Goal: Transaction & Acquisition: Purchase product/service

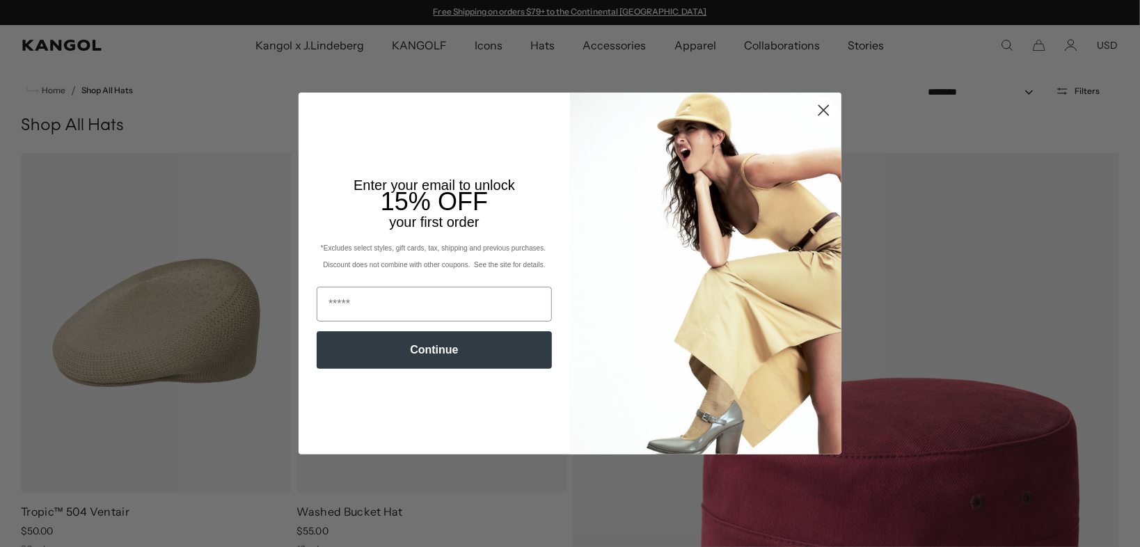
click at [827, 111] on circle "Close dialog" at bounding box center [823, 110] width 23 height 23
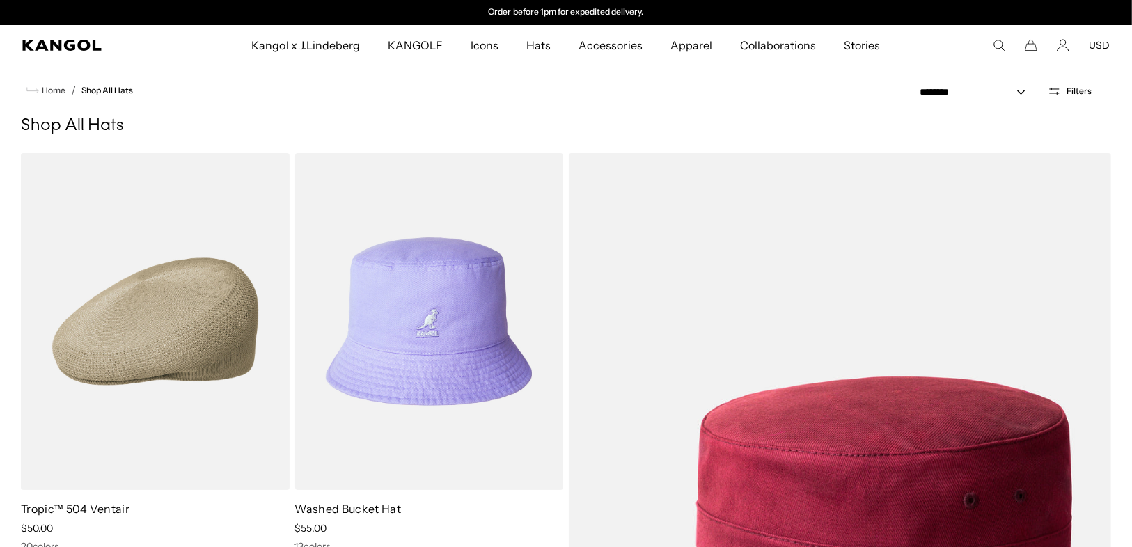
click at [1002, 49] on icon "Search here" at bounding box center [998, 45] width 13 height 13
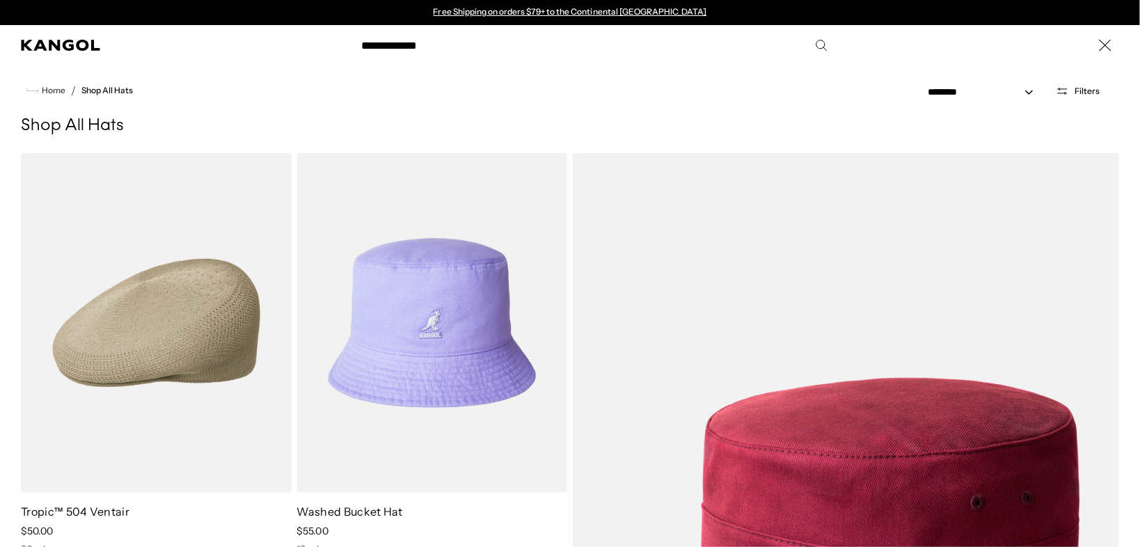
type input "**********"
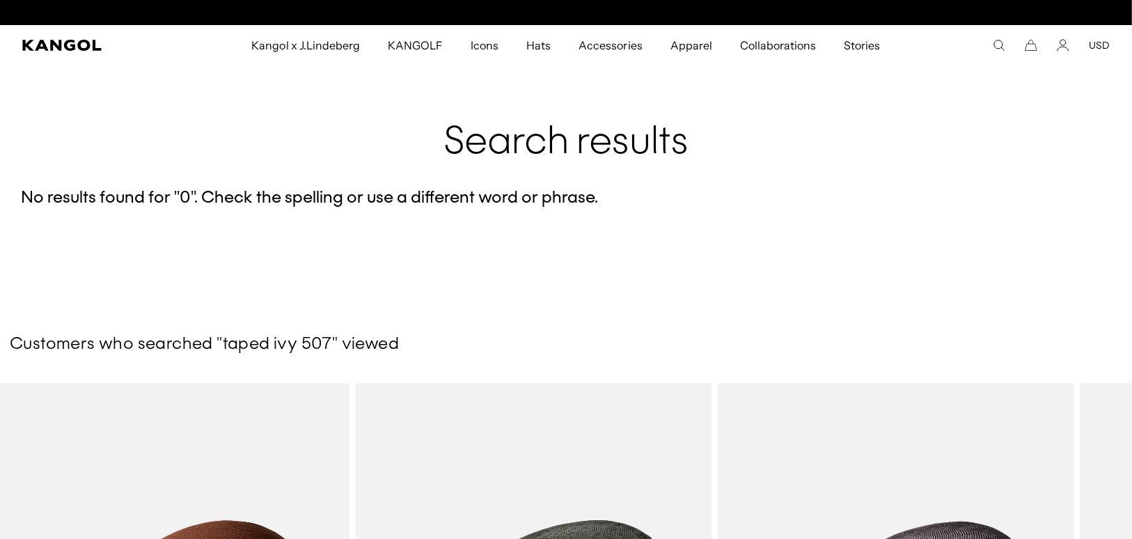
scroll to position [0, 287]
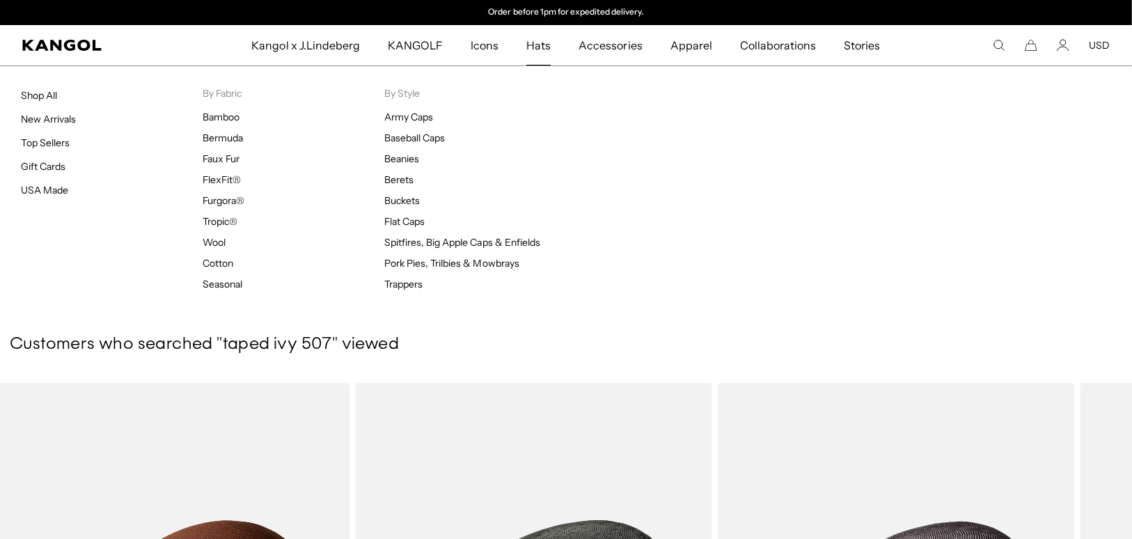
click at [544, 45] on span "Hats" at bounding box center [538, 45] width 24 height 40
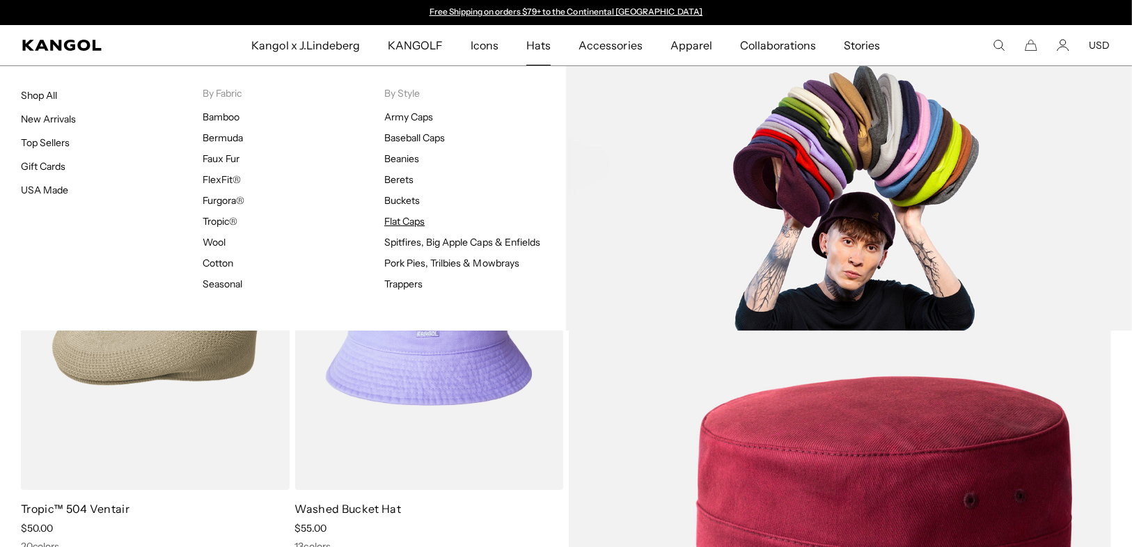
click at [409, 217] on link "Flat Caps" at bounding box center [404, 221] width 40 height 13
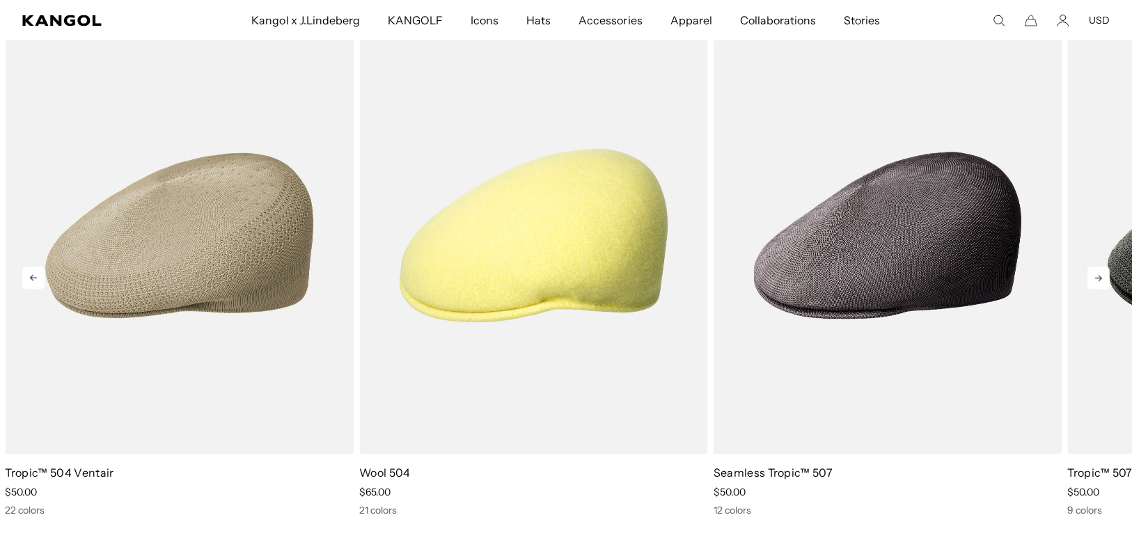
click at [1109, 276] on icon at bounding box center [1098, 278] width 22 height 22
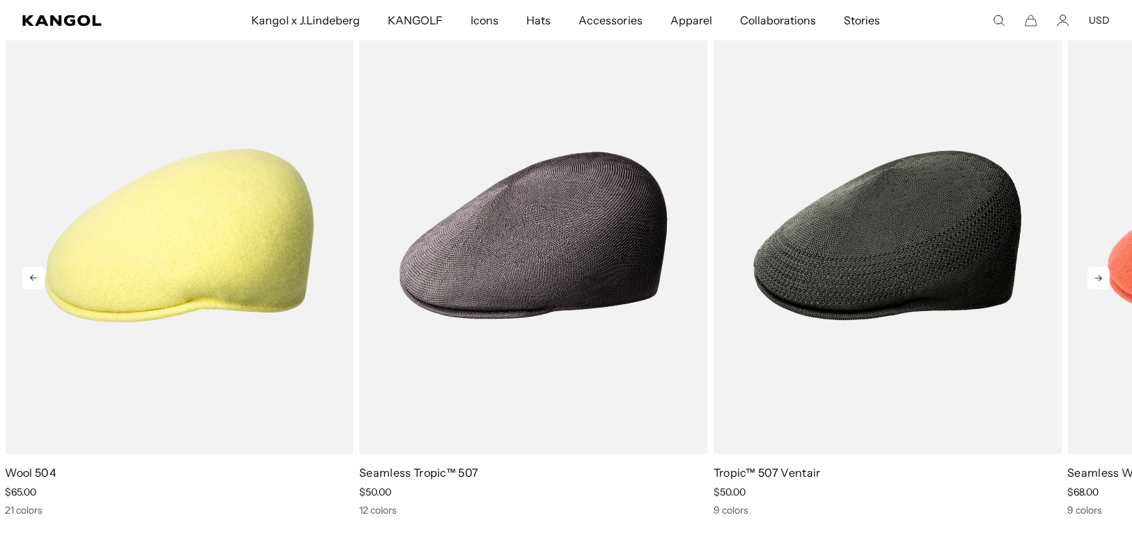
click at [1109, 276] on icon at bounding box center [1098, 278] width 22 height 22
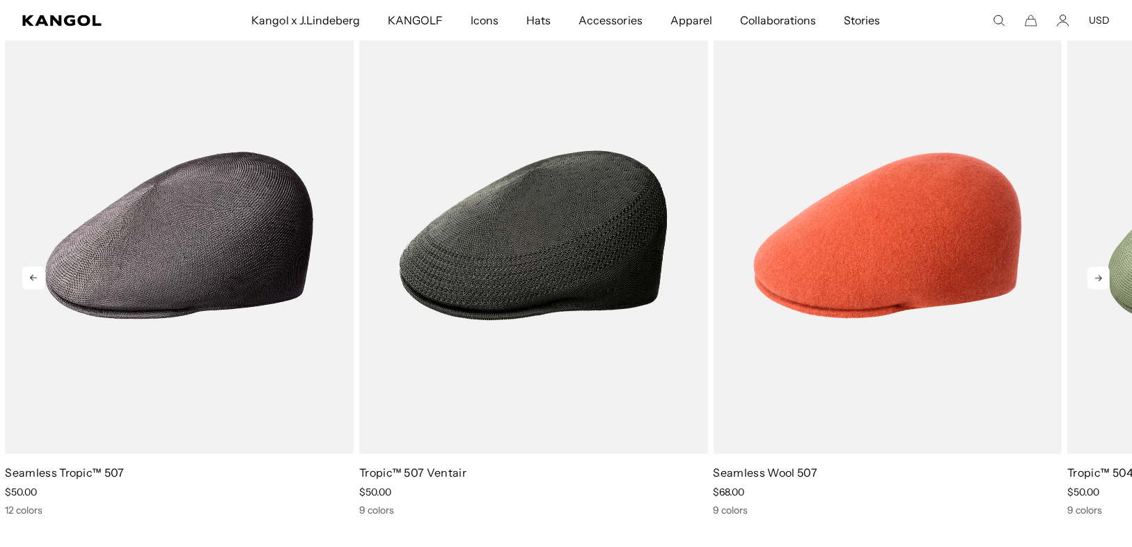
click at [1109, 276] on icon at bounding box center [1098, 278] width 22 height 22
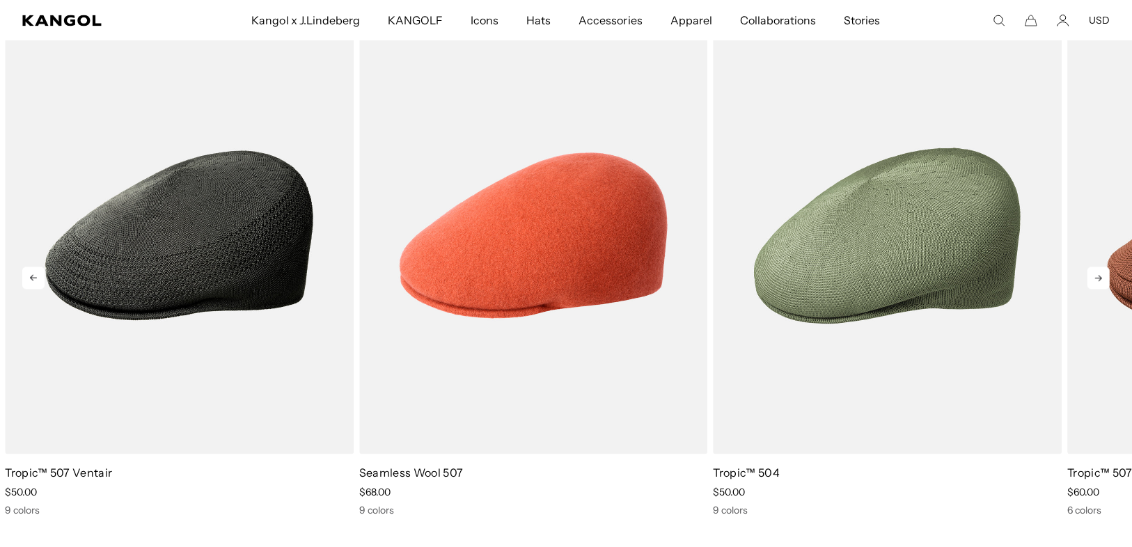
click at [1109, 276] on icon at bounding box center [1098, 278] width 22 height 22
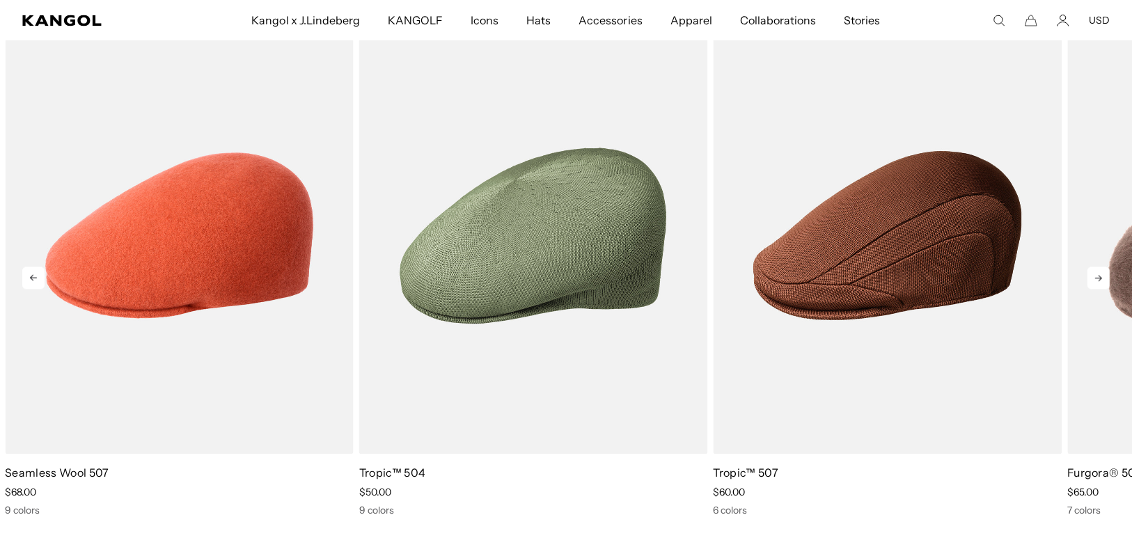
click at [1109, 276] on icon at bounding box center [1098, 278] width 22 height 22
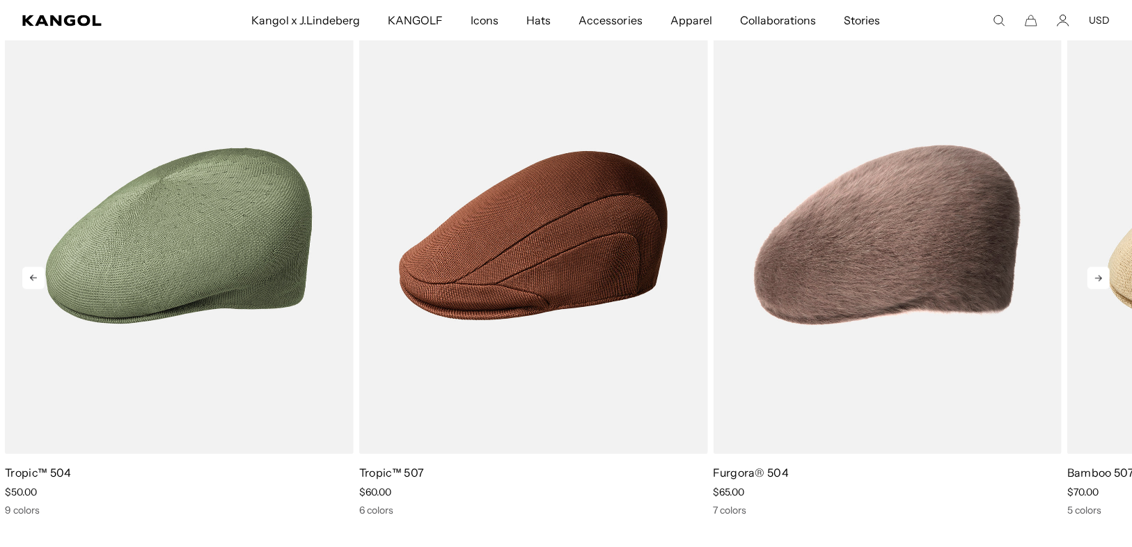
click at [1109, 276] on icon at bounding box center [1098, 278] width 22 height 22
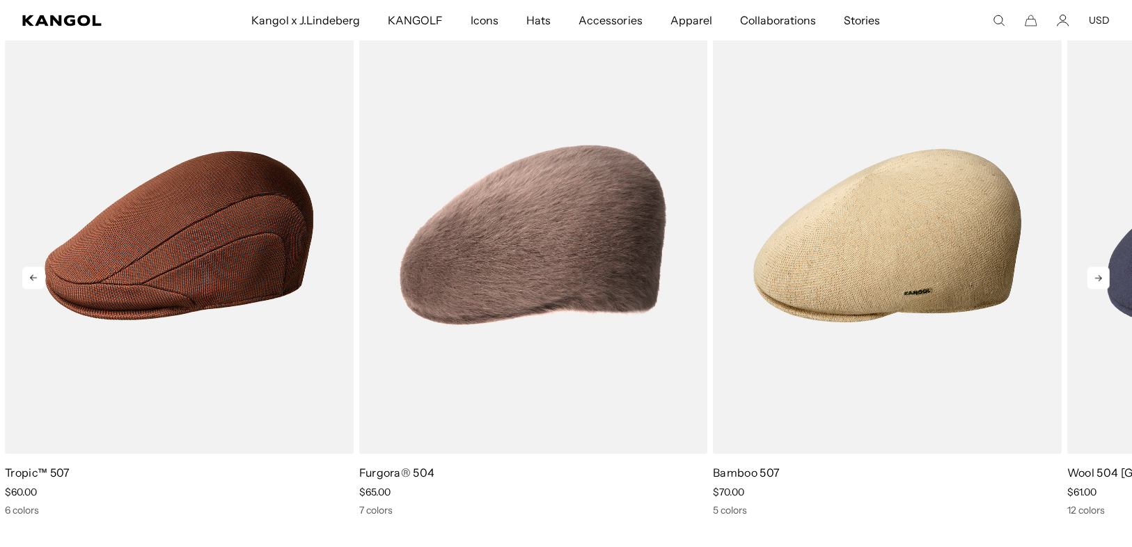
click at [1109, 276] on icon at bounding box center [1098, 278] width 22 height 22
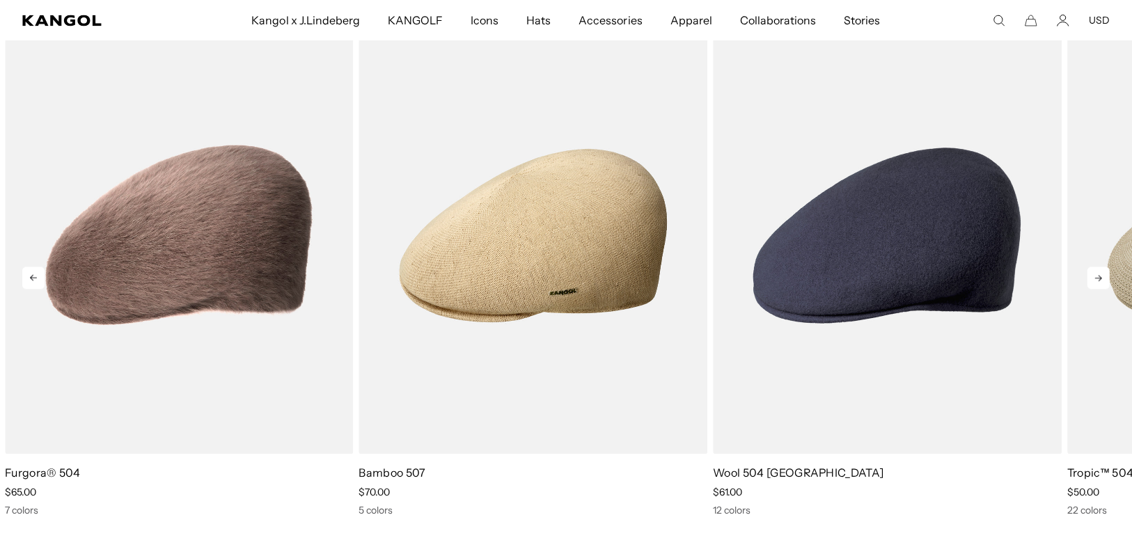
click at [1109, 276] on icon at bounding box center [1098, 278] width 22 height 22
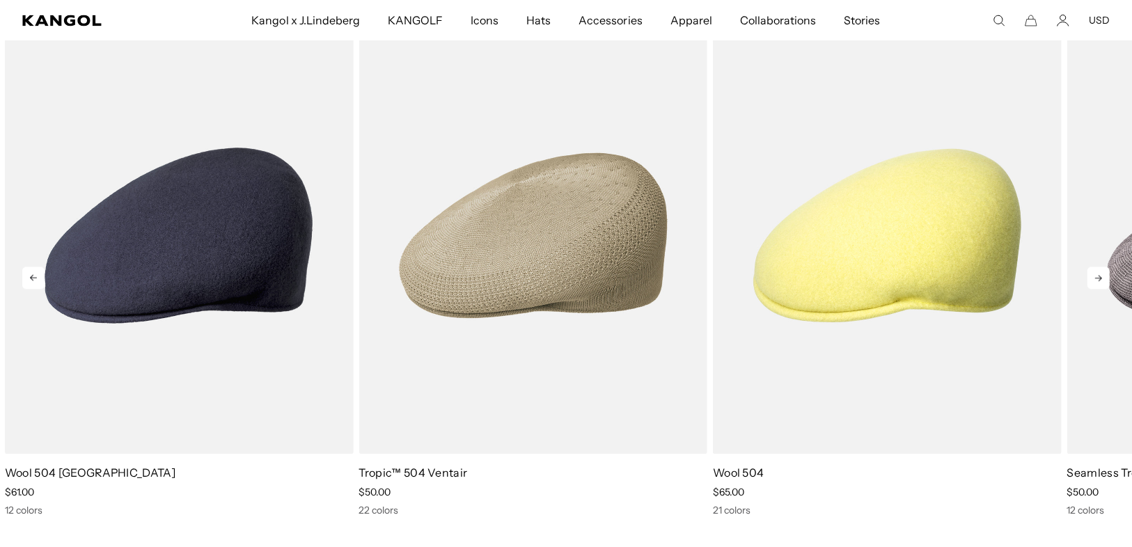
click at [1109, 276] on icon at bounding box center [1098, 278] width 22 height 22
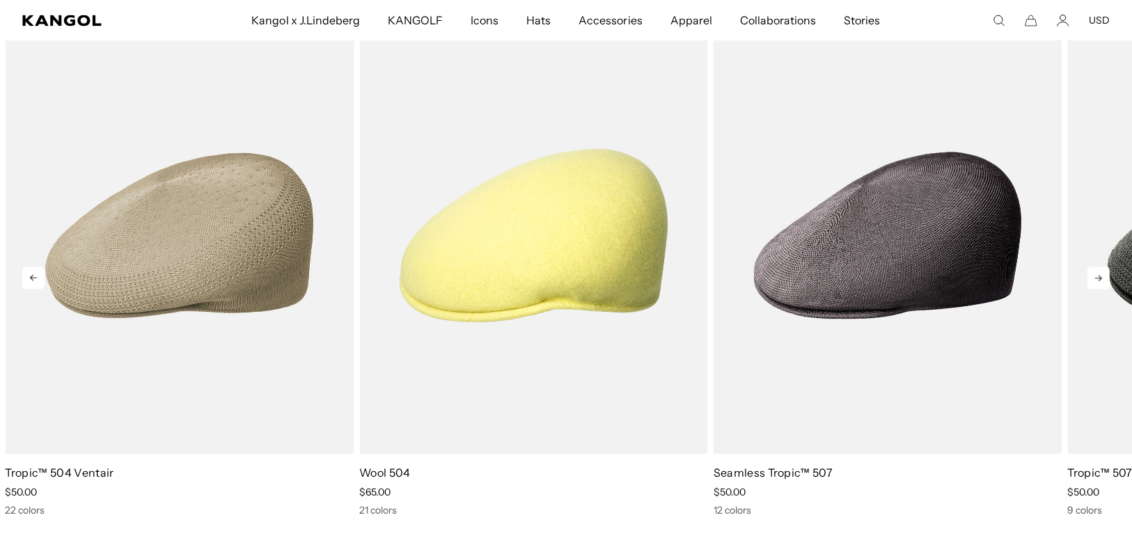
click at [1109, 276] on icon at bounding box center [1098, 278] width 22 height 22
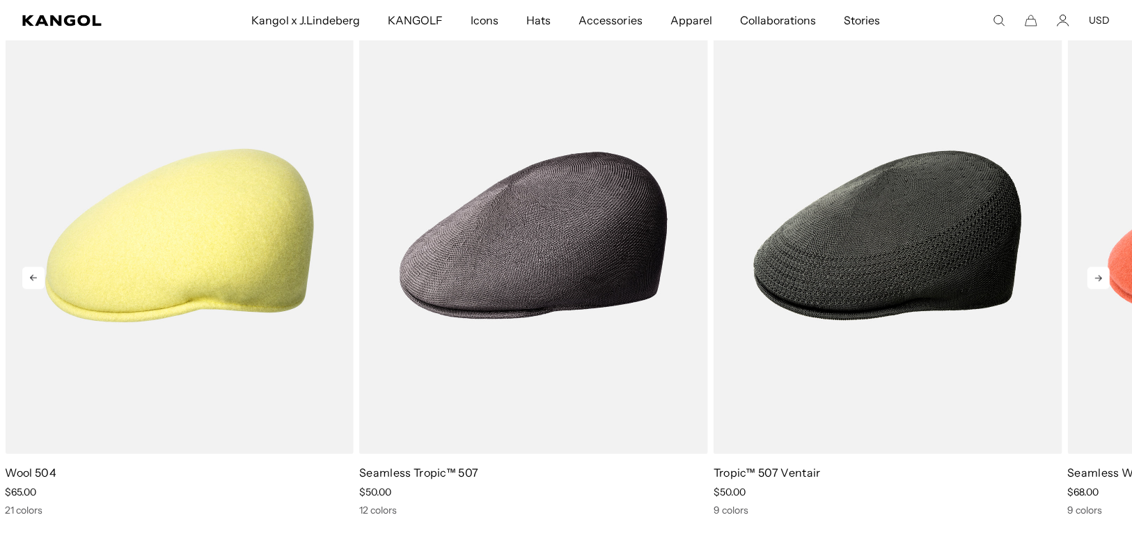
click at [1109, 276] on icon at bounding box center [1098, 278] width 22 height 22
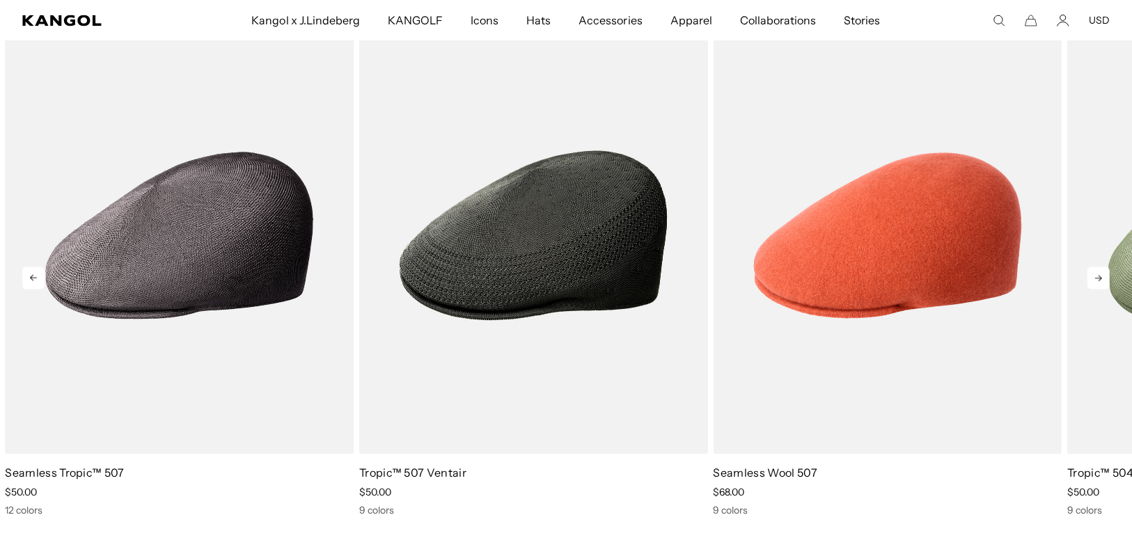
click at [1109, 276] on icon at bounding box center [1098, 278] width 22 height 22
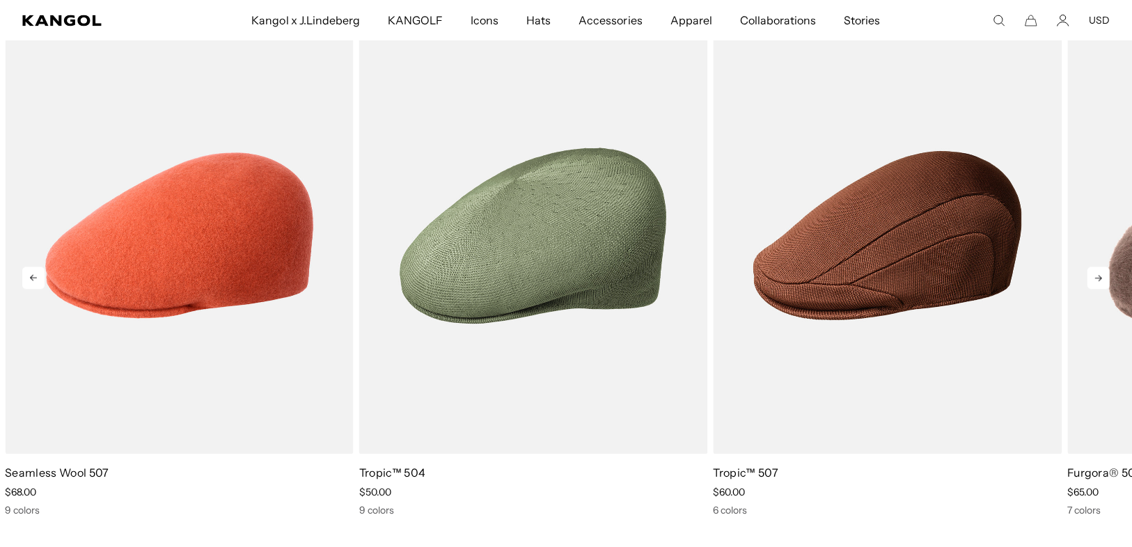
click at [1109, 276] on icon at bounding box center [1098, 278] width 22 height 22
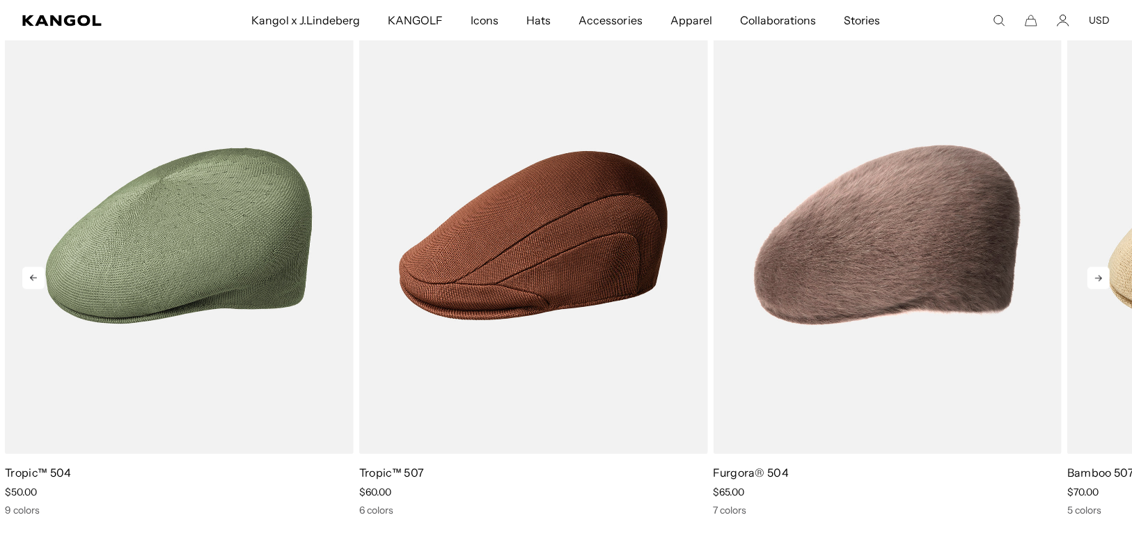
click at [1109, 276] on icon at bounding box center [1098, 278] width 22 height 22
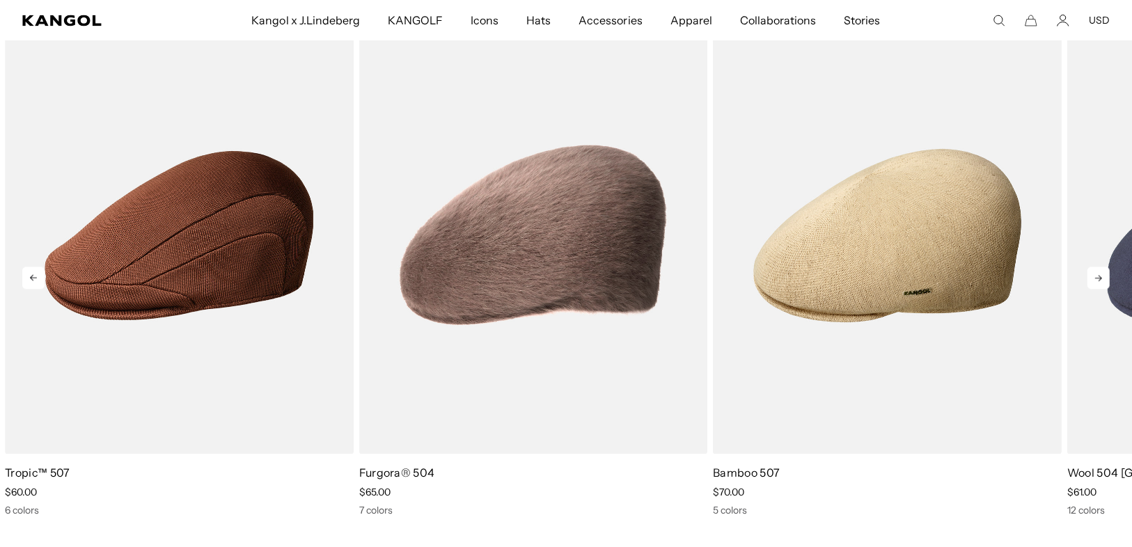
click at [1109, 276] on icon at bounding box center [1098, 278] width 22 height 22
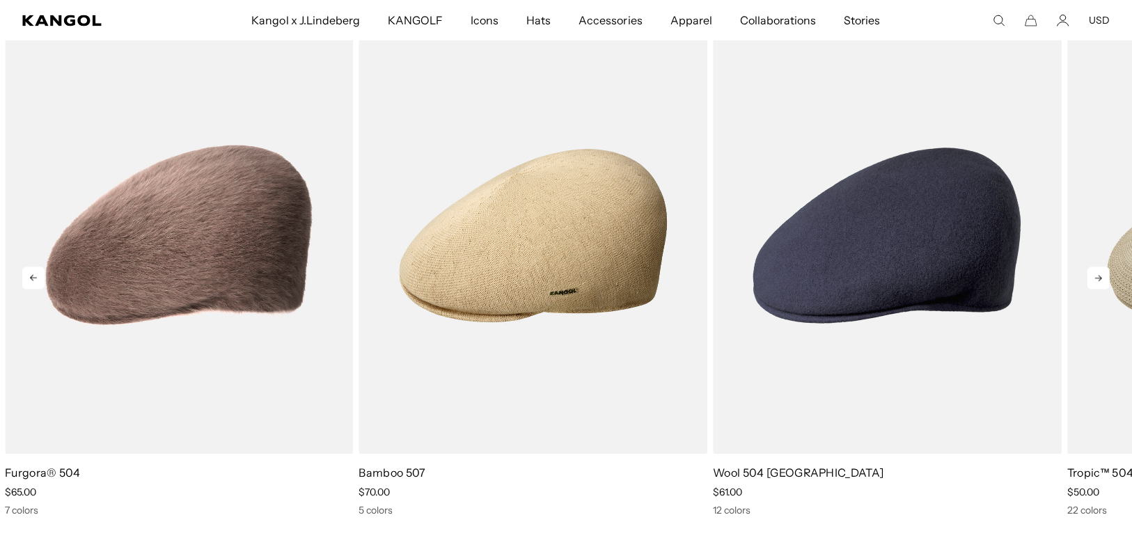
click at [1109, 276] on icon at bounding box center [1098, 278] width 22 height 22
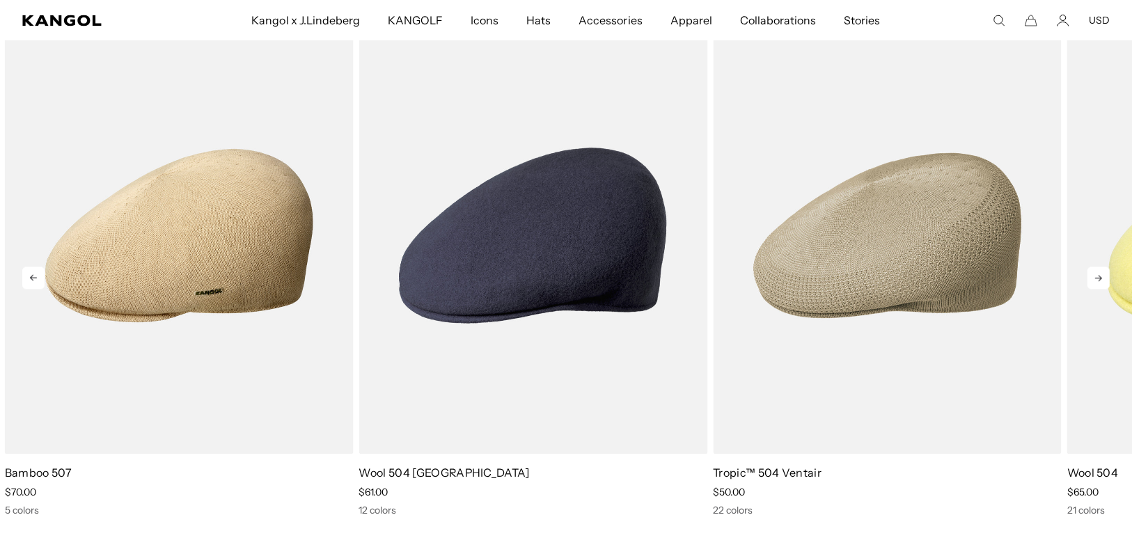
click at [1109, 276] on icon at bounding box center [1098, 278] width 22 height 22
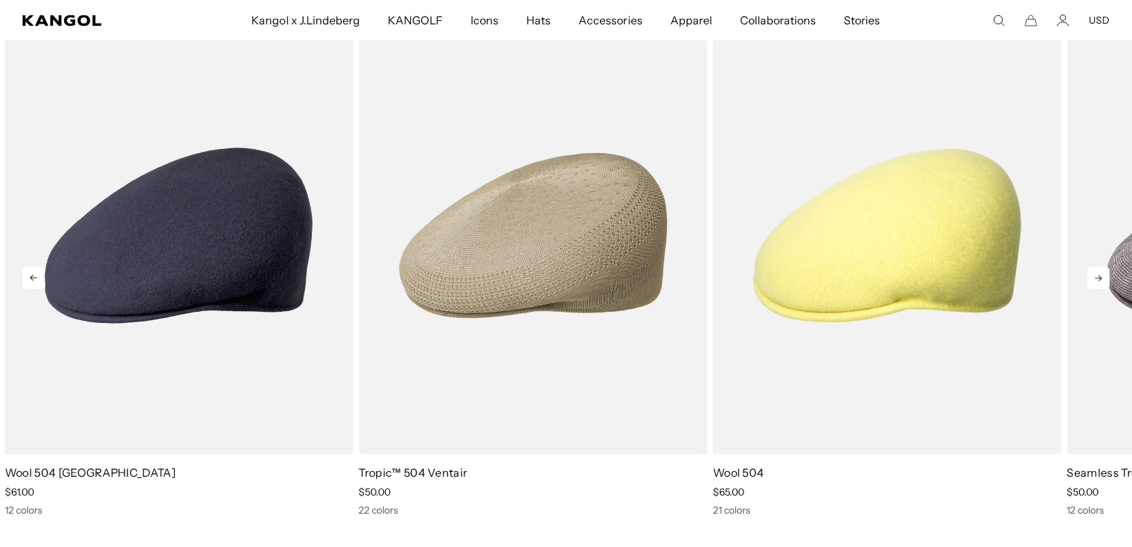
click at [1109, 276] on icon at bounding box center [1098, 278] width 22 height 22
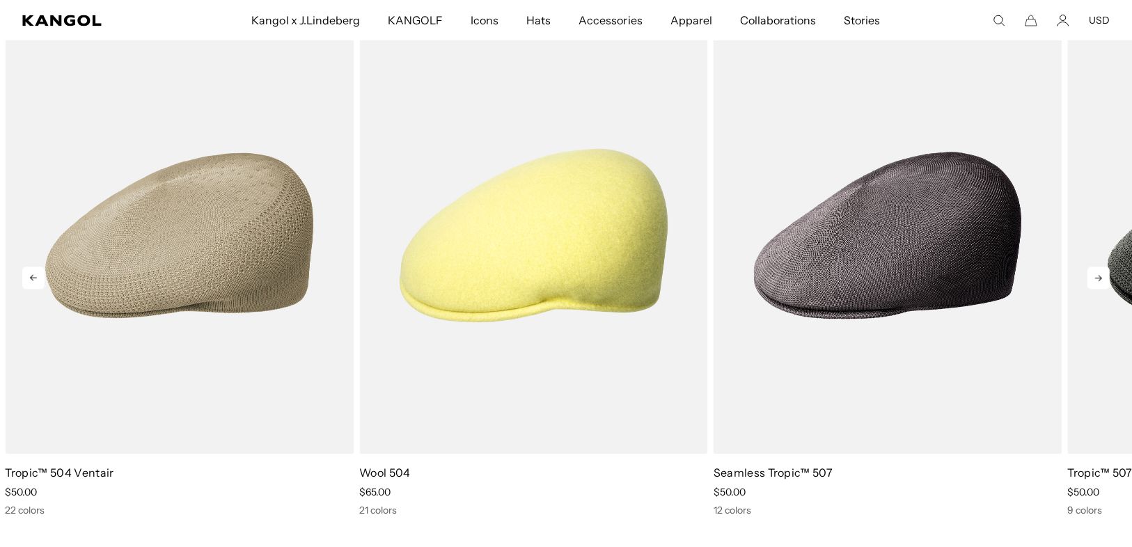
click at [1109, 276] on icon at bounding box center [1098, 278] width 22 height 22
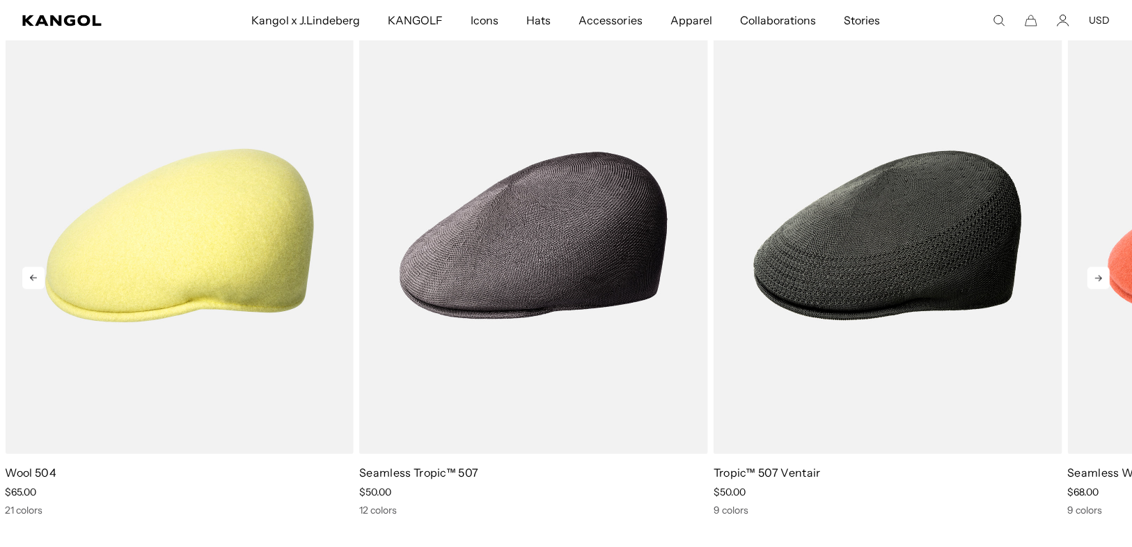
click at [1109, 276] on icon at bounding box center [1098, 278] width 22 height 22
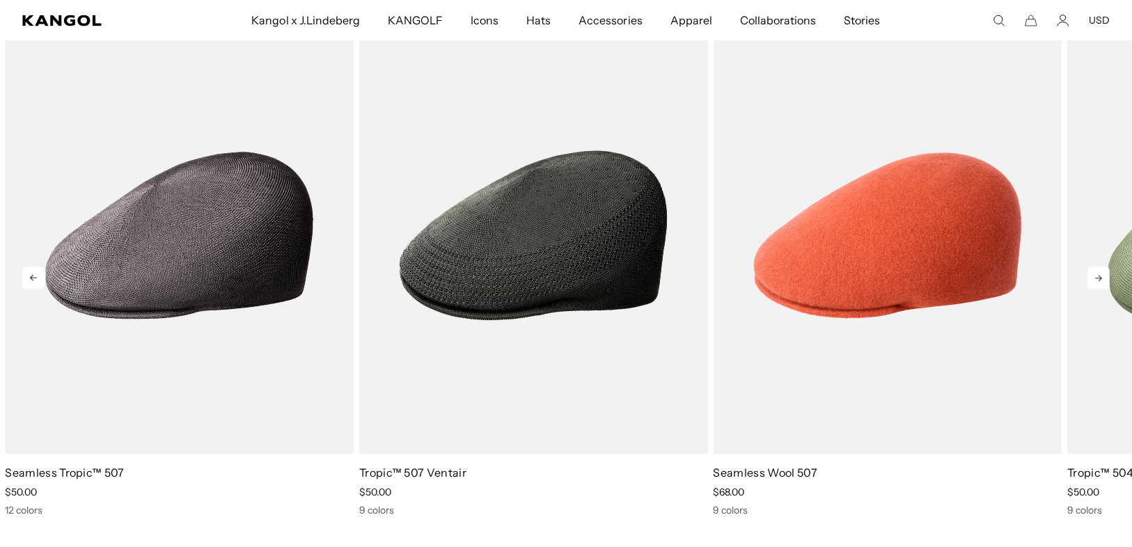
click at [31, 271] on icon at bounding box center [33, 278] width 22 height 22
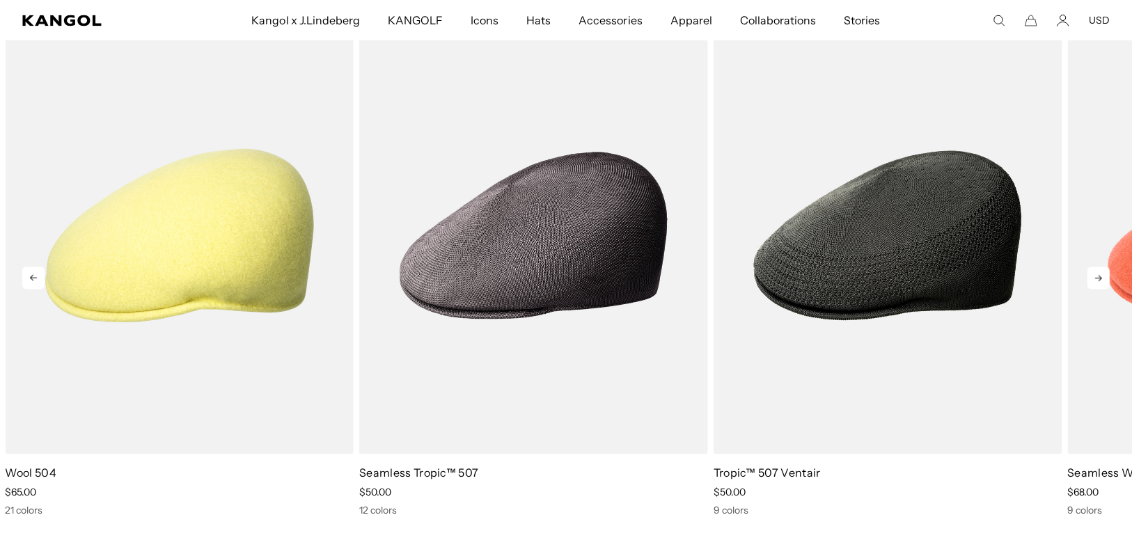
click at [31, 271] on icon at bounding box center [33, 278] width 22 height 22
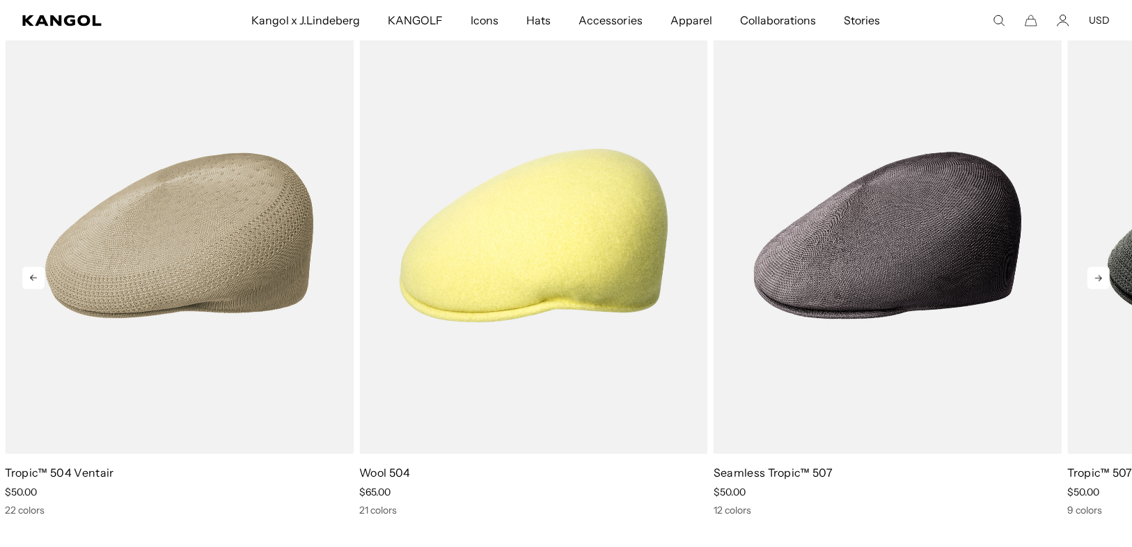
click at [31, 271] on icon at bounding box center [33, 278] width 22 height 22
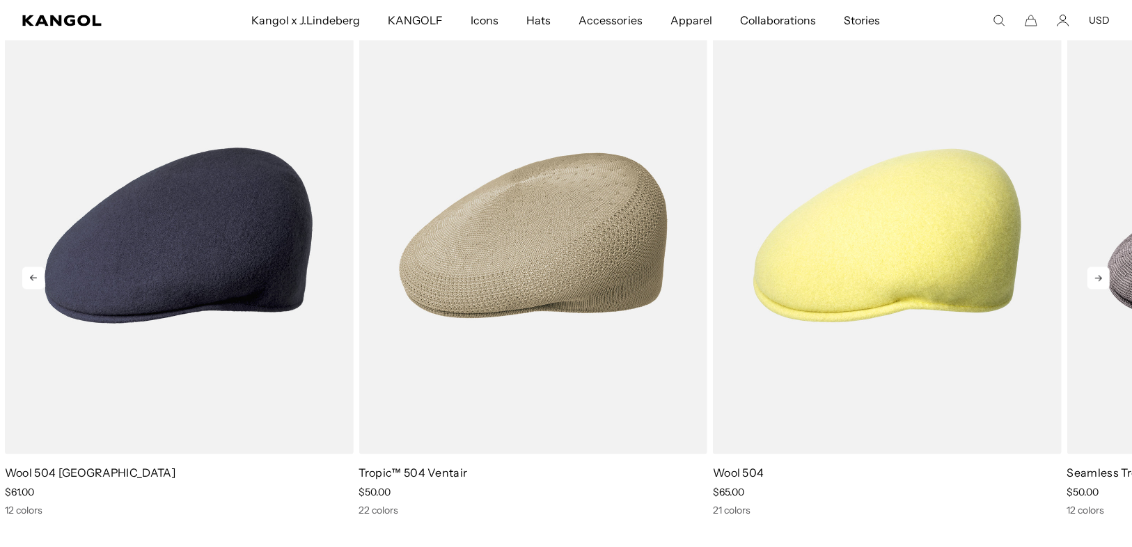
click at [31, 271] on icon at bounding box center [33, 278] width 22 height 22
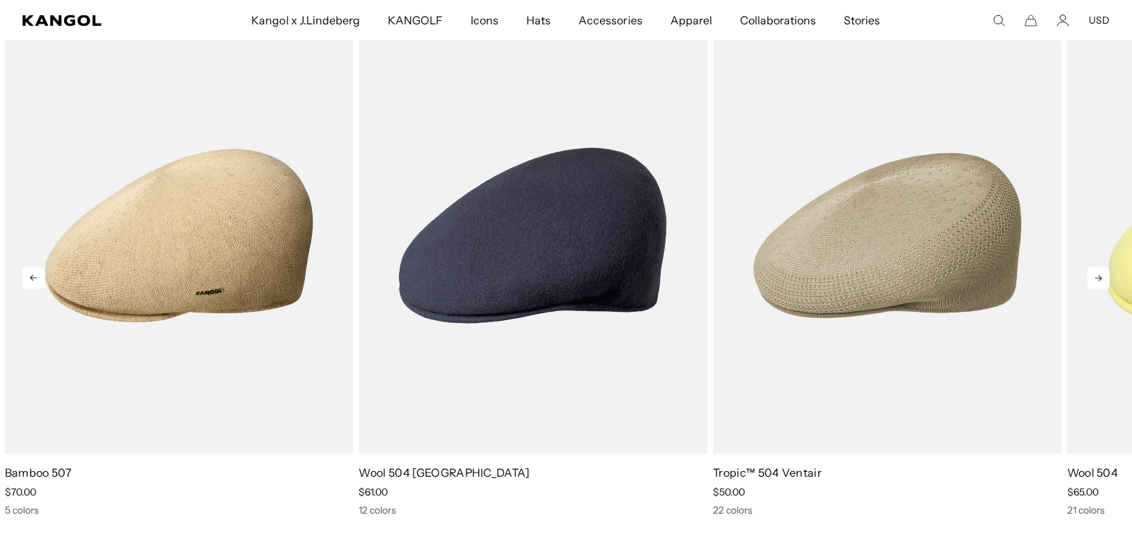
click at [31, 271] on icon at bounding box center [33, 278] width 22 height 22
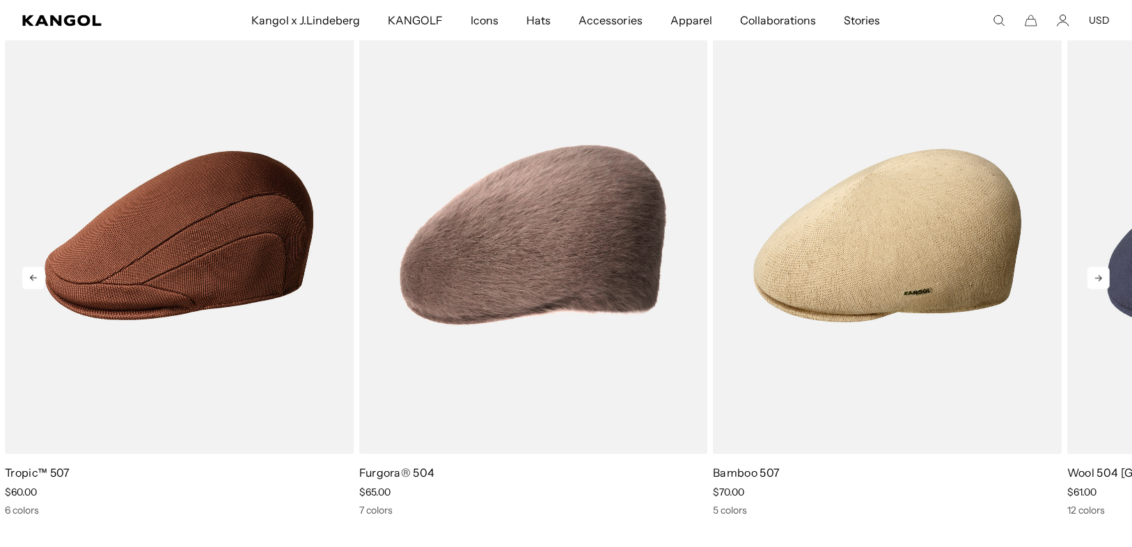
click at [1092, 283] on icon at bounding box center [1098, 278] width 22 height 22
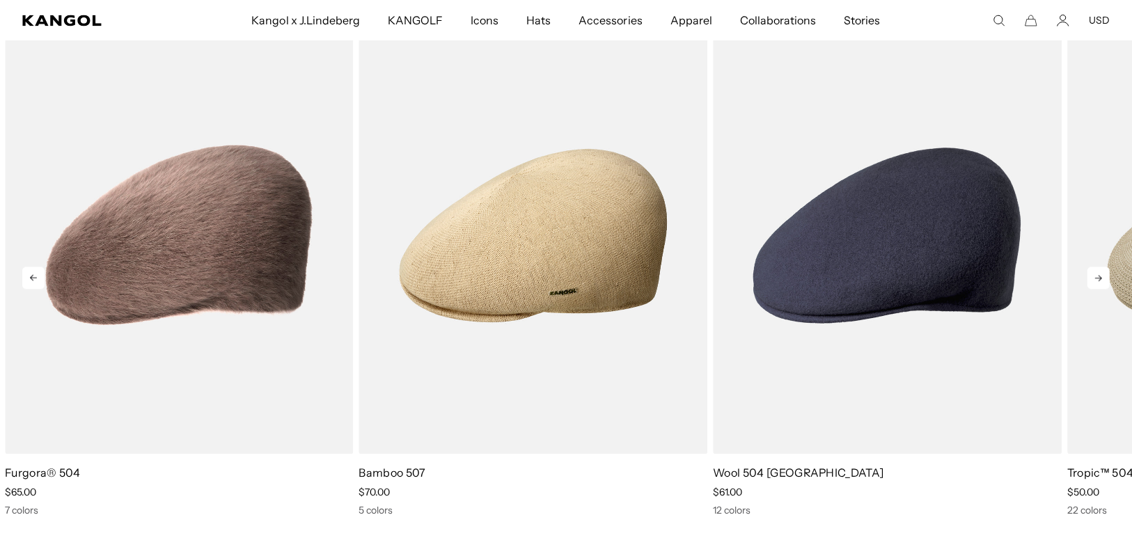
click at [1092, 283] on icon at bounding box center [1098, 278] width 22 height 22
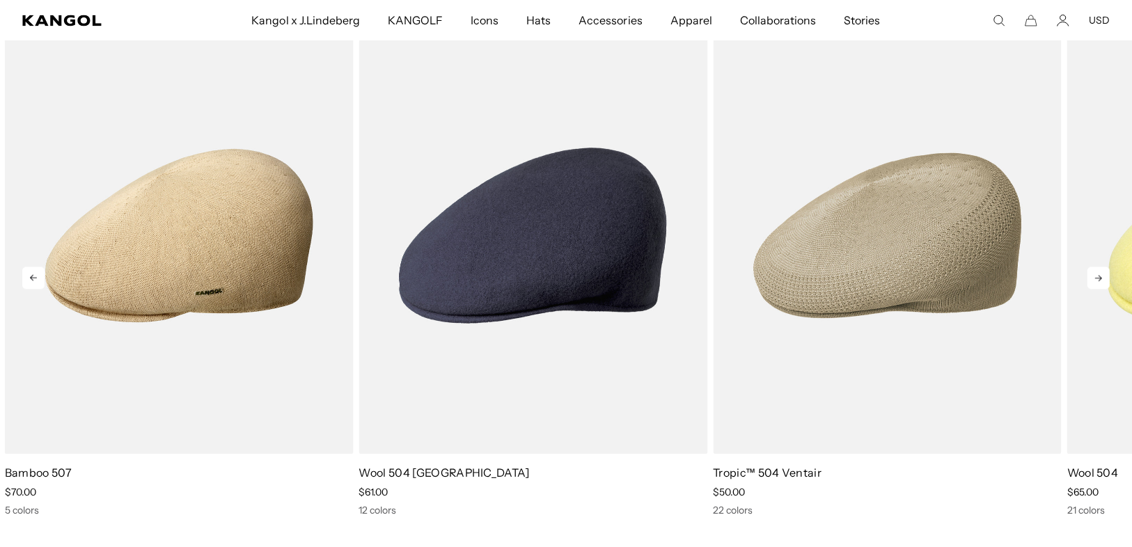
click at [1092, 283] on icon at bounding box center [1098, 278] width 22 height 22
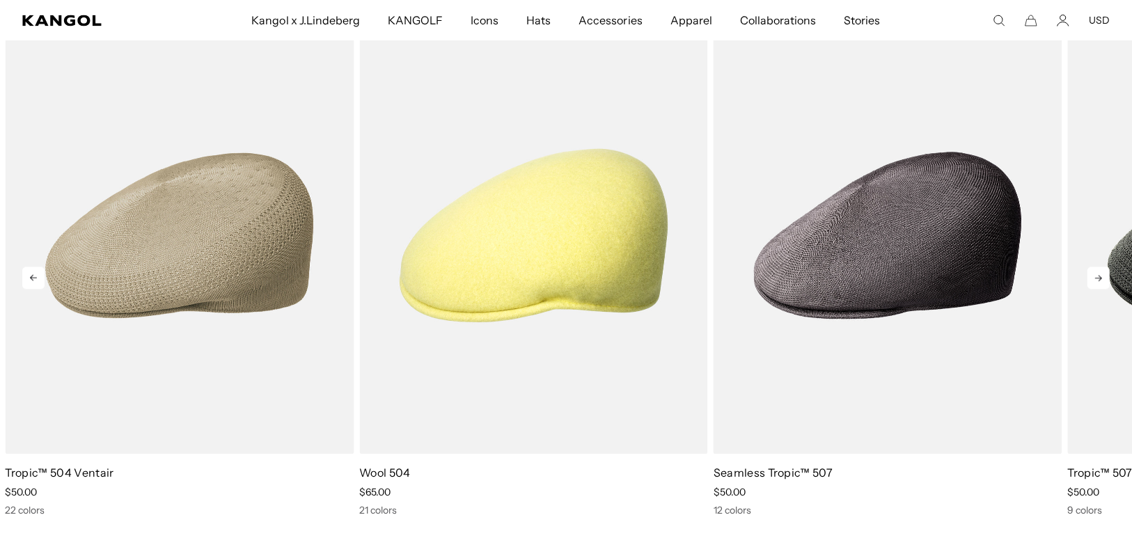
click at [1092, 283] on icon at bounding box center [1098, 278] width 22 height 22
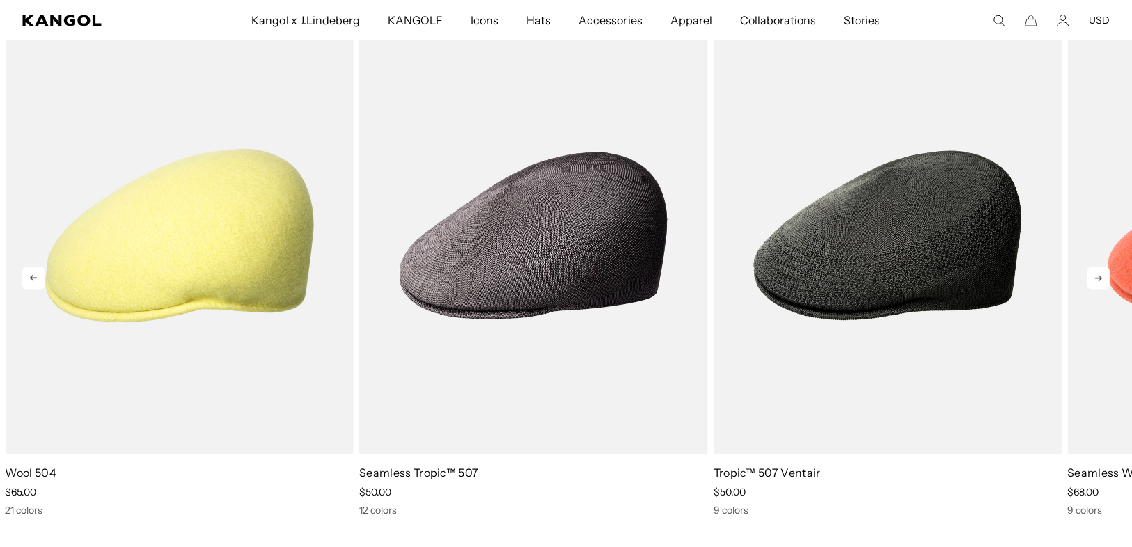
click at [1092, 283] on icon at bounding box center [1098, 278] width 22 height 22
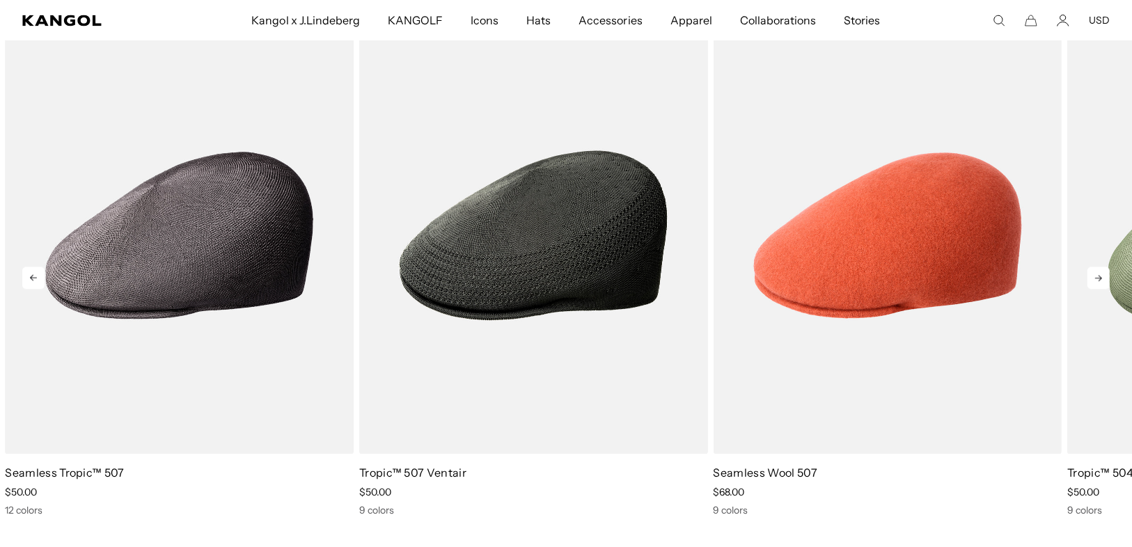
click at [1092, 283] on icon at bounding box center [1098, 278] width 22 height 22
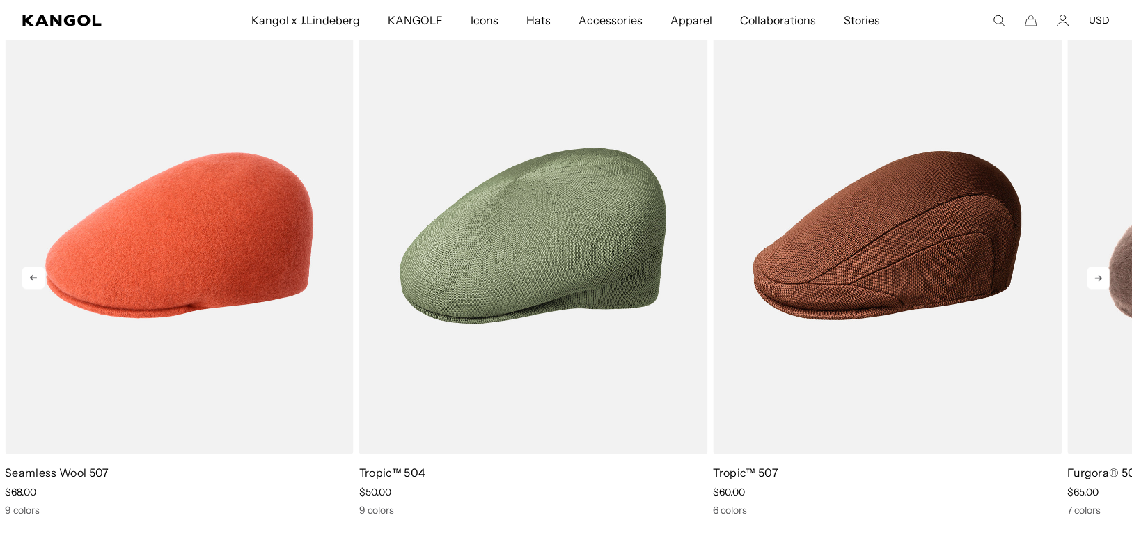
click at [1092, 283] on icon at bounding box center [1098, 278] width 22 height 22
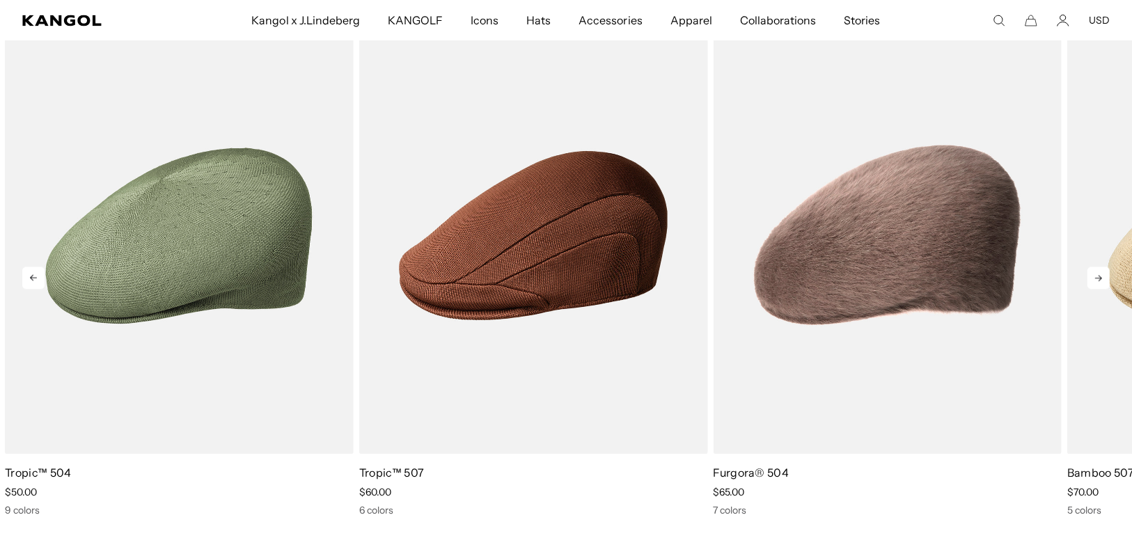
click at [1092, 283] on icon at bounding box center [1098, 278] width 22 height 22
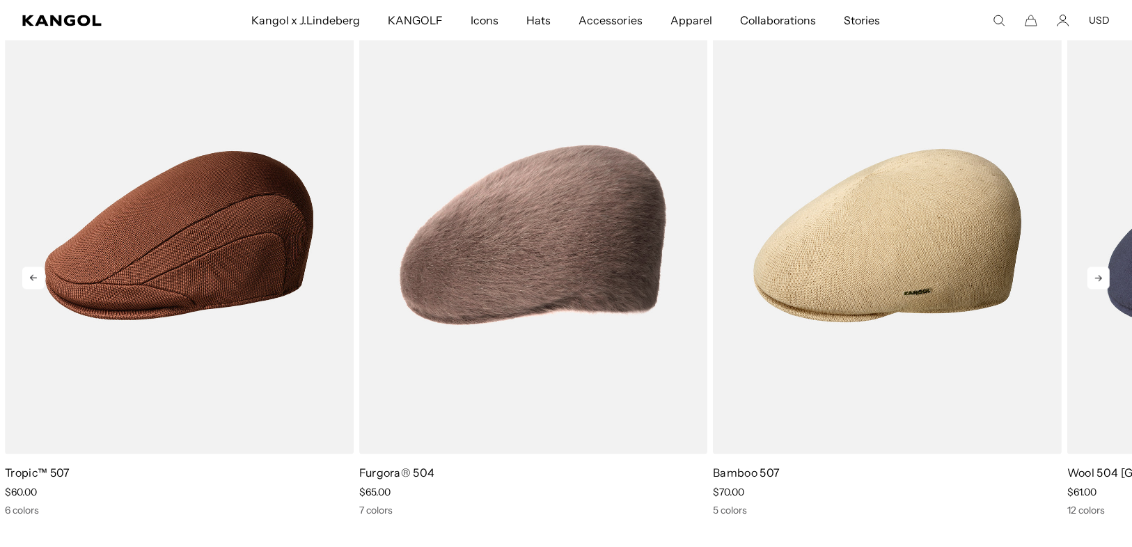
click at [1092, 283] on icon at bounding box center [1098, 278] width 22 height 22
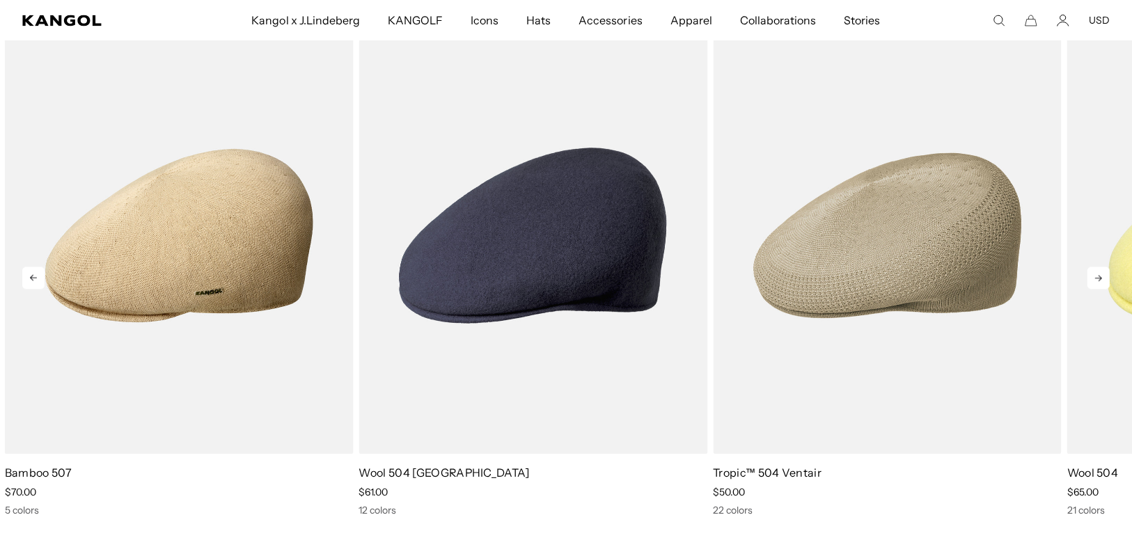
click at [1092, 283] on icon at bounding box center [1098, 278] width 22 height 22
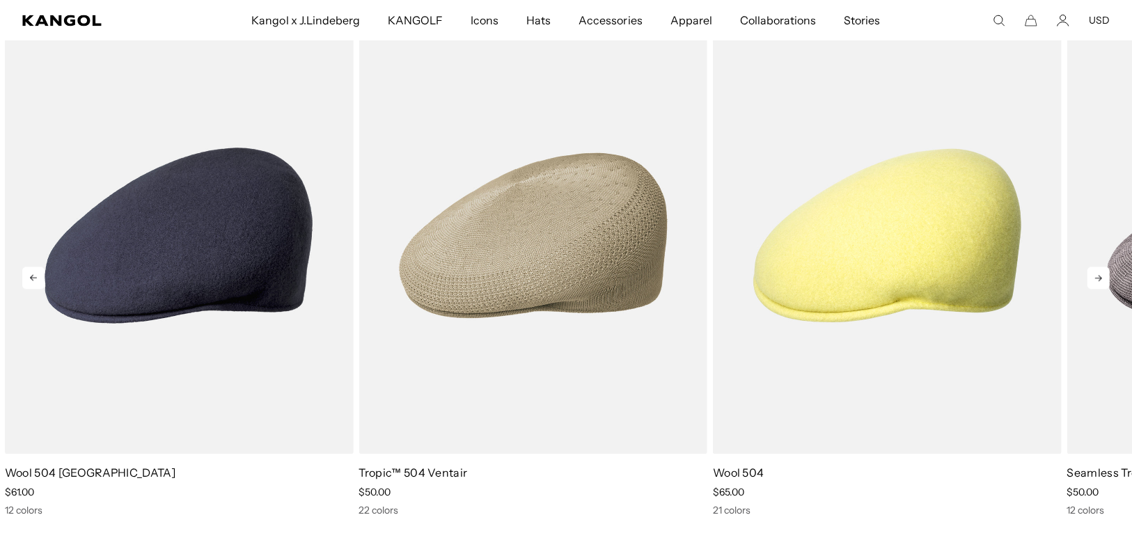
click at [1092, 283] on icon at bounding box center [1098, 278] width 22 height 22
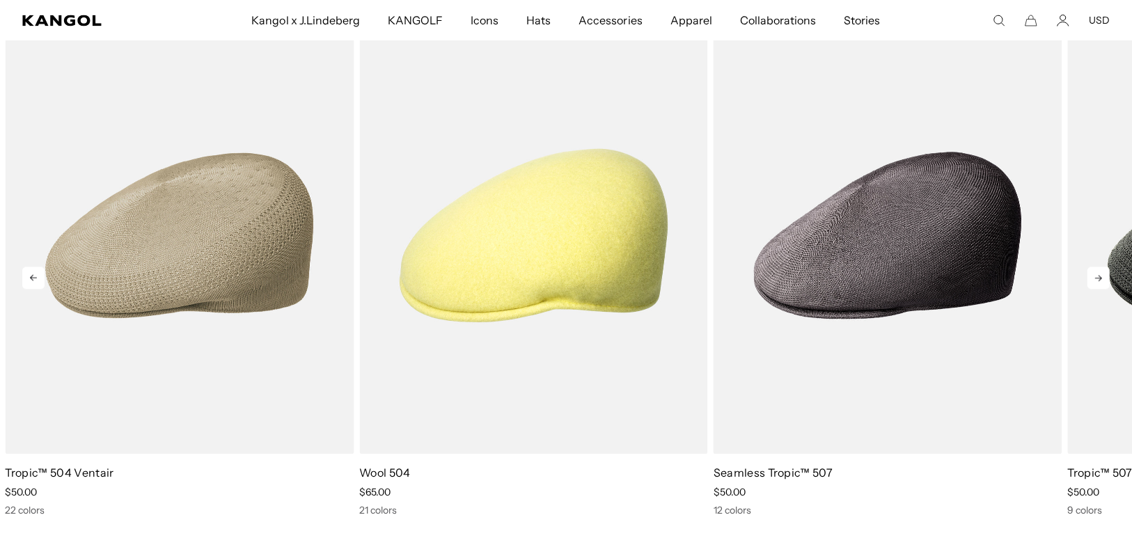
click at [1092, 283] on icon at bounding box center [1098, 278] width 22 height 22
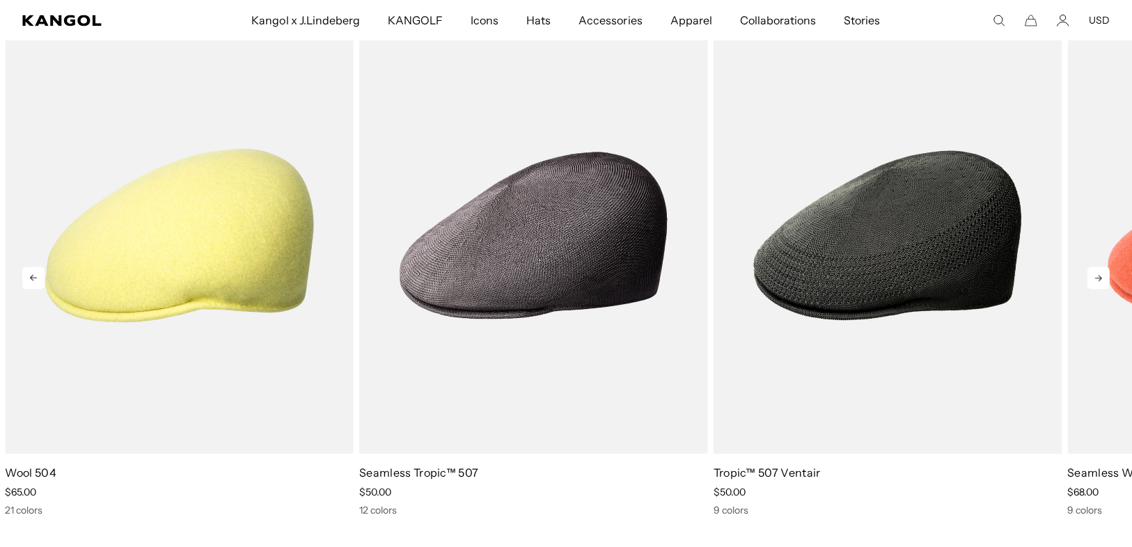
click at [1092, 283] on icon at bounding box center [1098, 278] width 22 height 22
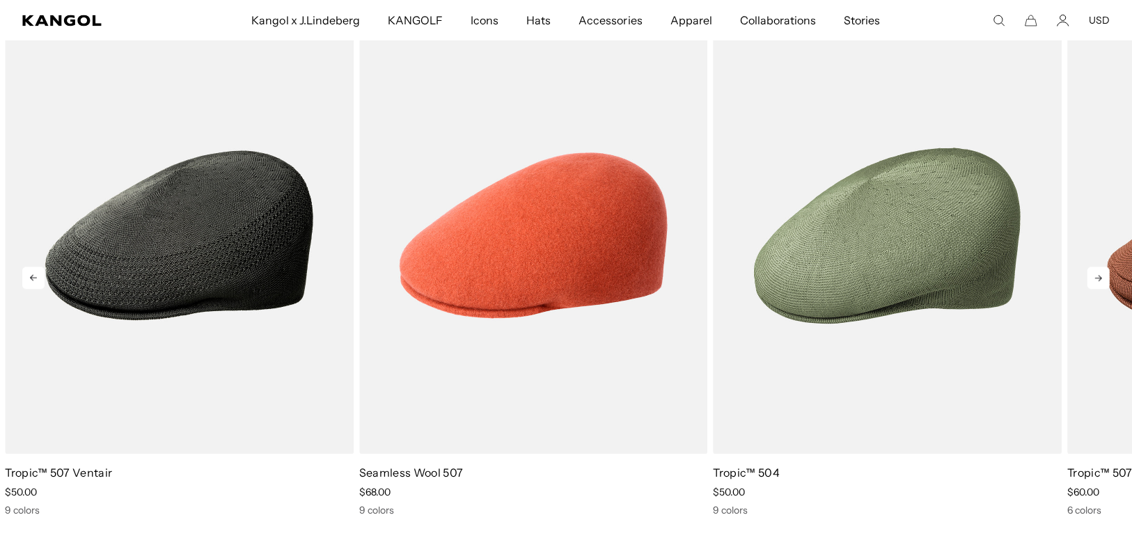
click at [1092, 283] on icon at bounding box center [1098, 278] width 22 height 22
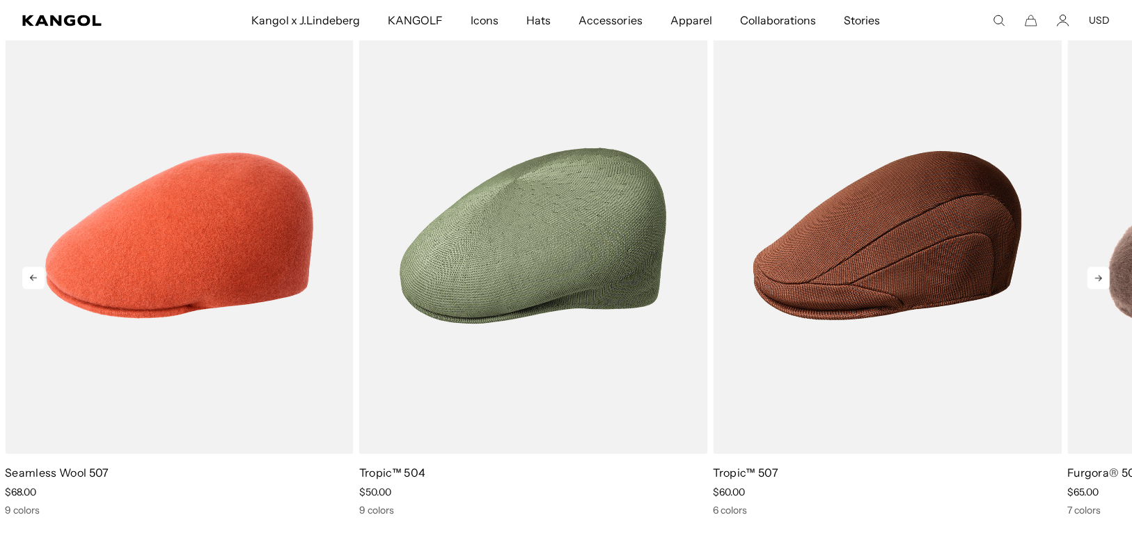
click at [1092, 283] on icon at bounding box center [1098, 278] width 22 height 22
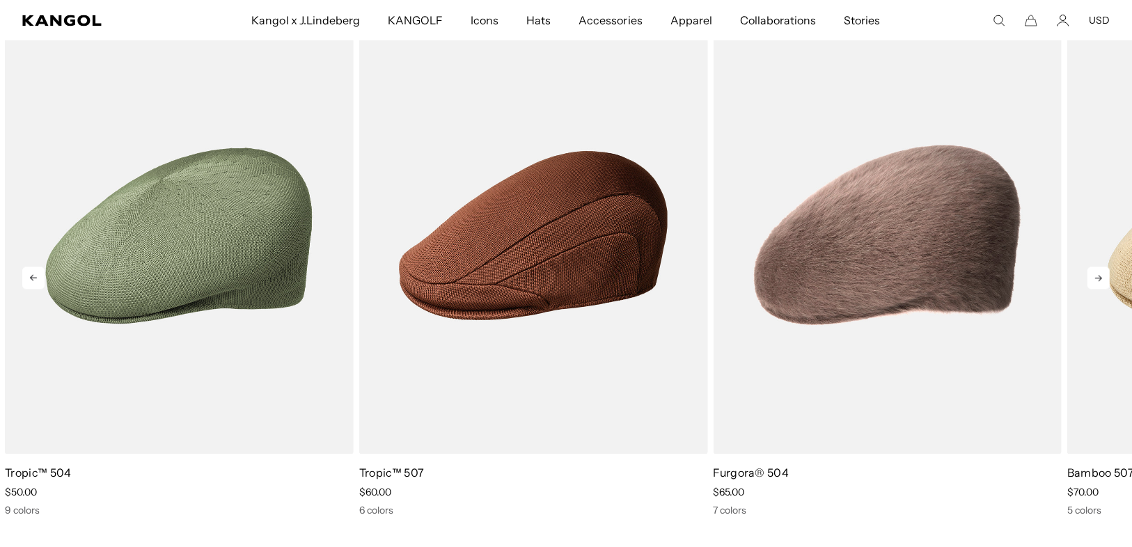
click at [1092, 283] on icon at bounding box center [1098, 278] width 22 height 22
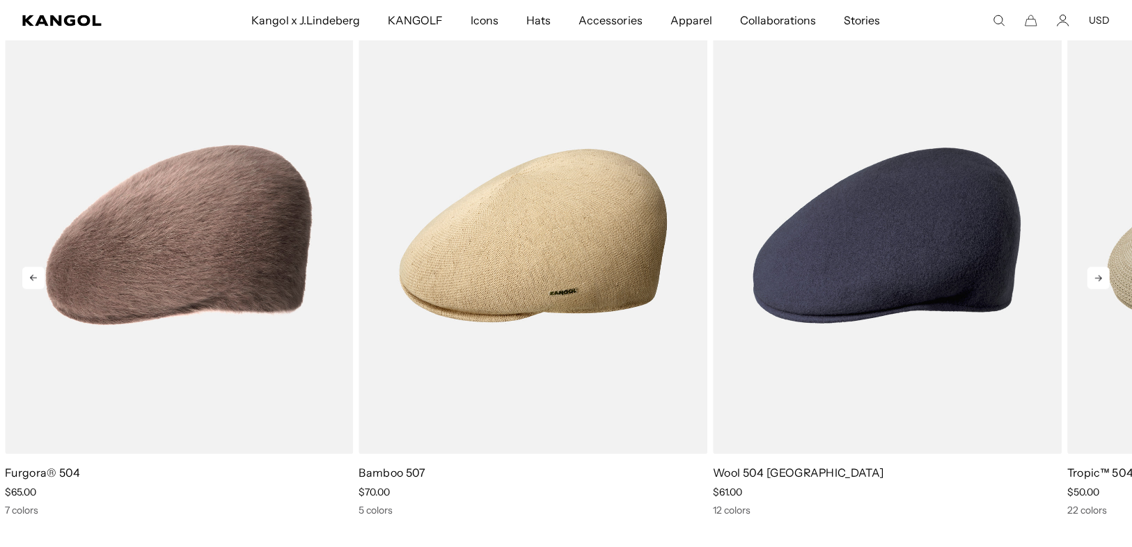
click at [1092, 283] on icon at bounding box center [1098, 278] width 22 height 22
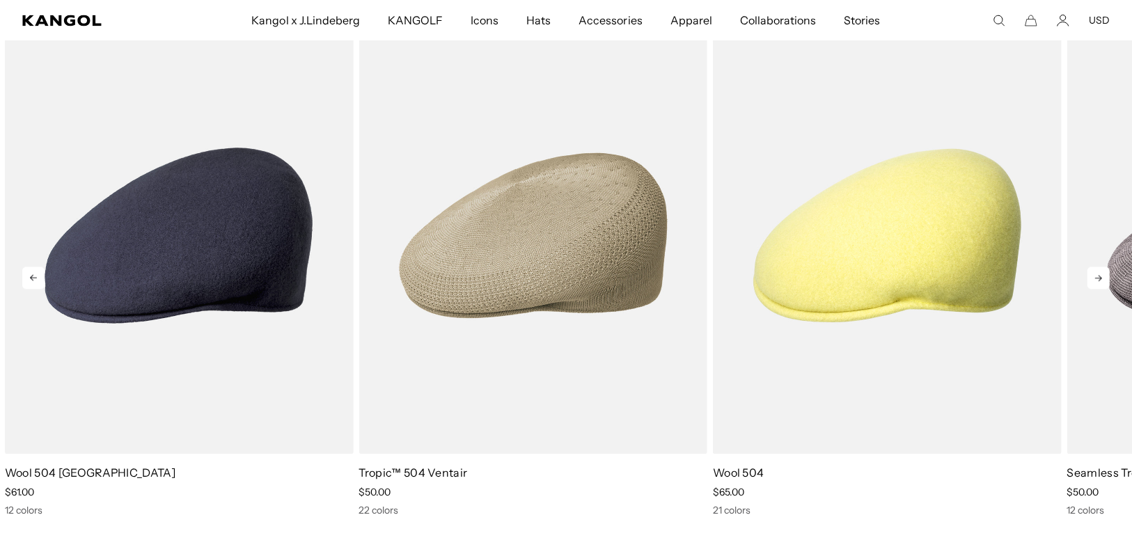
click at [1092, 283] on icon at bounding box center [1098, 278] width 22 height 22
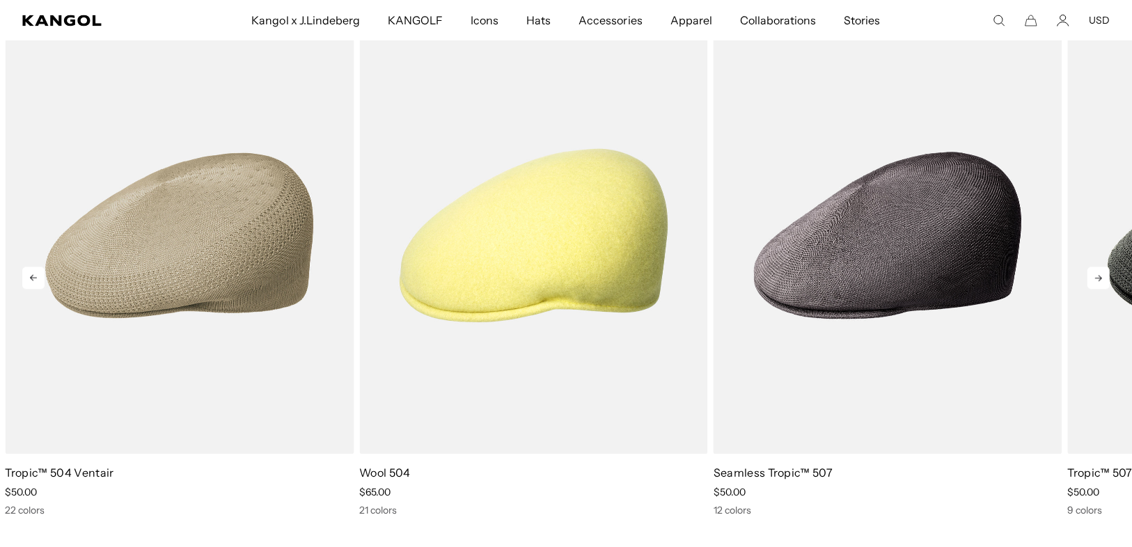
click at [1092, 283] on icon at bounding box center [1098, 278] width 22 height 22
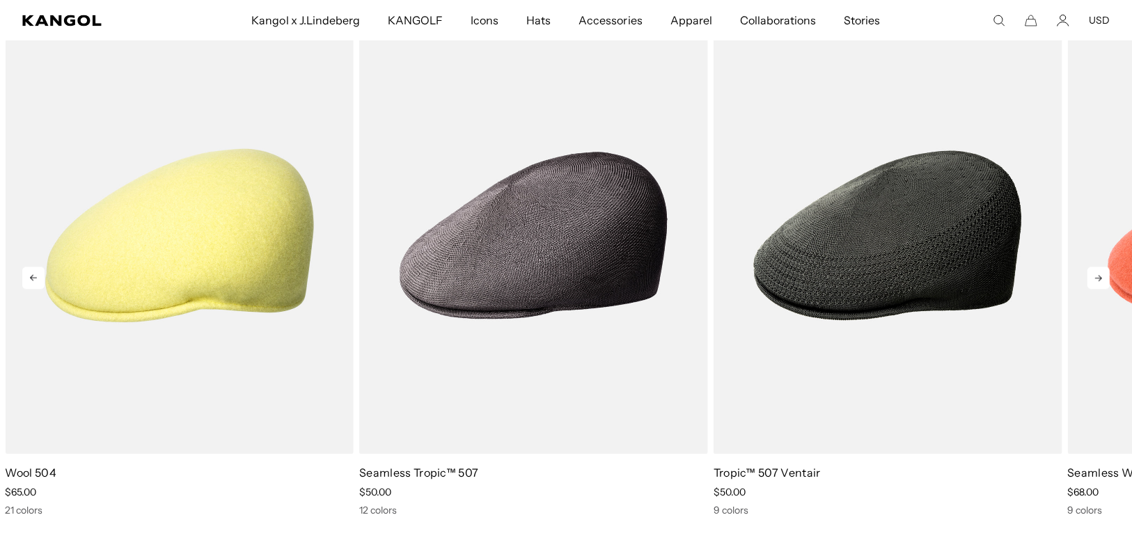
click at [1092, 283] on icon at bounding box center [1098, 278] width 22 height 22
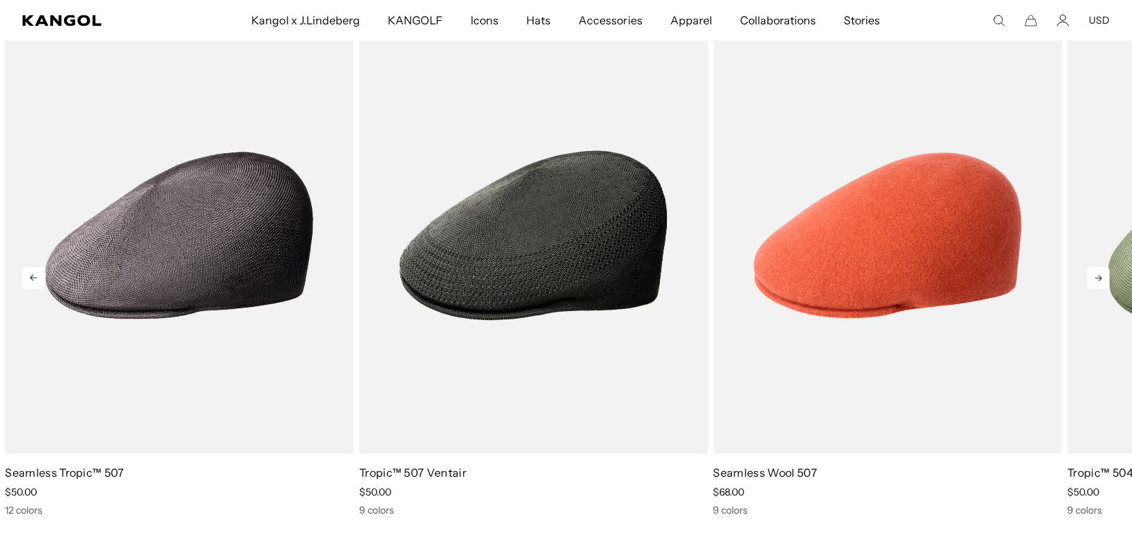
click at [1092, 283] on icon at bounding box center [1098, 278] width 22 height 22
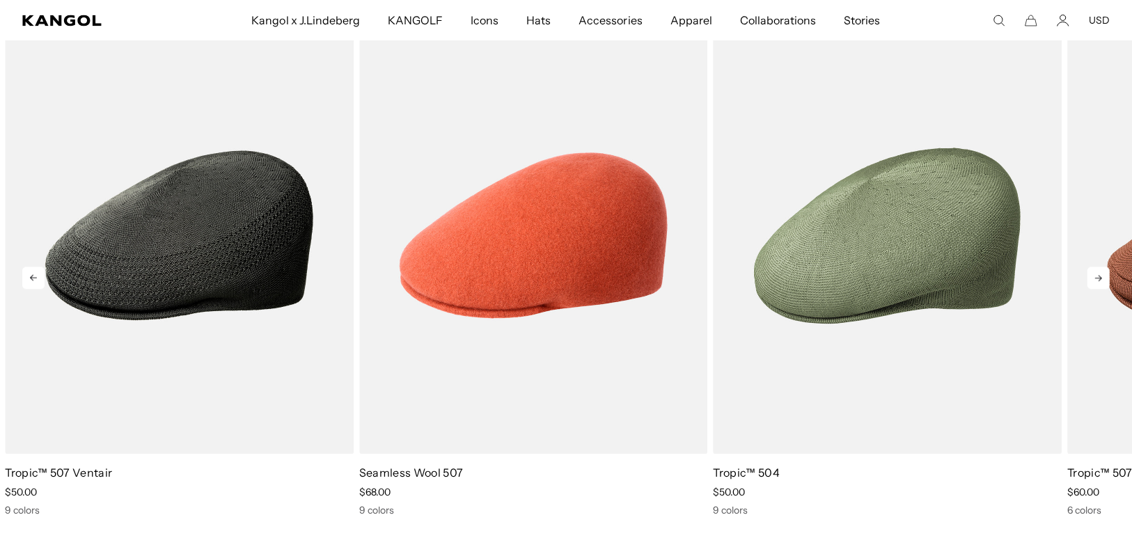
click at [1092, 283] on icon at bounding box center [1098, 278] width 22 height 22
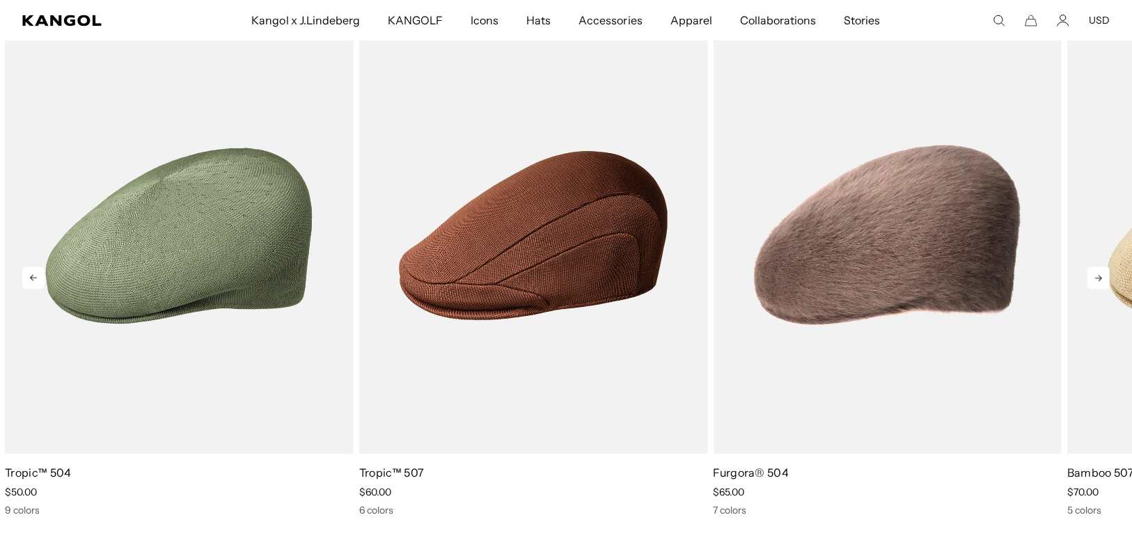
click at [1092, 283] on icon at bounding box center [1098, 278] width 22 height 22
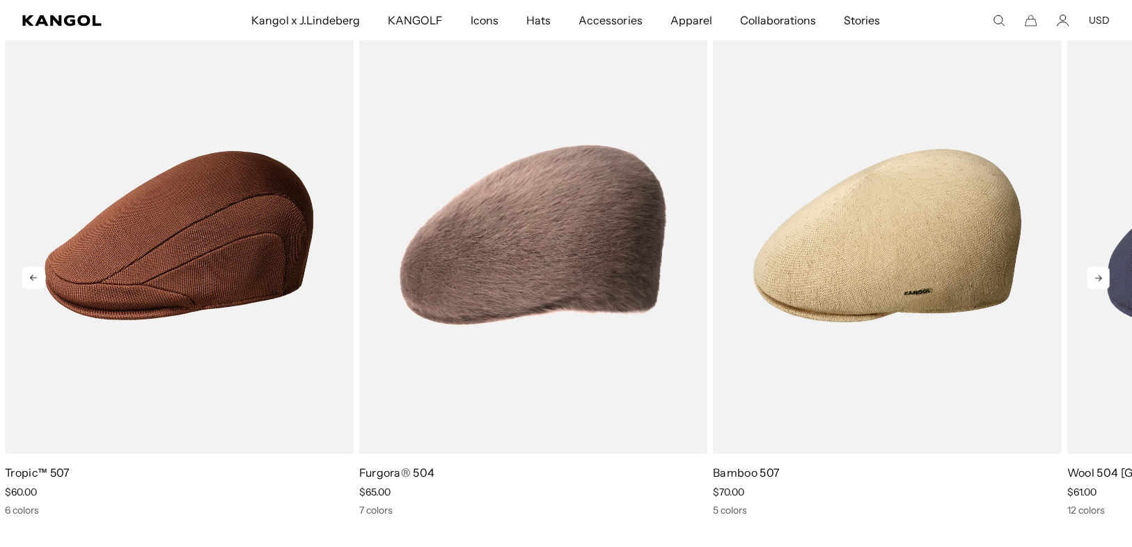
click at [1092, 283] on icon at bounding box center [1098, 278] width 22 height 22
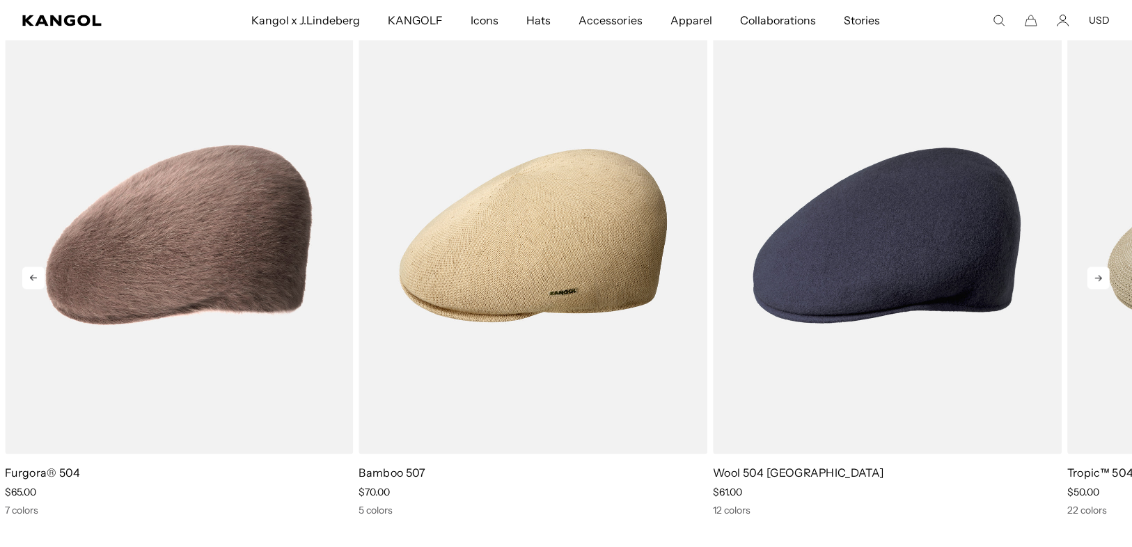
click at [1092, 283] on icon at bounding box center [1098, 278] width 22 height 22
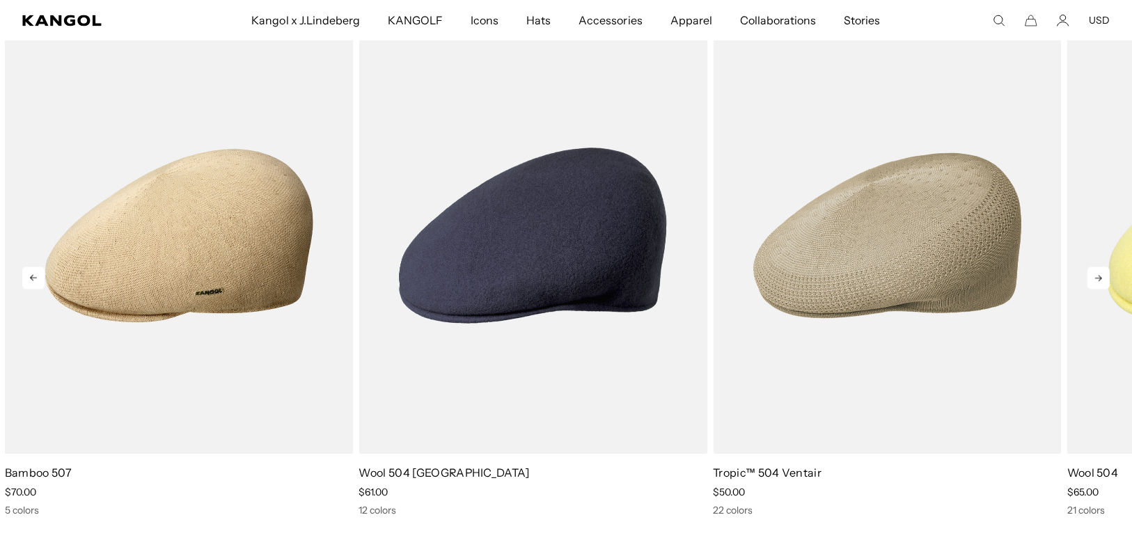
click at [1092, 283] on icon at bounding box center [1098, 278] width 22 height 22
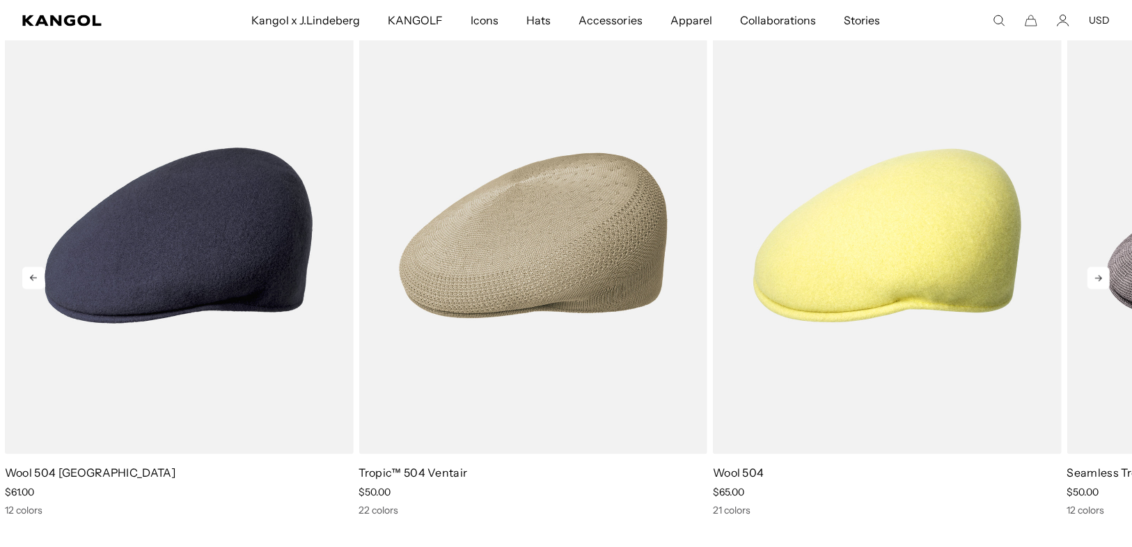
click at [1092, 283] on icon at bounding box center [1098, 278] width 22 height 22
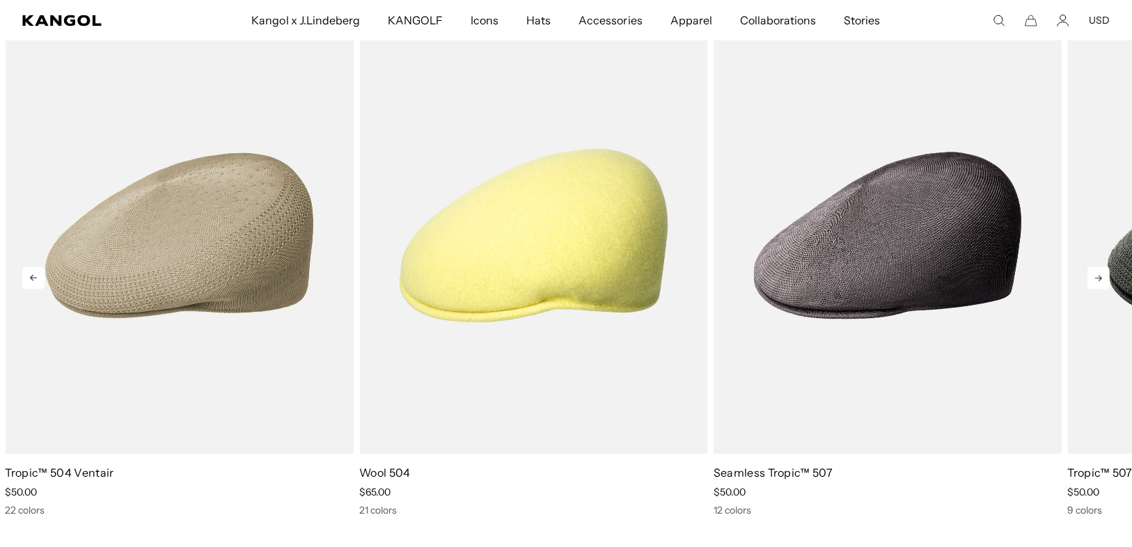
click at [1092, 283] on icon at bounding box center [1098, 278] width 22 height 22
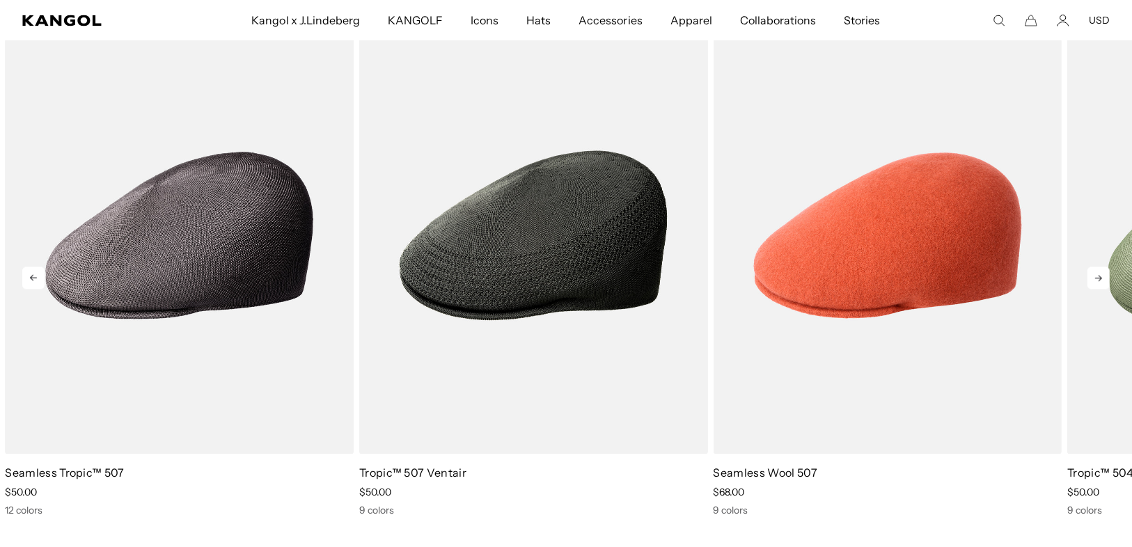
click at [1092, 283] on icon at bounding box center [1098, 278] width 22 height 22
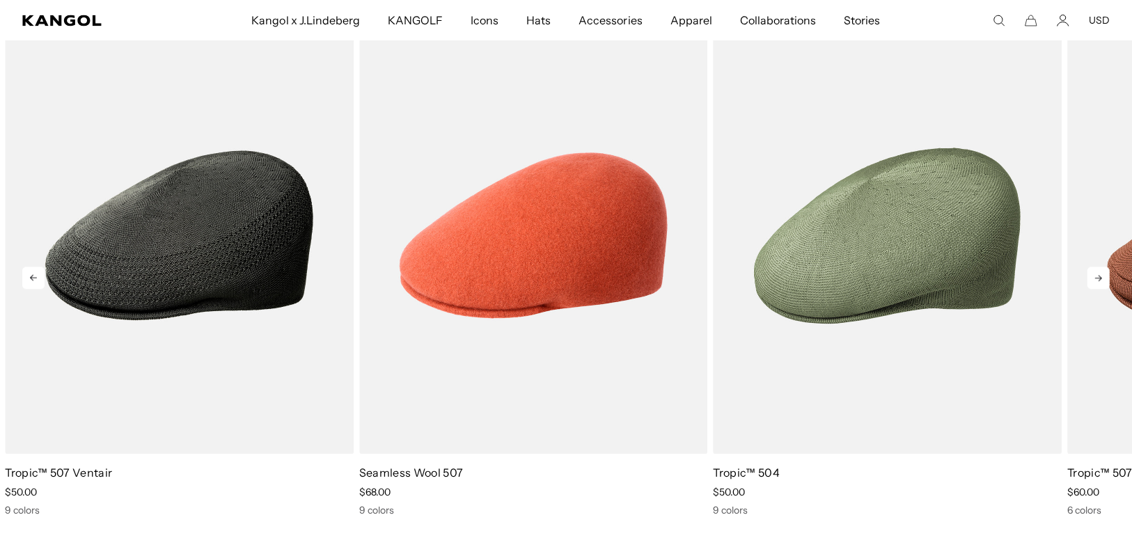
click at [1092, 283] on icon at bounding box center [1098, 278] width 22 height 22
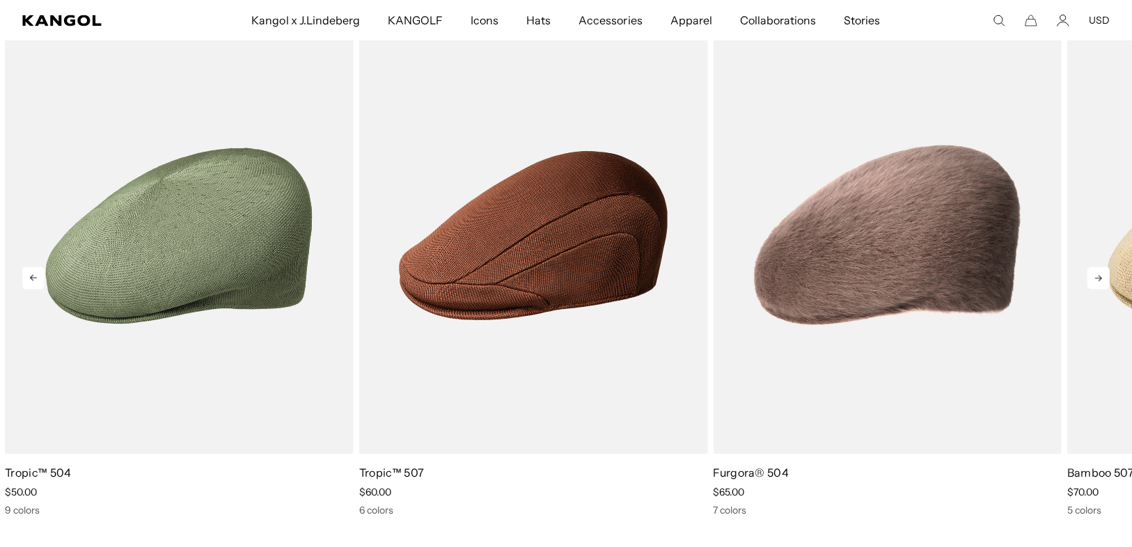
click at [1092, 283] on icon at bounding box center [1098, 278] width 22 height 22
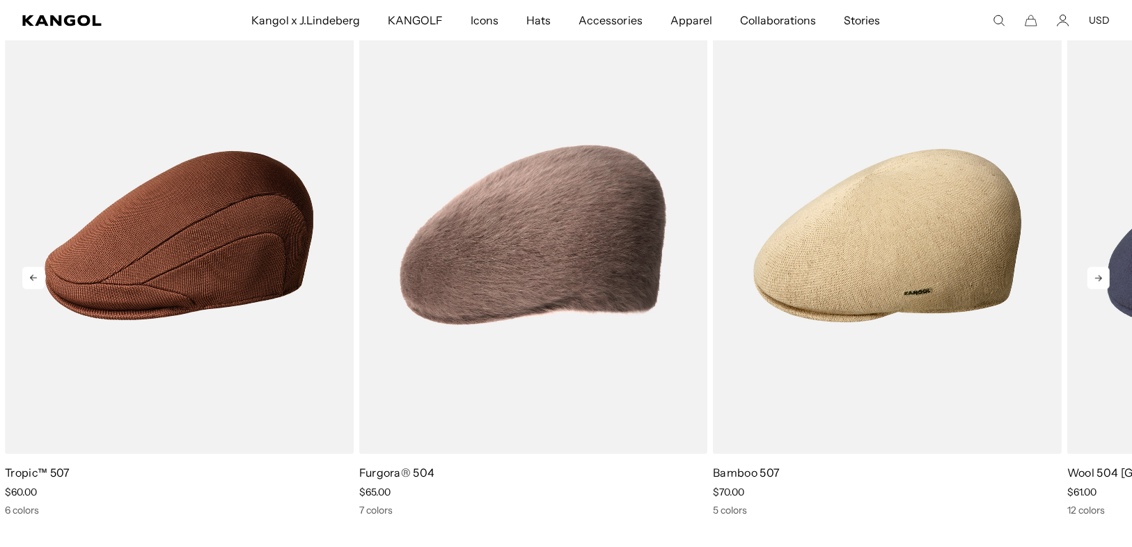
click at [1092, 283] on icon at bounding box center [1098, 278] width 22 height 22
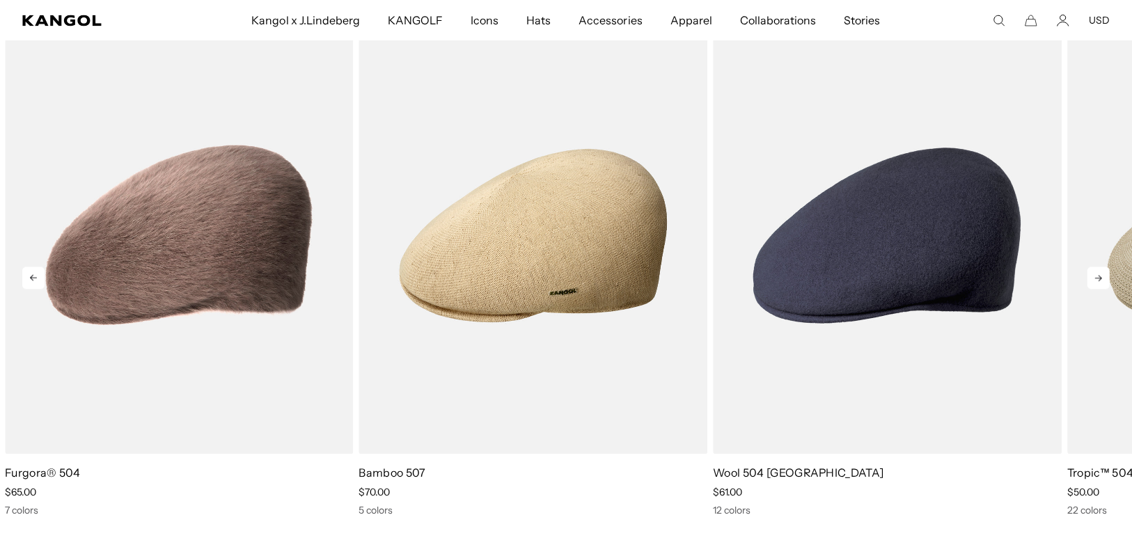
click at [1092, 283] on icon at bounding box center [1098, 278] width 22 height 22
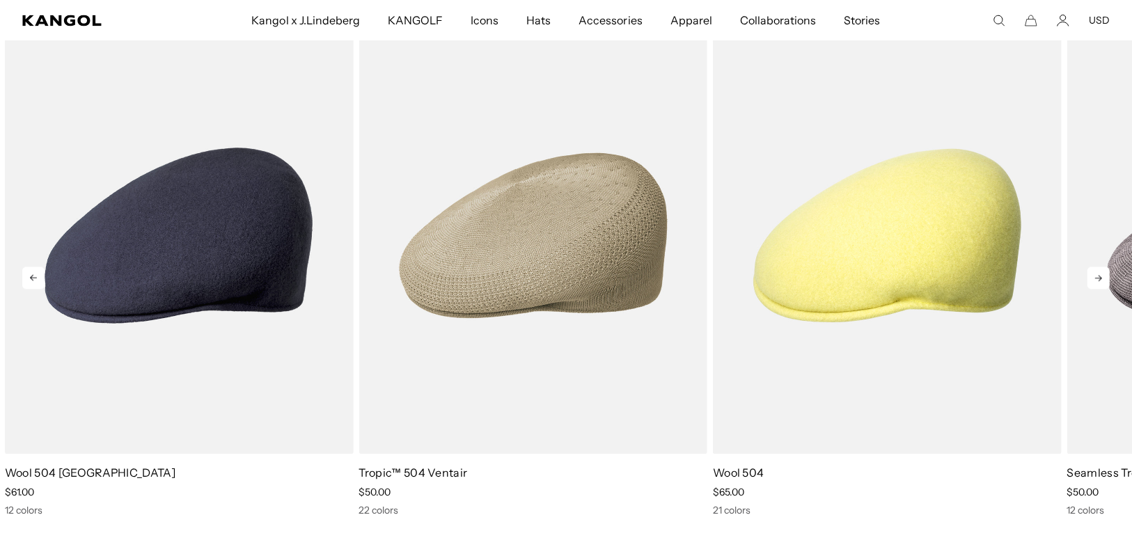
click at [1092, 283] on icon at bounding box center [1098, 278] width 22 height 22
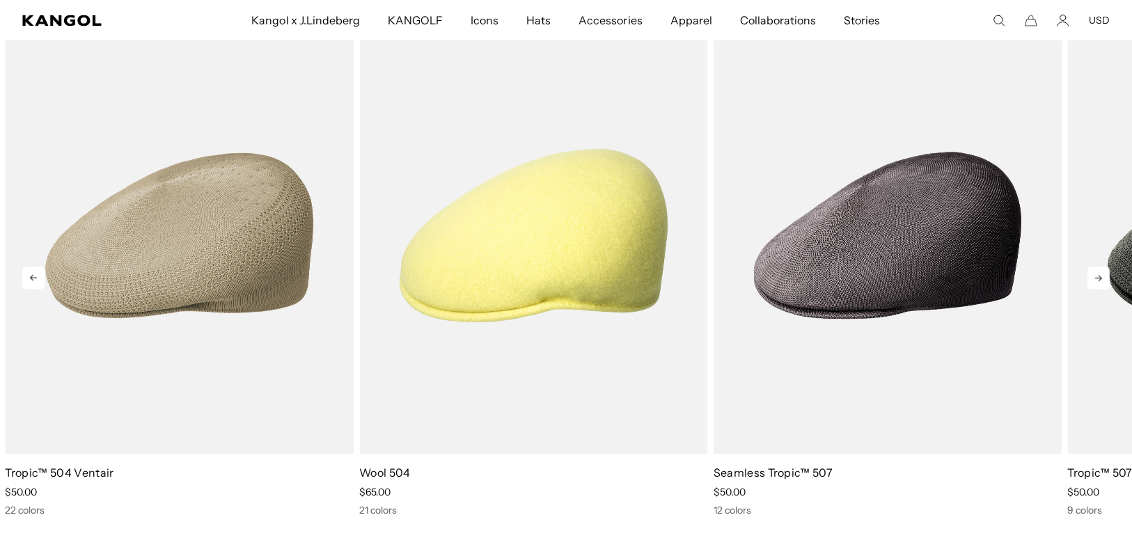
click at [1092, 283] on icon at bounding box center [1098, 278] width 22 height 22
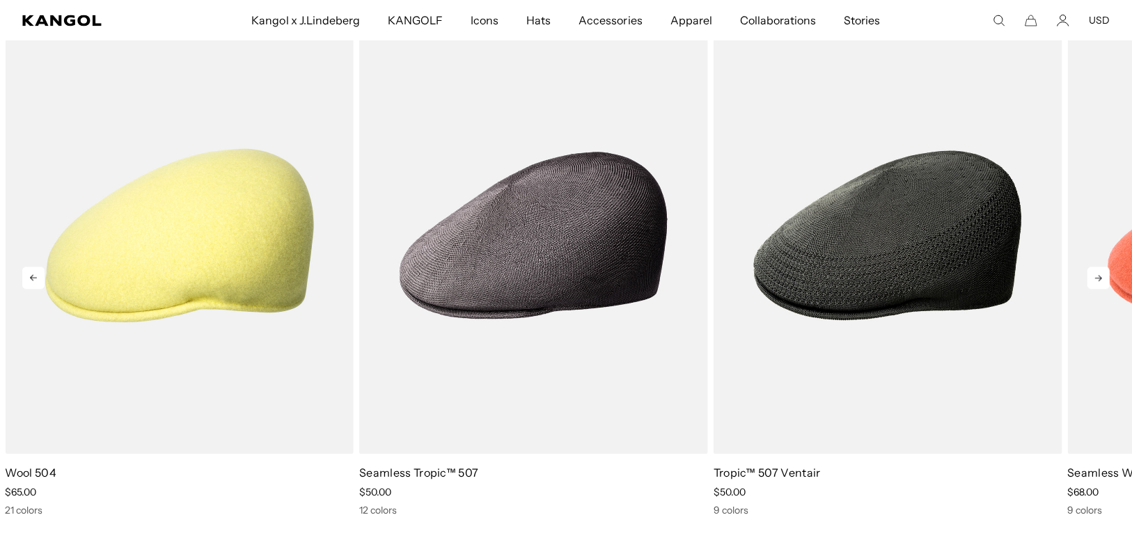
click at [1092, 283] on icon at bounding box center [1098, 278] width 22 height 22
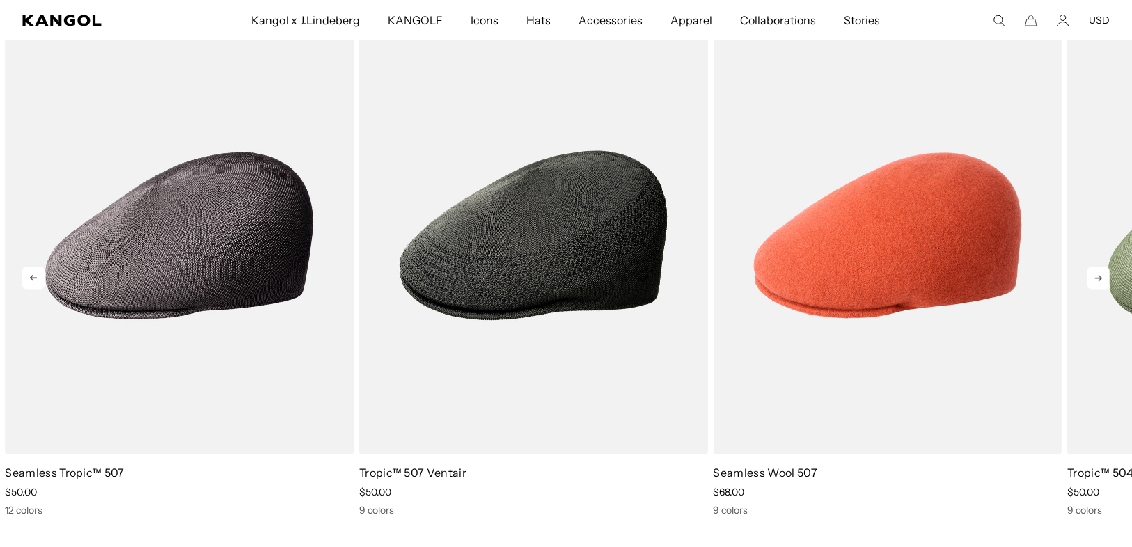
click at [1092, 283] on icon at bounding box center [1098, 278] width 22 height 22
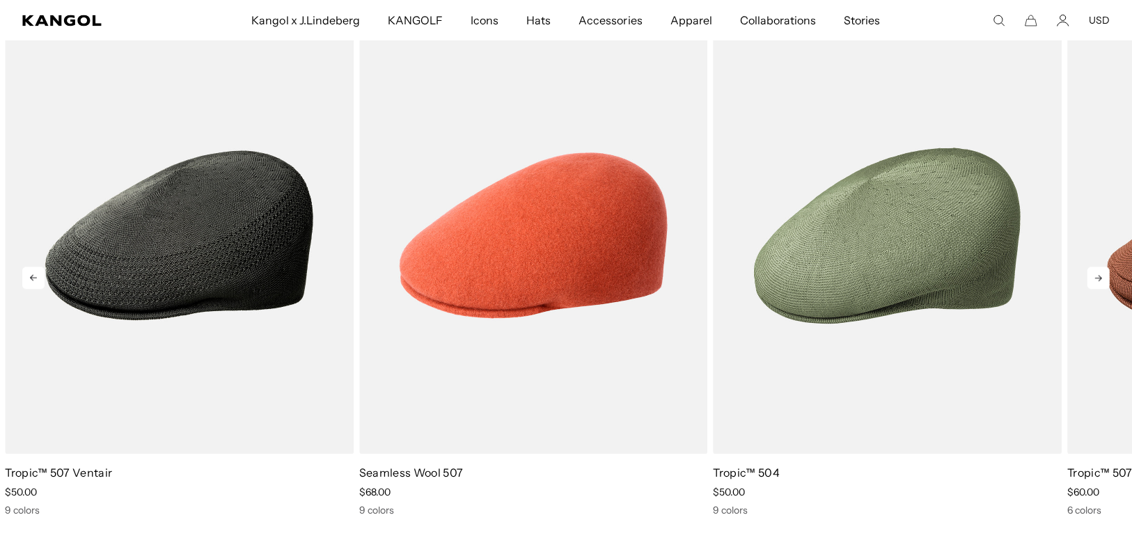
click at [1092, 283] on icon at bounding box center [1098, 278] width 22 height 22
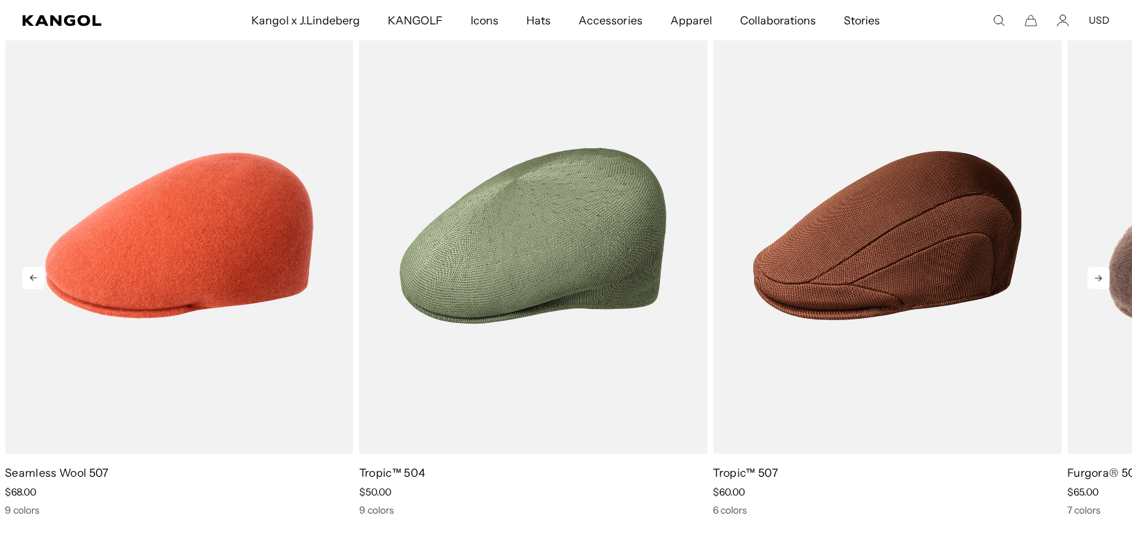
click at [1092, 283] on icon at bounding box center [1098, 278] width 22 height 22
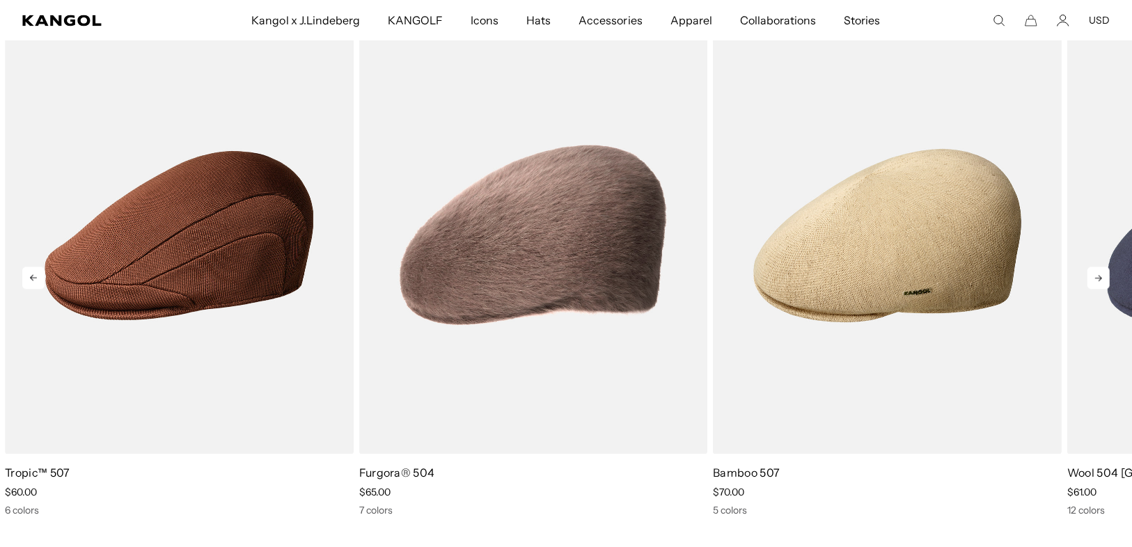
click at [1092, 283] on icon at bounding box center [1098, 278] width 22 height 22
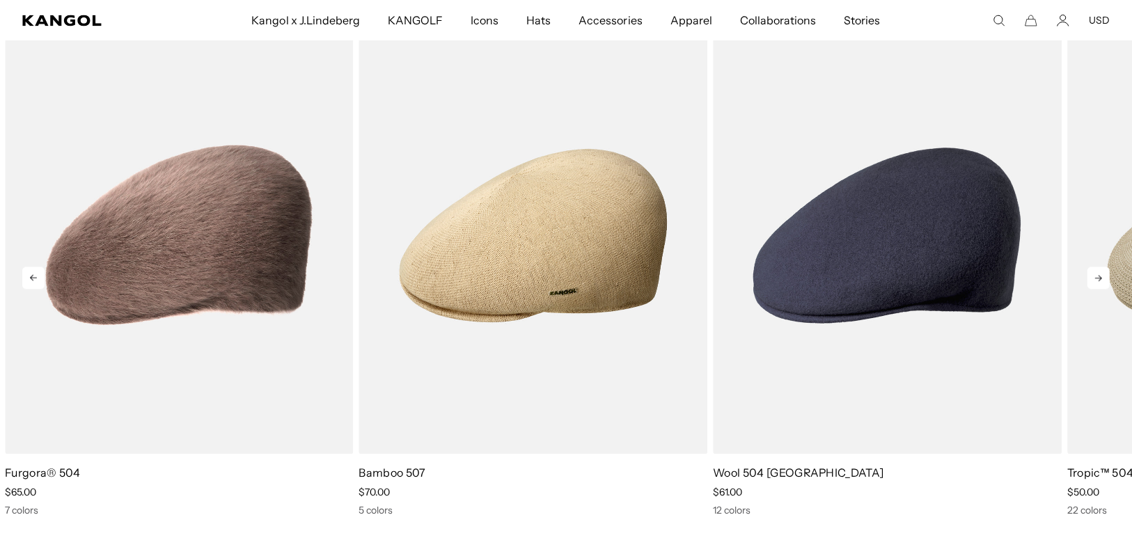
click at [1092, 283] on icon at bounding box center [1098, 278] width 22 height 22
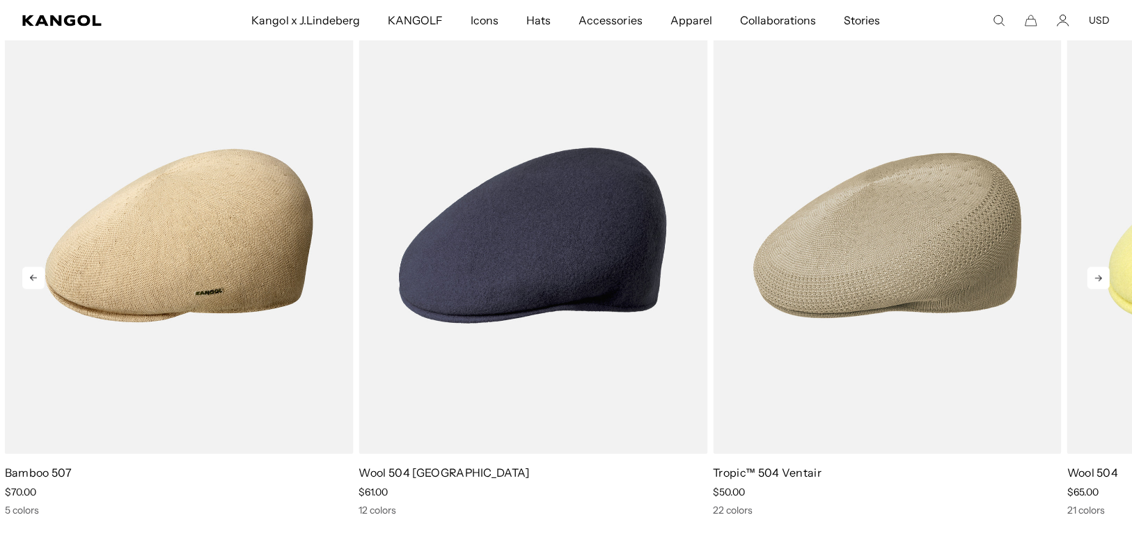
click at [1092, 283] on icon at bounding box center [1098, 278] width 22 height 22
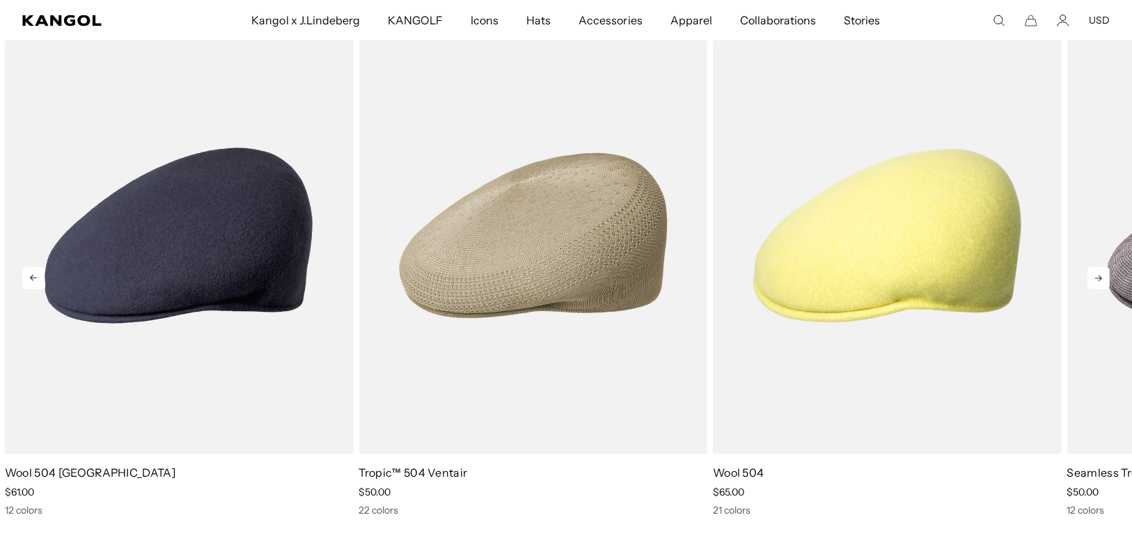
click at [1092, 283] on icon at bounding box center [1098, 278] width 22 height 22
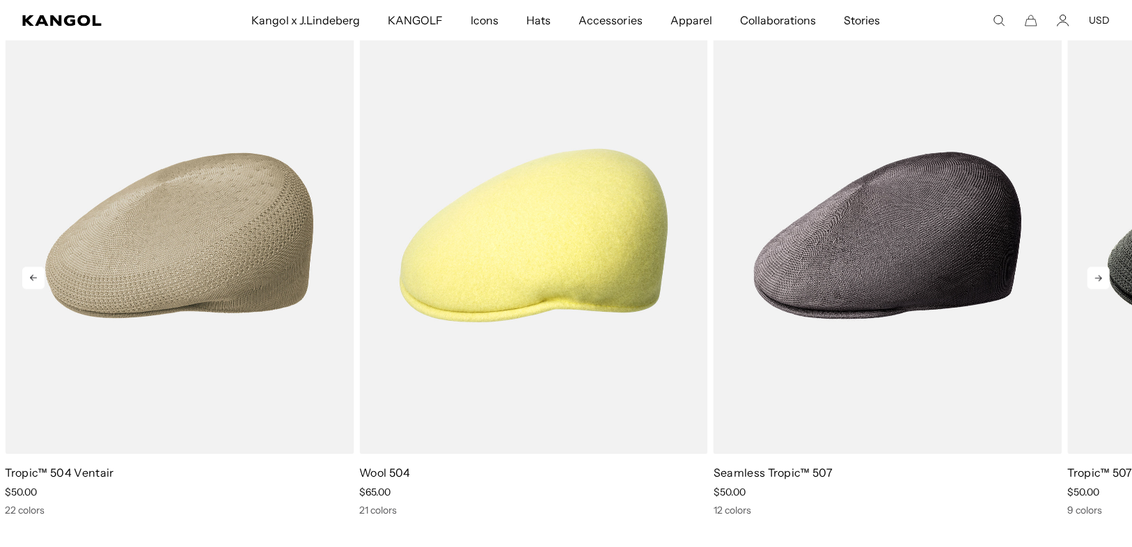
click at [1092, 283] on icon at bounding box center [1098, 278] width 22 height 22
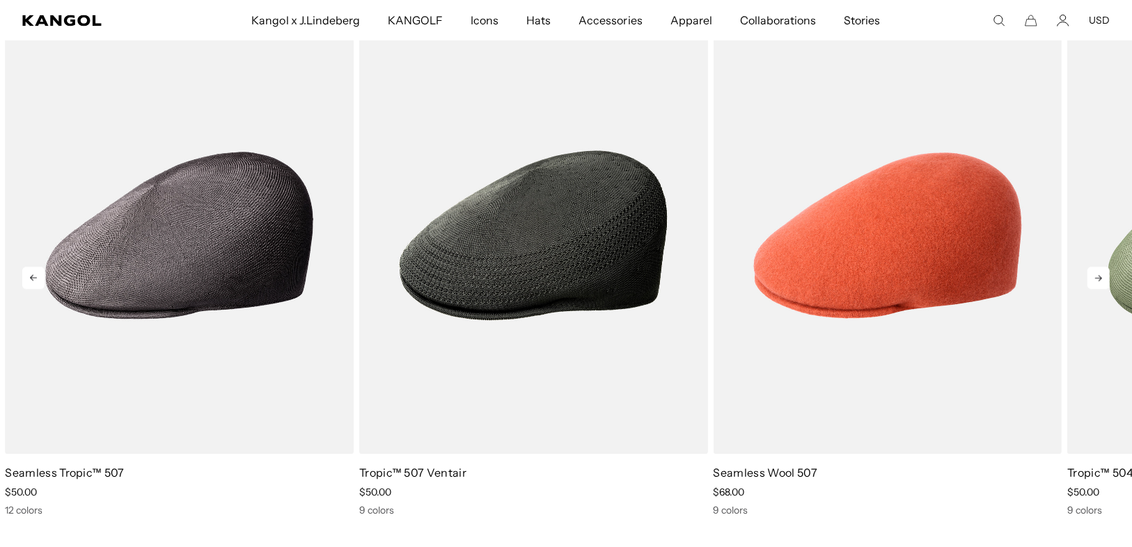
click at [1092, 283] on icon at bounding box center [1098, 278] width 22 height 22
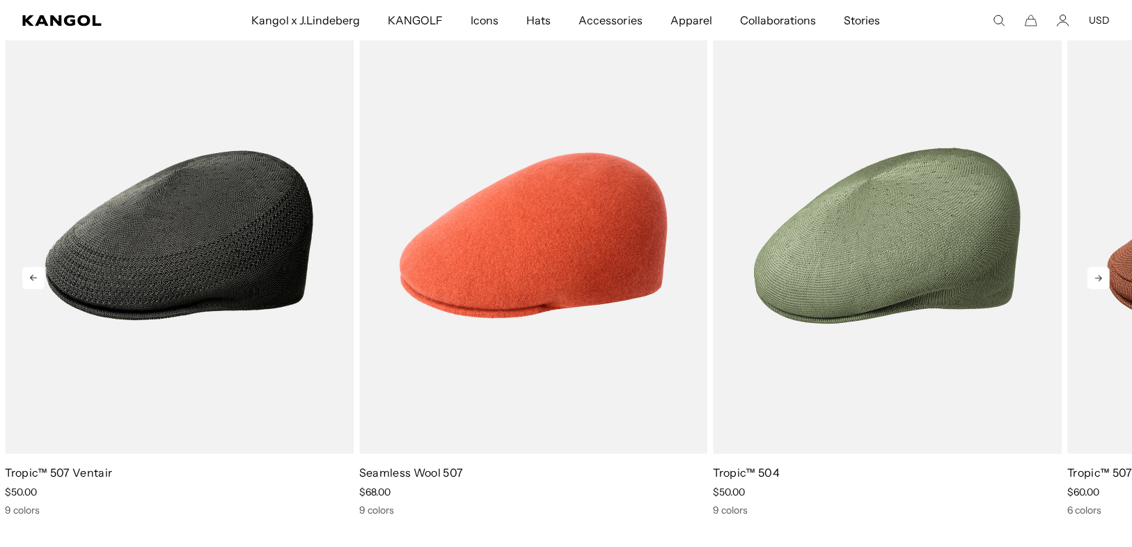
click at [1092, 283] on icon at bounding box center [1098, 278] width 22 height 22
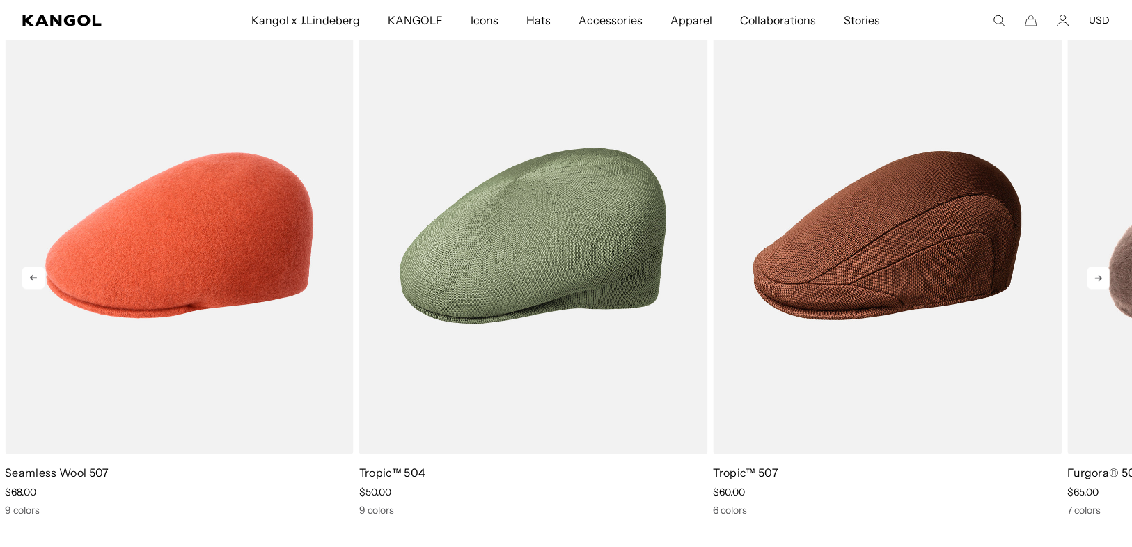
click at [1092, 283] on icon at bounding box center [1098, 278] width 22 height 22
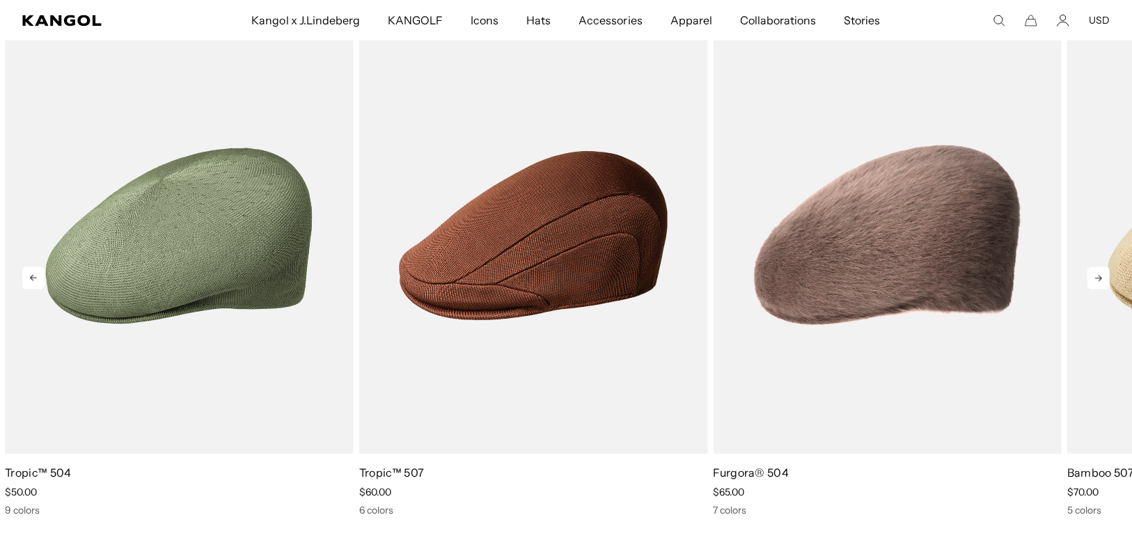
click at [1092, 283] on icon at bounding box center [1098, 278] width 22 height 22
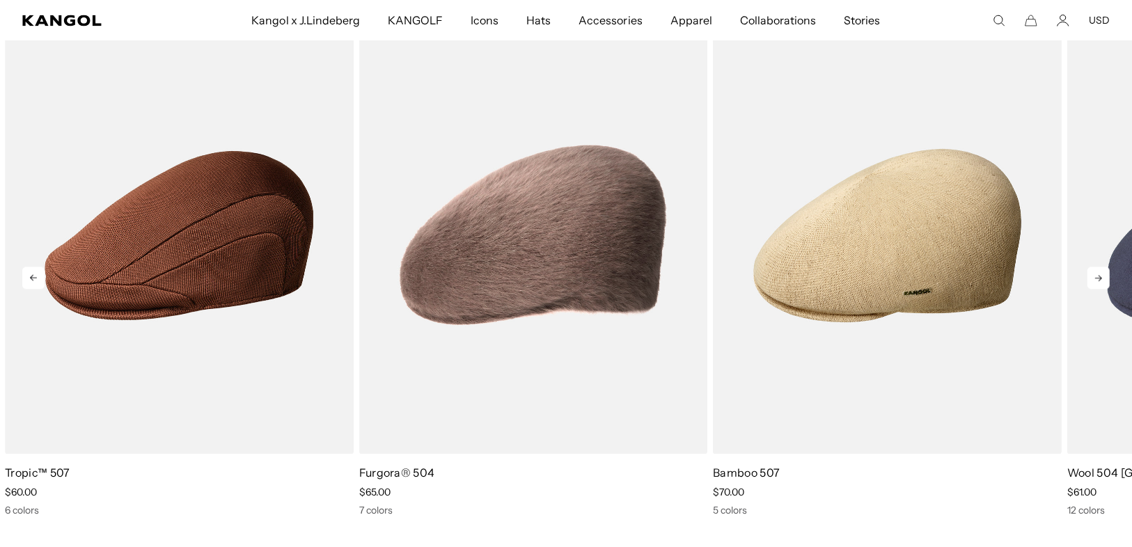
click at [1092, 283] on icon at bounding box center [1098, 278] width 22 height 22
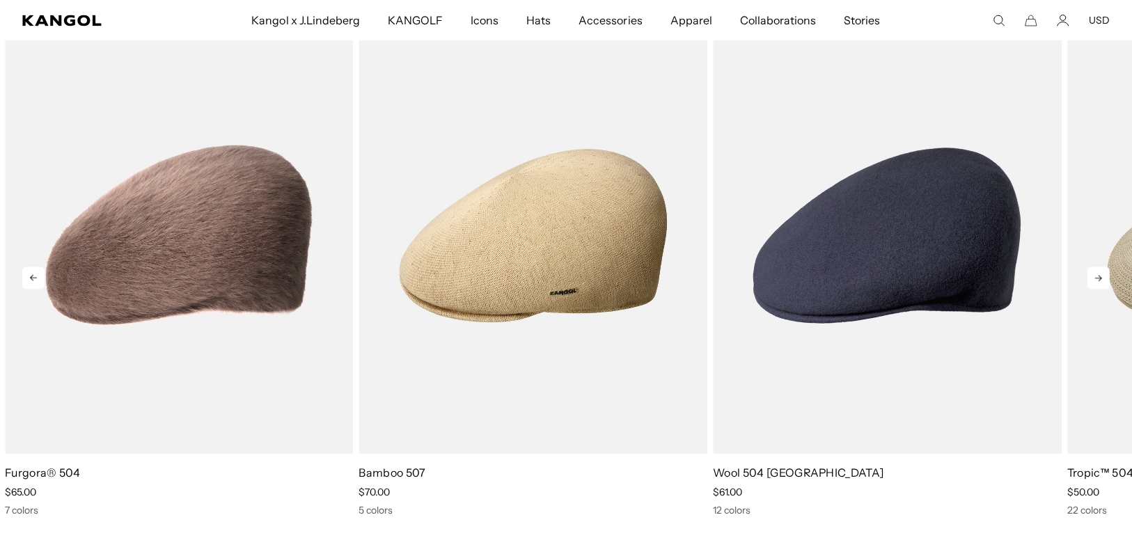
click at [1092, 283] on icon at bounding box center [1098, 278] width 22 height 22
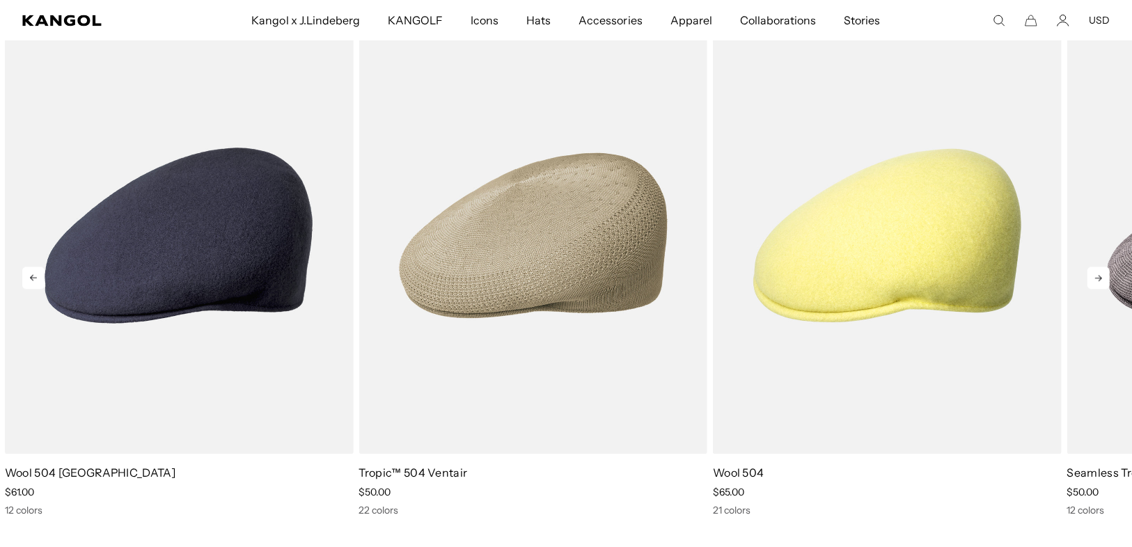
click at [1092, 283] on icon at bounding box center [1098, 278] width 22 height 22
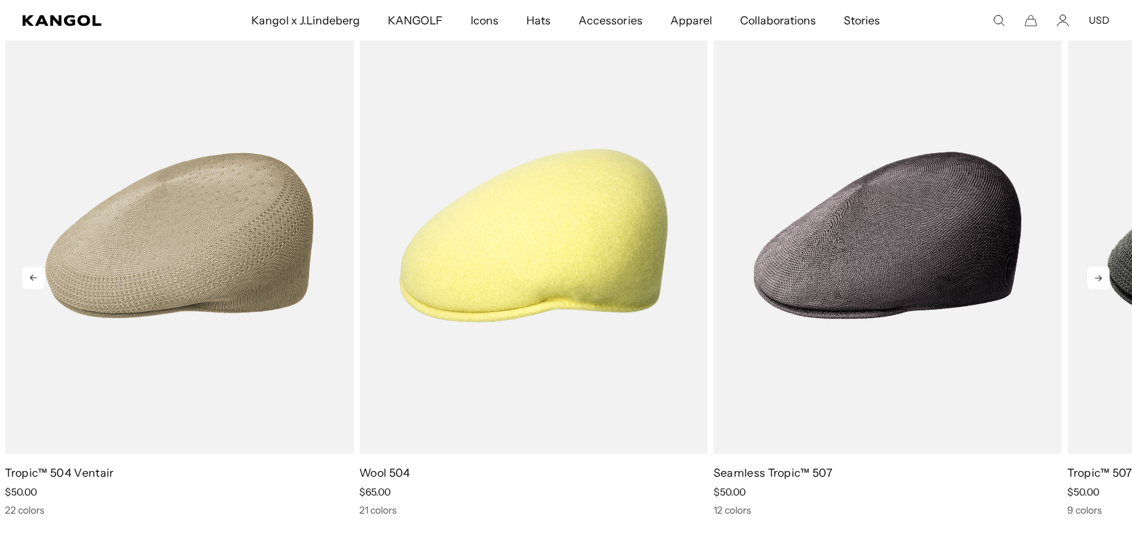
click at [1092, 283] on icon at bounding box center [1098, 278] width 22 height 22
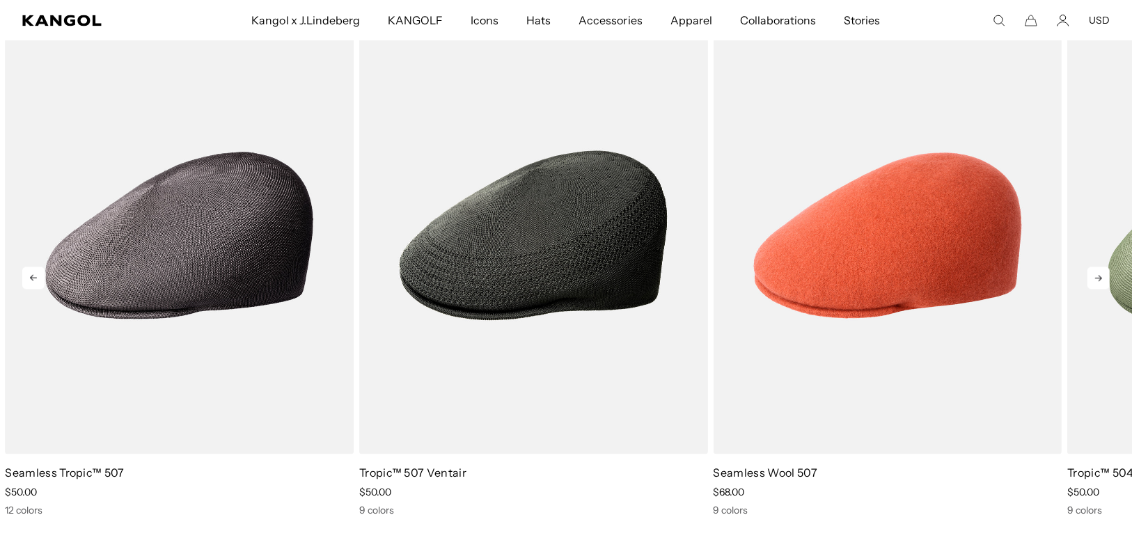
click at [1092, 283] on icon at bounding box center [1098, 278] width 22 height 22
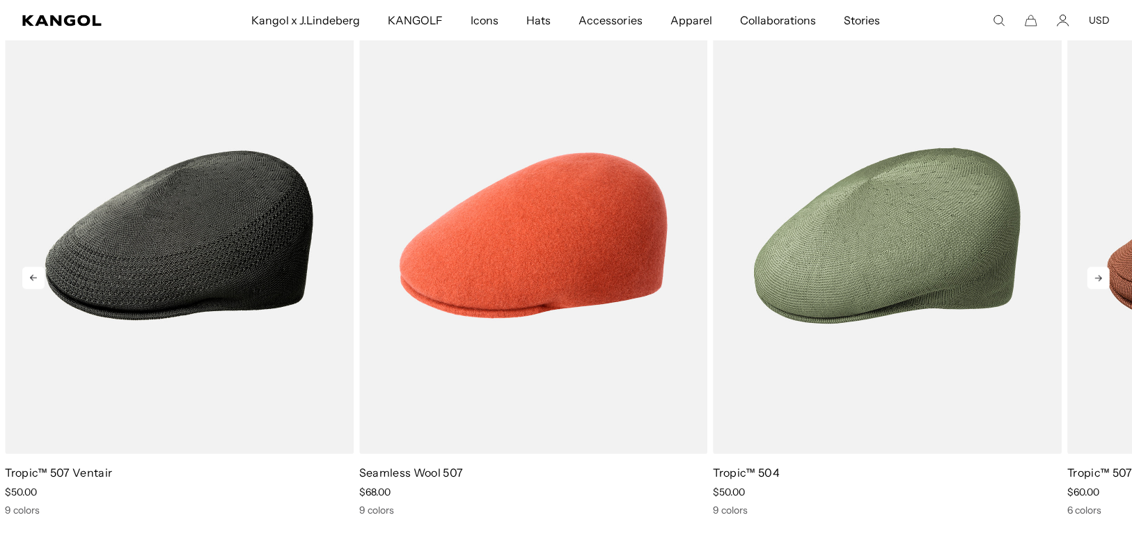
click at [1092, 283] on icon at bounding box center [1098, 278] width 22 height 22
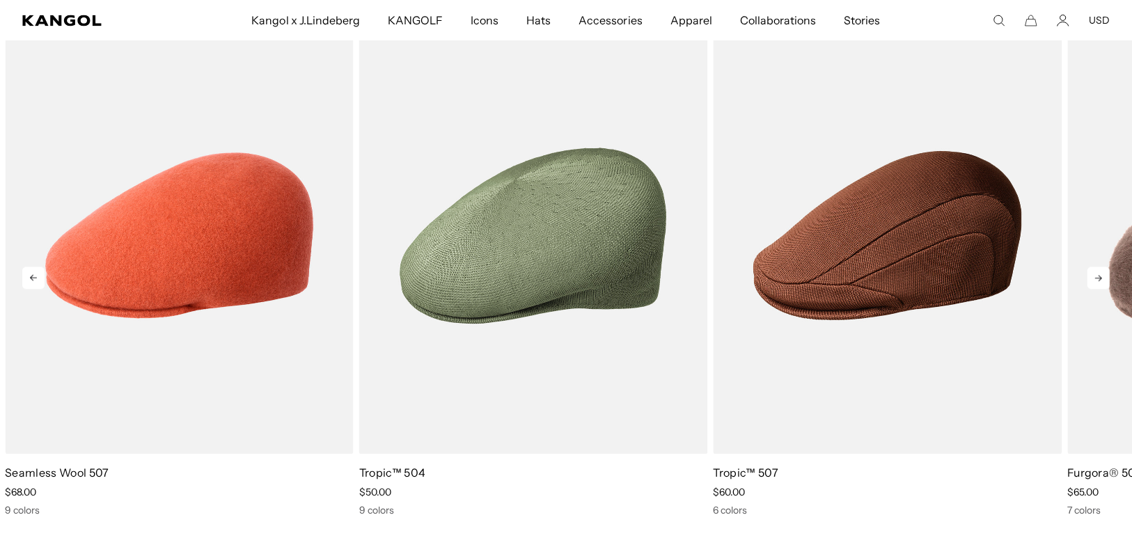
click at [1092, 283] on icon at bounding box center [1098, 278] width 22 height 22
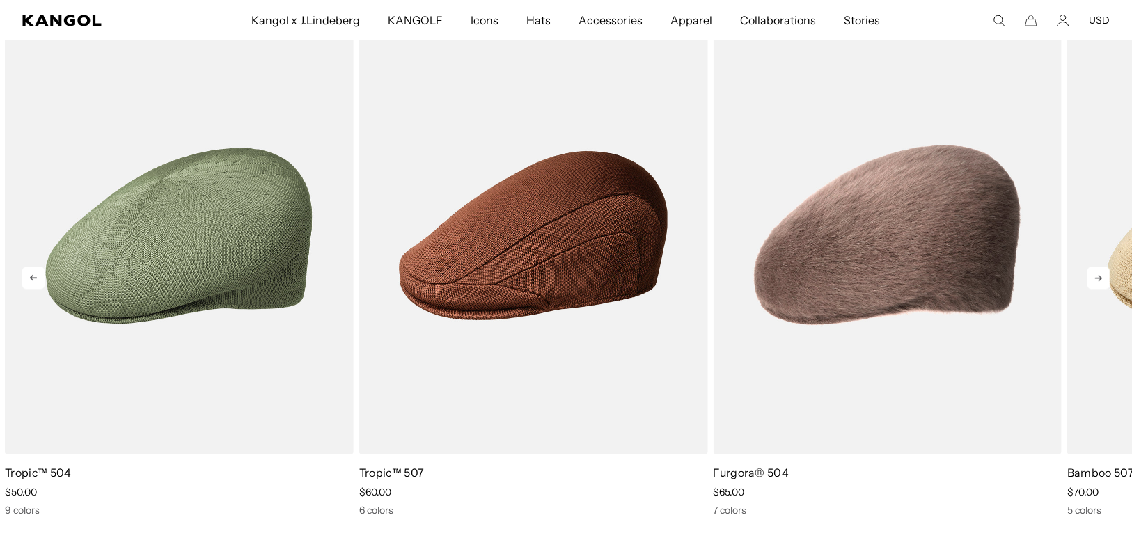
click at [1092, 283] on icon at bounding box center [1098, 278] width 22 height 22
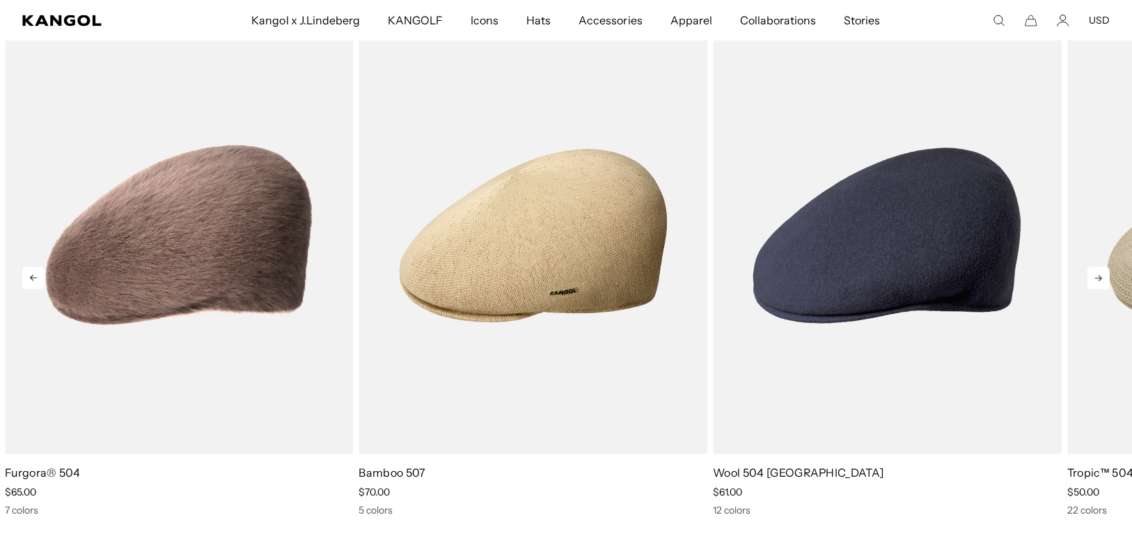
click at [1092, 283] on icon at bounding box center [1098, 278] width 22 height 22
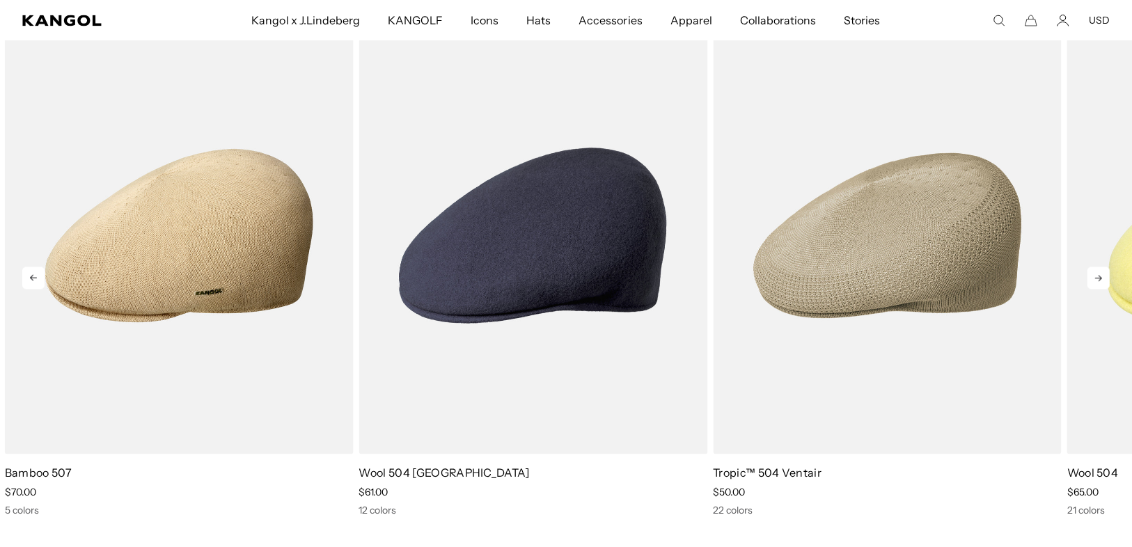
click at [1092, 283] on icon at bounding box center [1098, 278] width 22 height 22
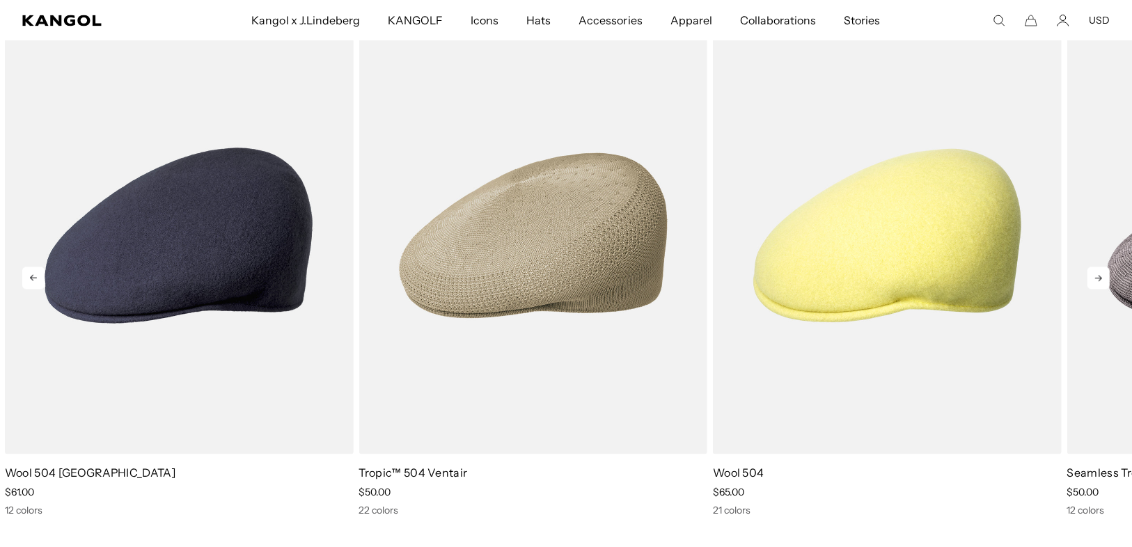
click at [1092, 283] on icon at bounding box center [1098, 278] width 22 height 22
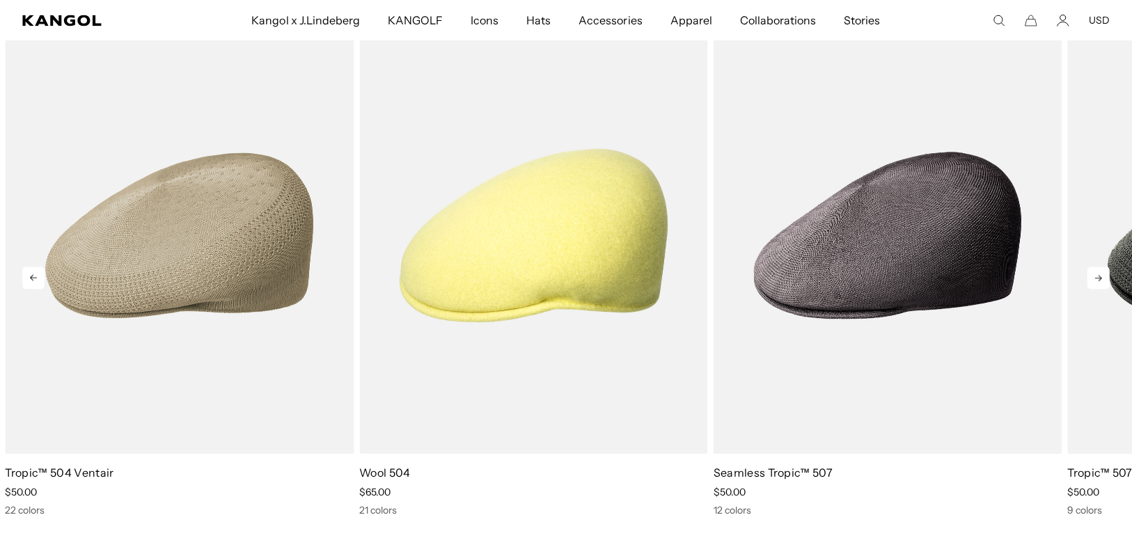
click at [1092, 283] on icon at bounding box center [1098, 278] width 22 height 22
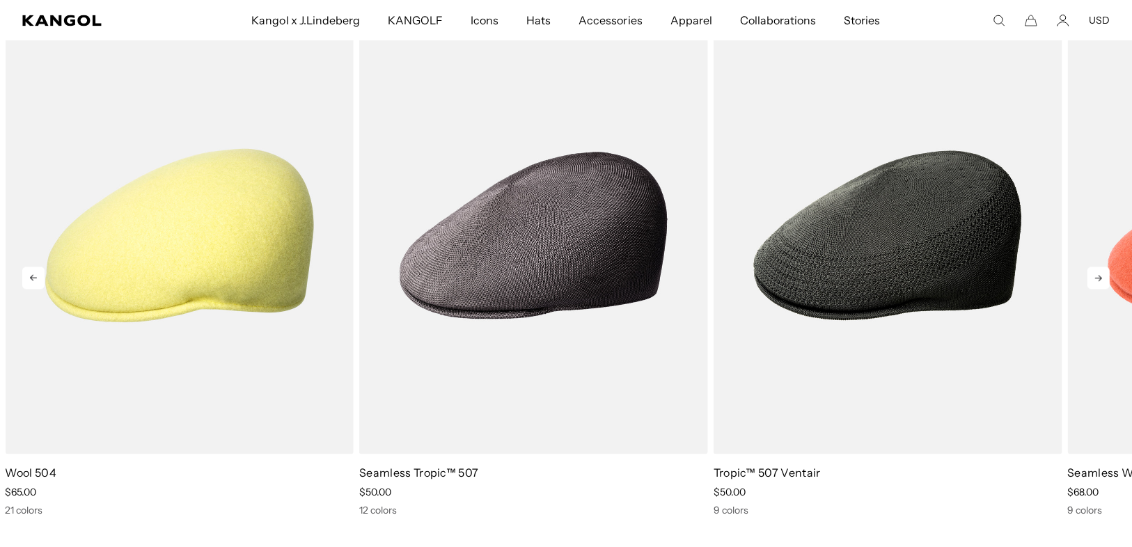
click at [1092, 283] on icon at bounding box center [1098, 278] width 22 height 22
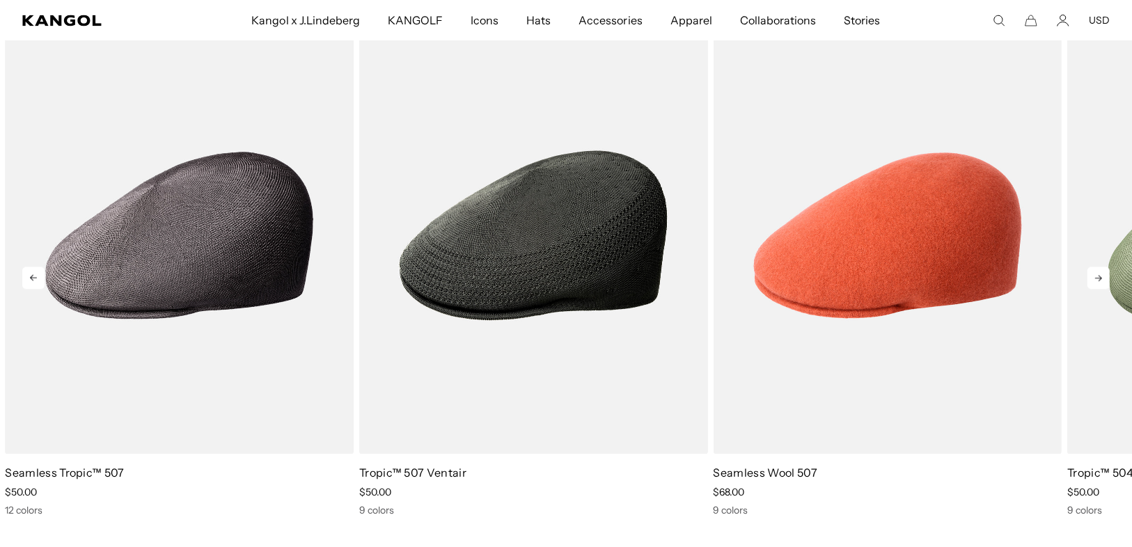
click at [1092, 283] on icon at bounding box center [1098, 278] width 22 height 22
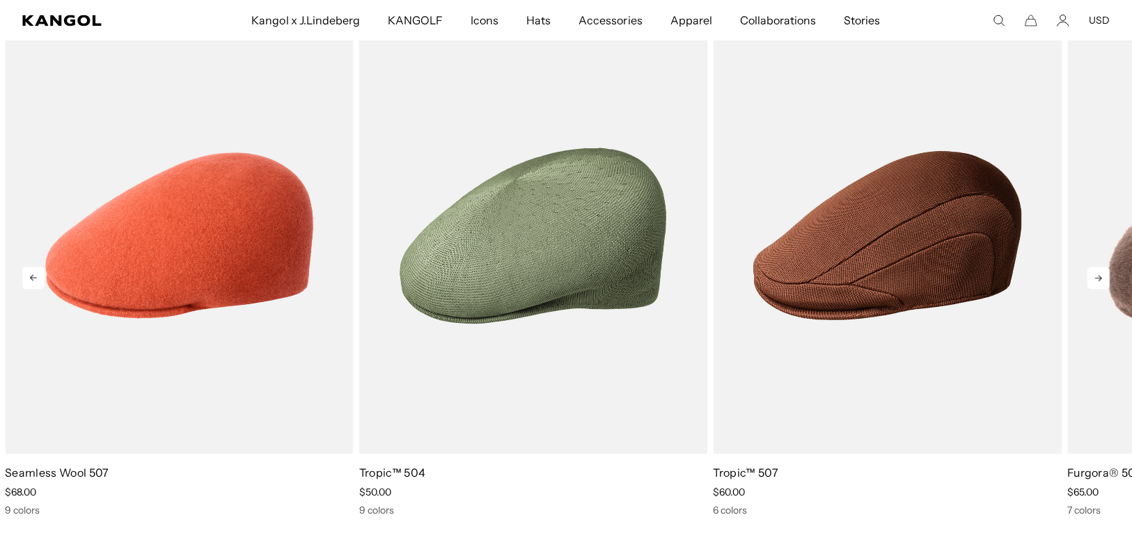
click at [1092, 283] on icon at bounding box center [1098, 278] width 22 height 22
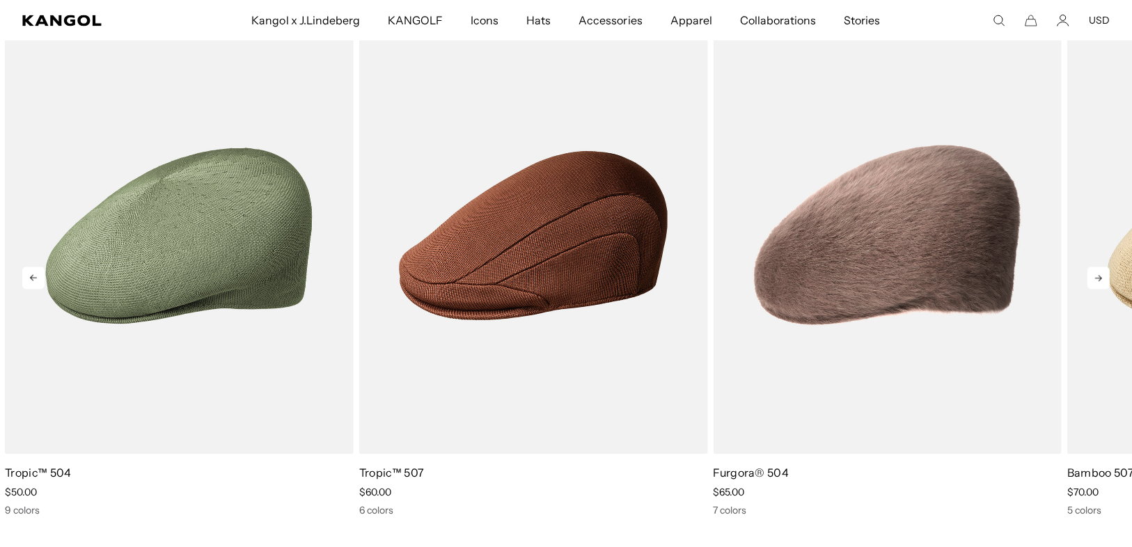
click at [1092, 283] on icon at bounding box center [1098, 278] width 22 height 22
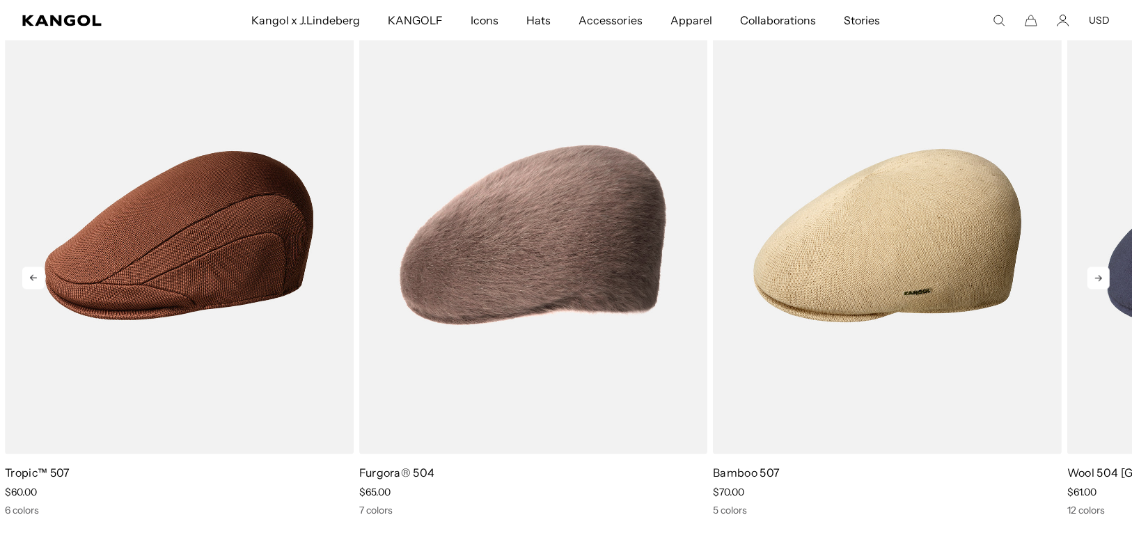
click at [1092, 283] on icon at bounding box center [1098, 278] width 22 height 22
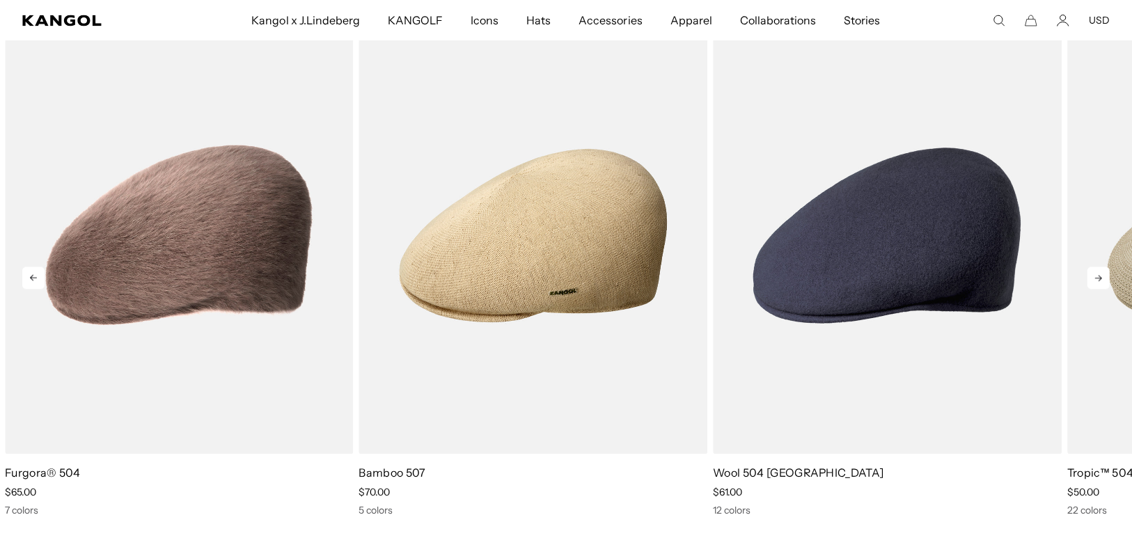
click at [1092, 283] on icon at bounding box center [1098, 278] width 22 height 22
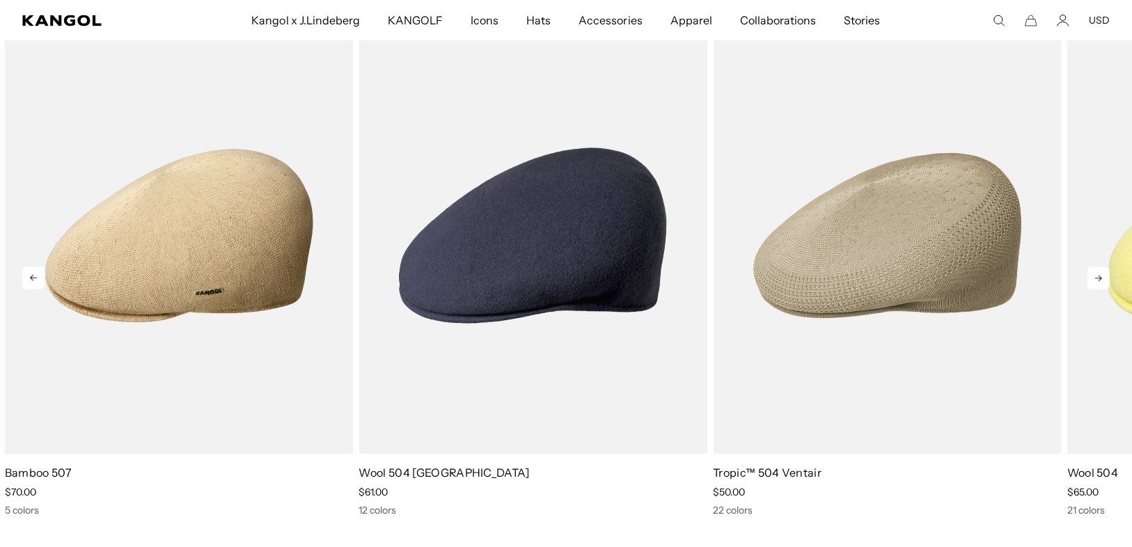
click at [1092, 283] on icon at bounding box center [1098, 278] width 22 height 22
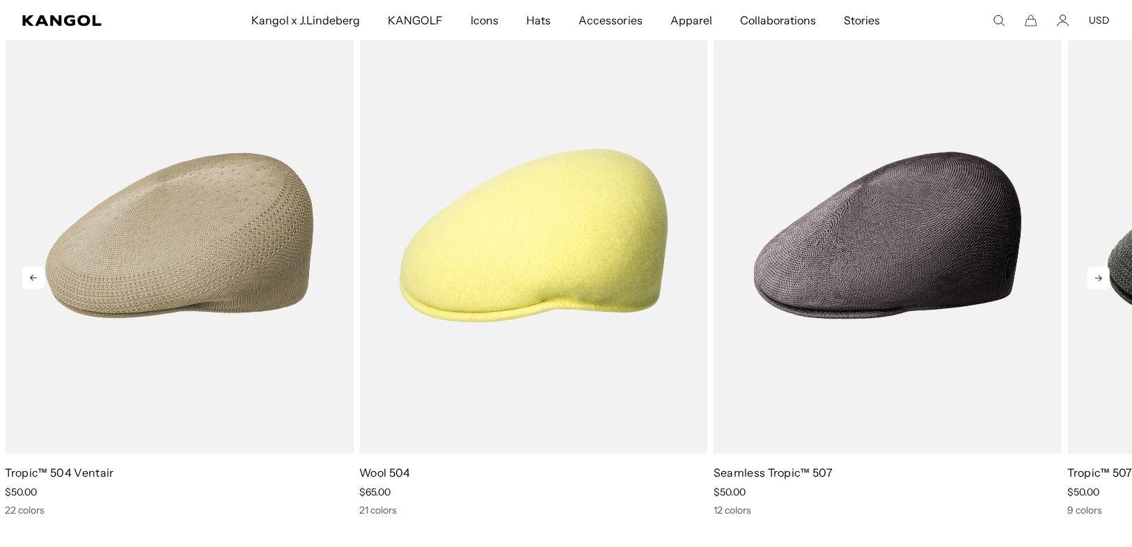
click at [1092, 283] on icon at bounding box center [1098, 278] width 22 height 22
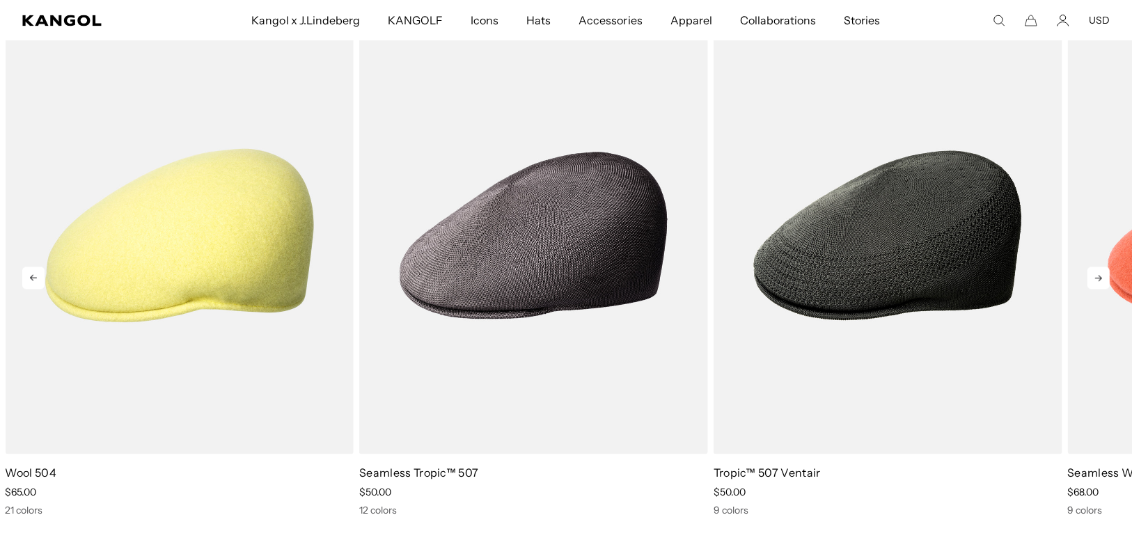
click at [1092, 283] on icon at bounding box center [1098, 278] width 22 height 22
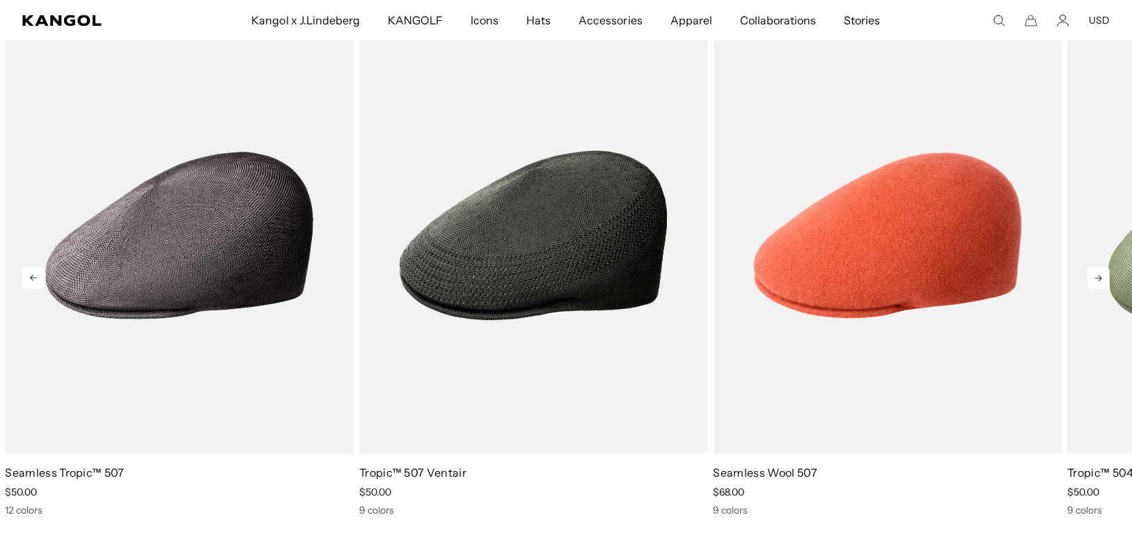
click at [1092, 283] on icon at bounding box center [1098, 278] width 22 height 22
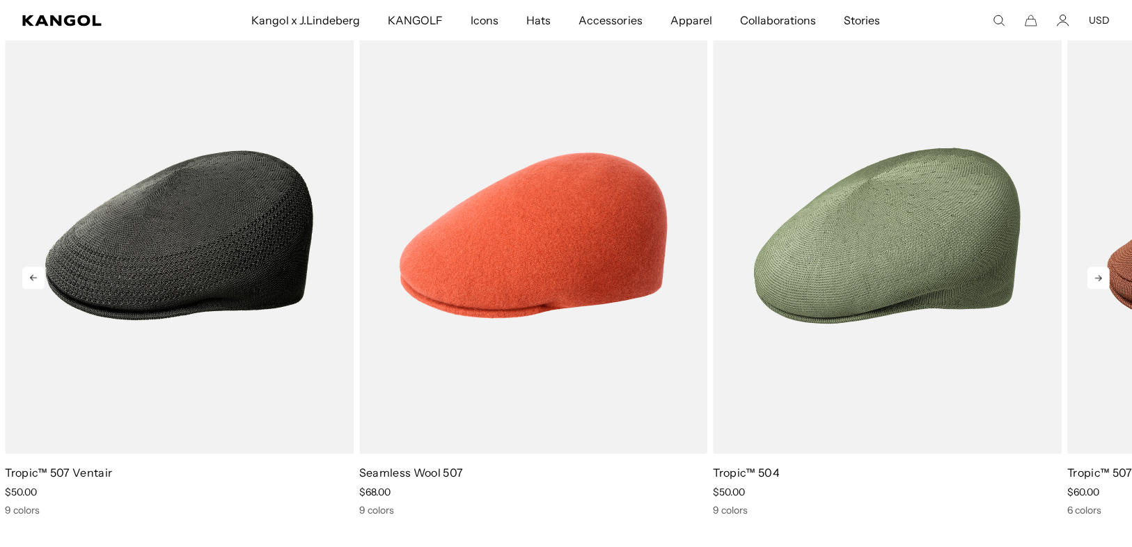
click at [1092, 283] on icon at bounding box center [1098, 278] width 22 height 22
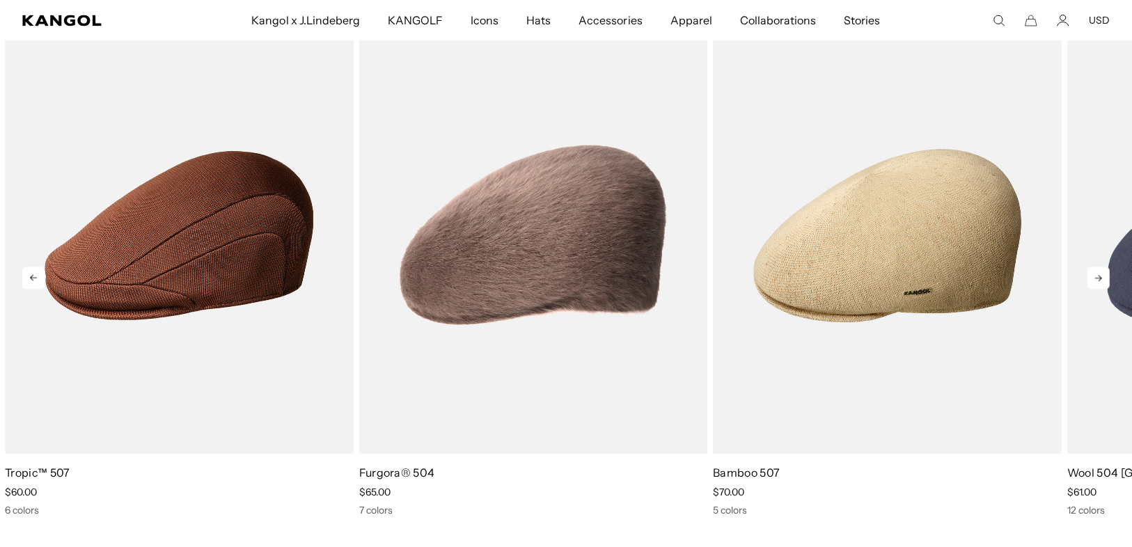
scroll to position [0, 287]
click at [1092, 283] on icon at bounding box center [1098, 278] width 22 height 22
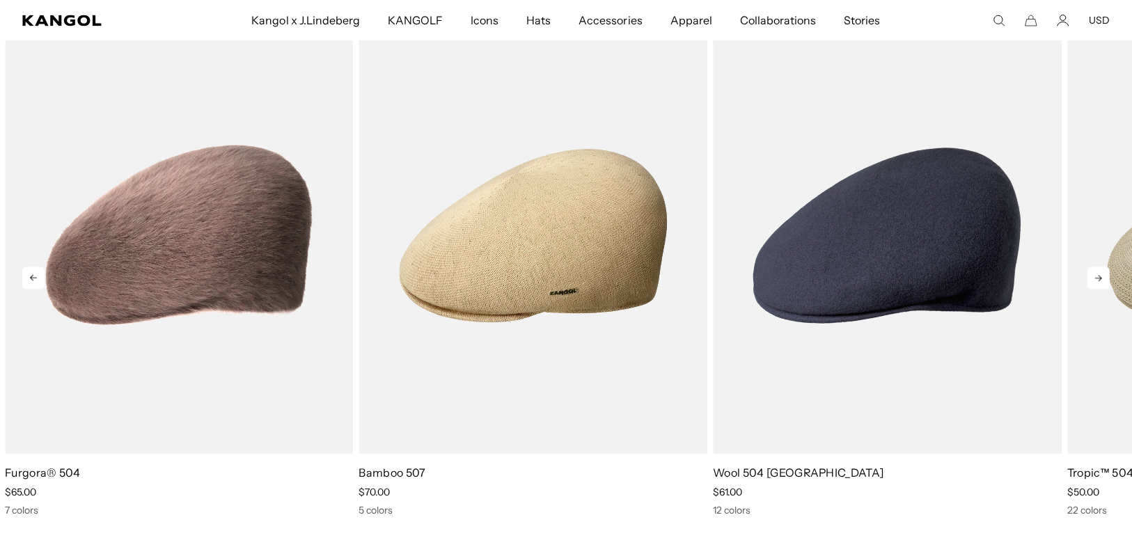
click at [1092, 283] on icon at bounding box center [1098, 278] width 22 height 22
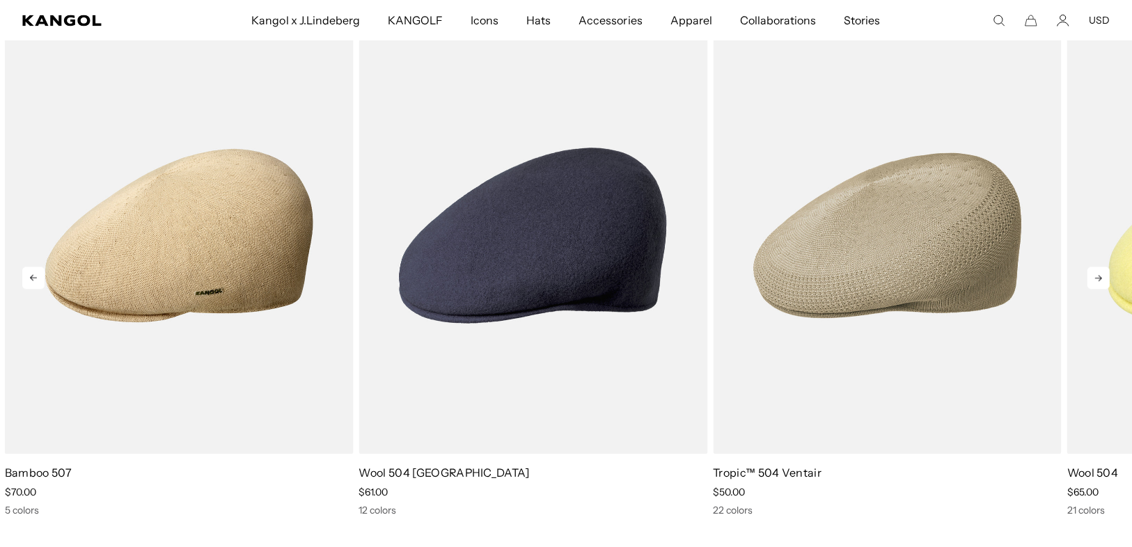
click at [1092, 283] on icon at bounding box center [1098, 278] width 22 height 22
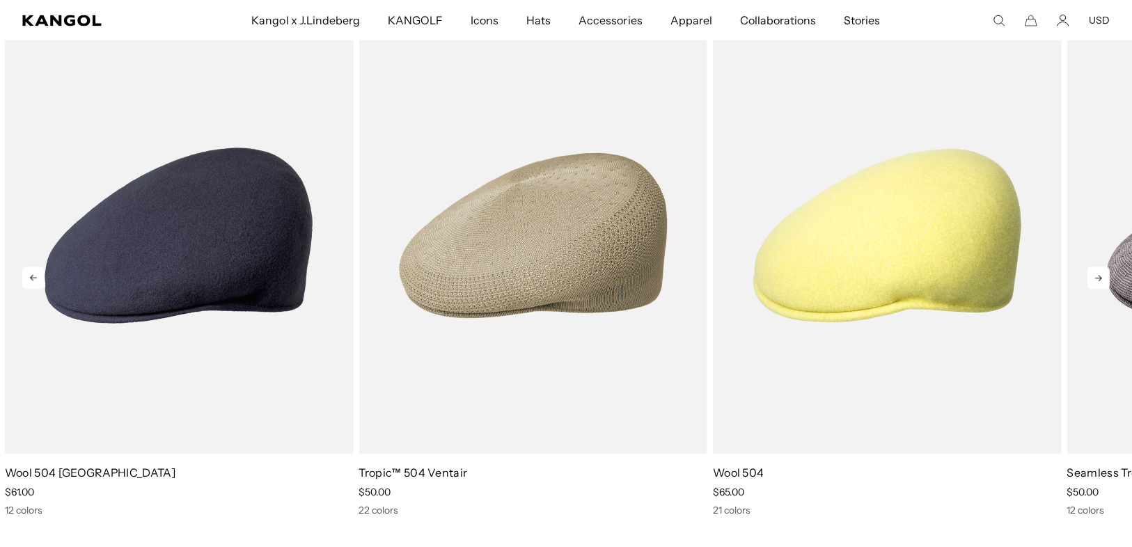
click at [1092, 283] on icon at bounding box center [1098, 278] width 22 height 22
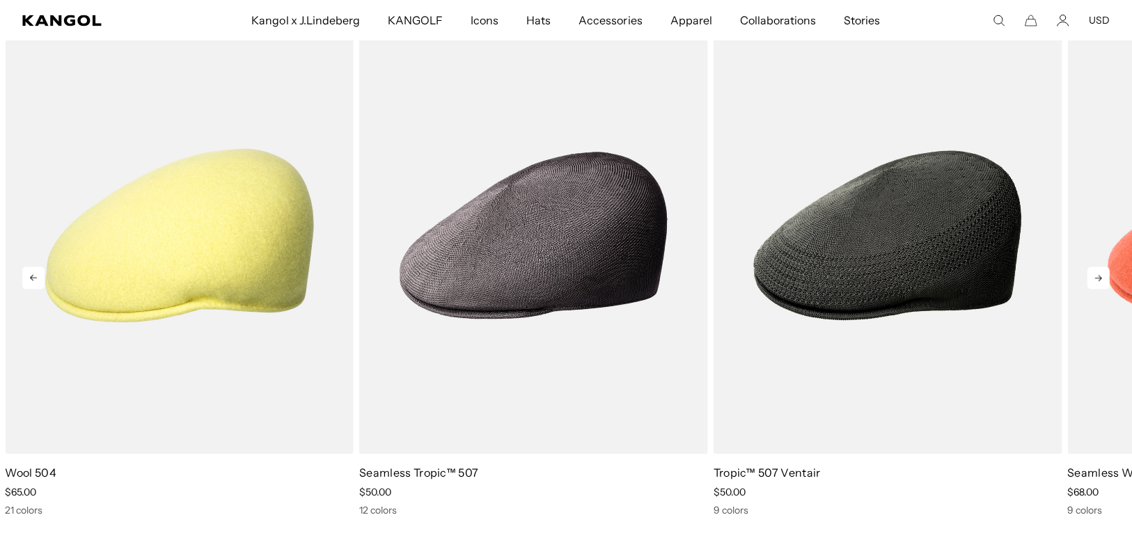
click at [1092, 283] on icon at bounding box center [1098, 278] width 22 height 22
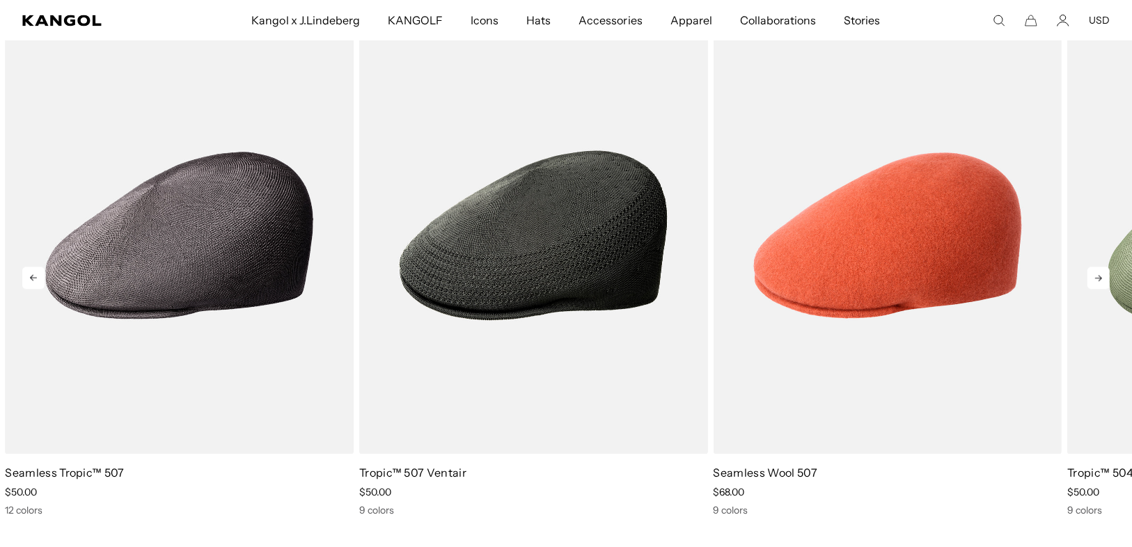
click at [1092, 283] on icon at bounding box center [1098, 278] width 22 height 22
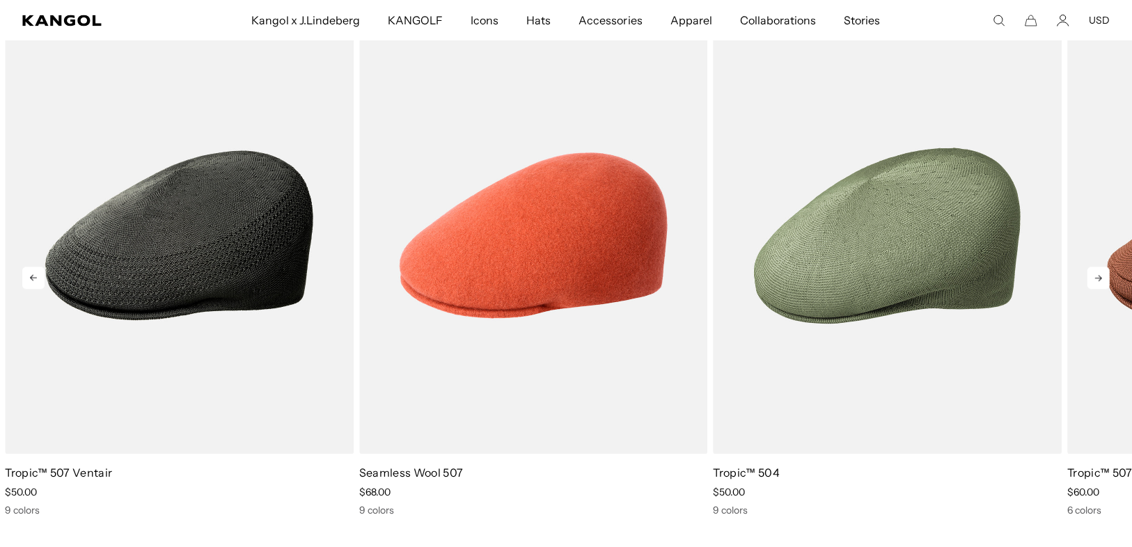
click at [1092, 283] on icon at bounding box center [1098, 278] width 22 height 22
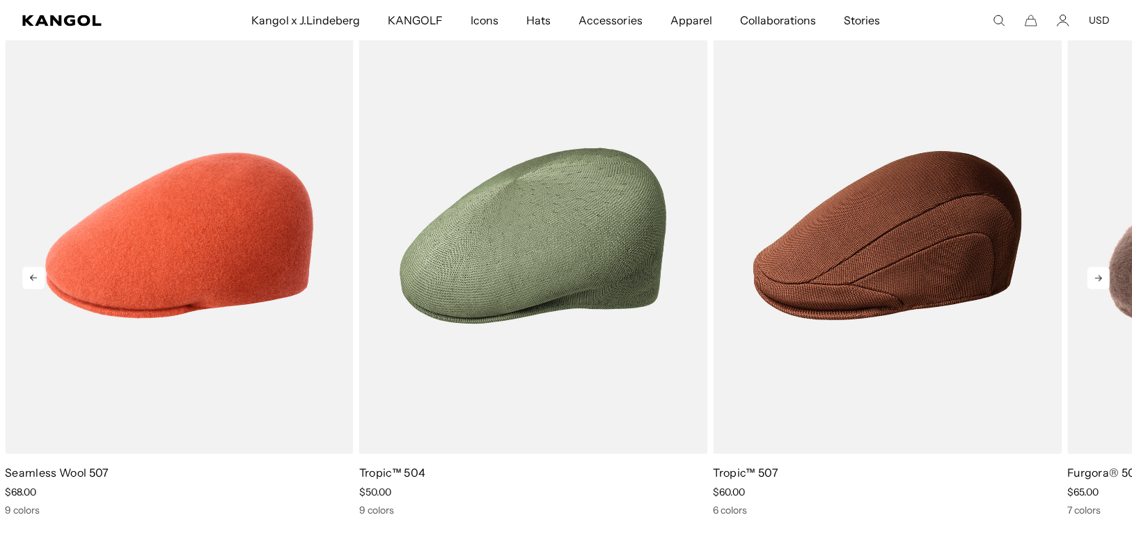
click at [1092, 283] on icon at bounding box center [1098, 278] width 22 height 22
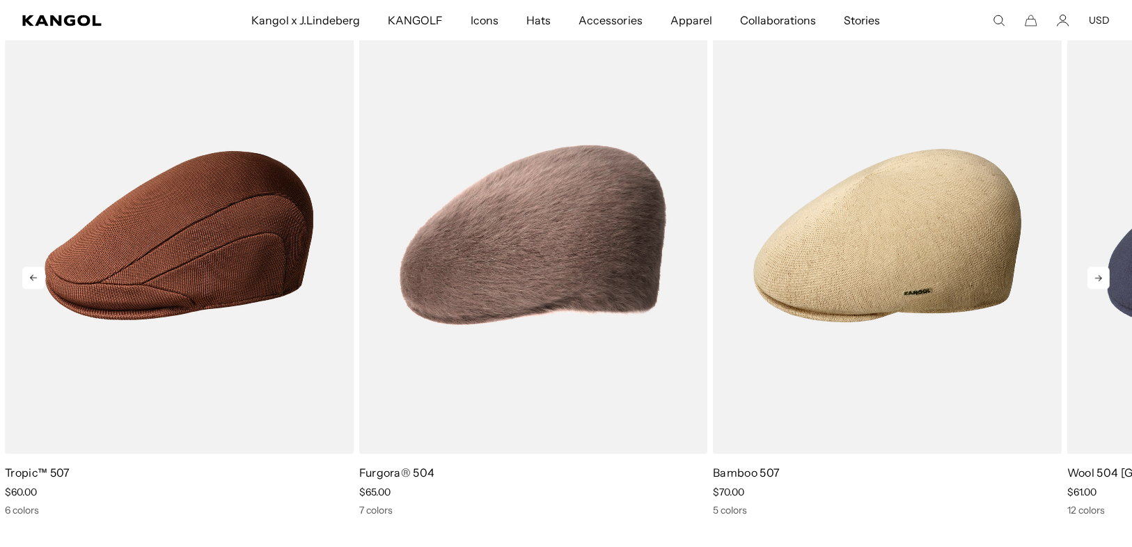
click at [1092, 283] on icon at bounding box center [1098, 278] width 22 height 22
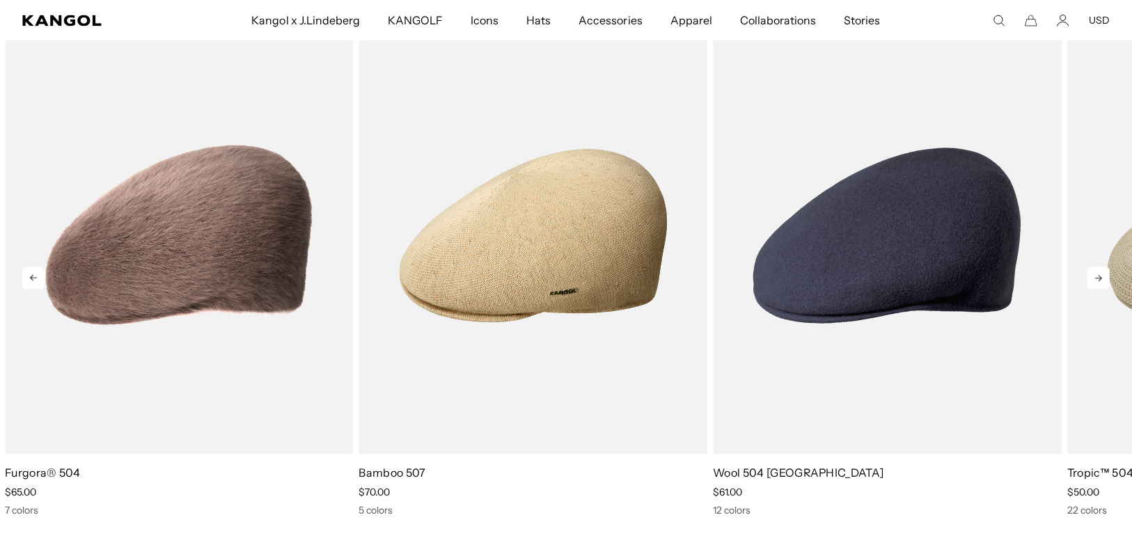
click at [1092, 283] on icon at bounding box center [1098, 278] width 22 height 22
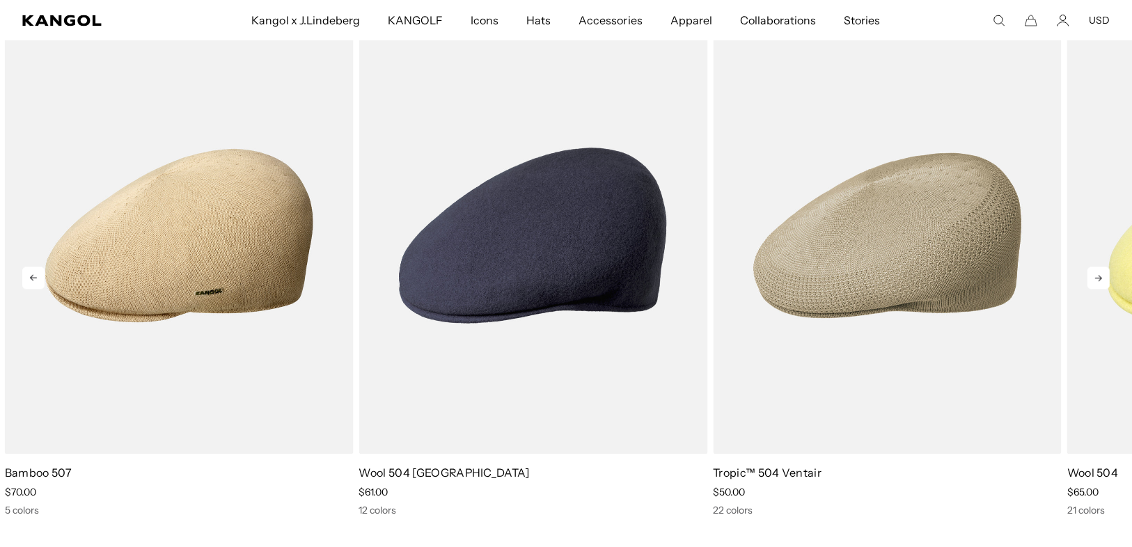
click at [1092, 283] on icon at bounding box center [1098, 278] width 22 height 22
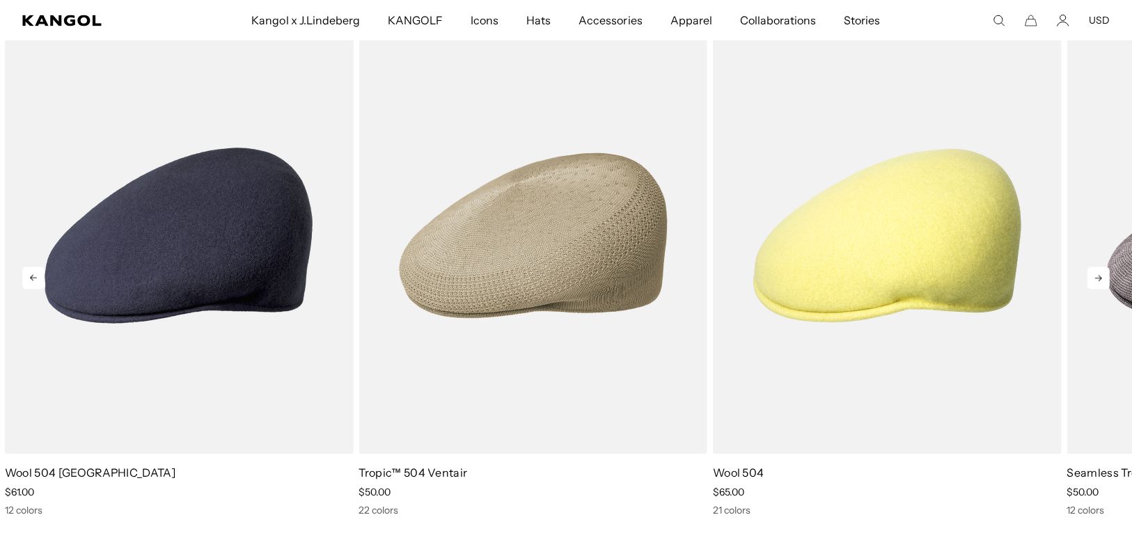
click at [1092, 283] on icon at bounding box center [1098, 278] width 22 height 22
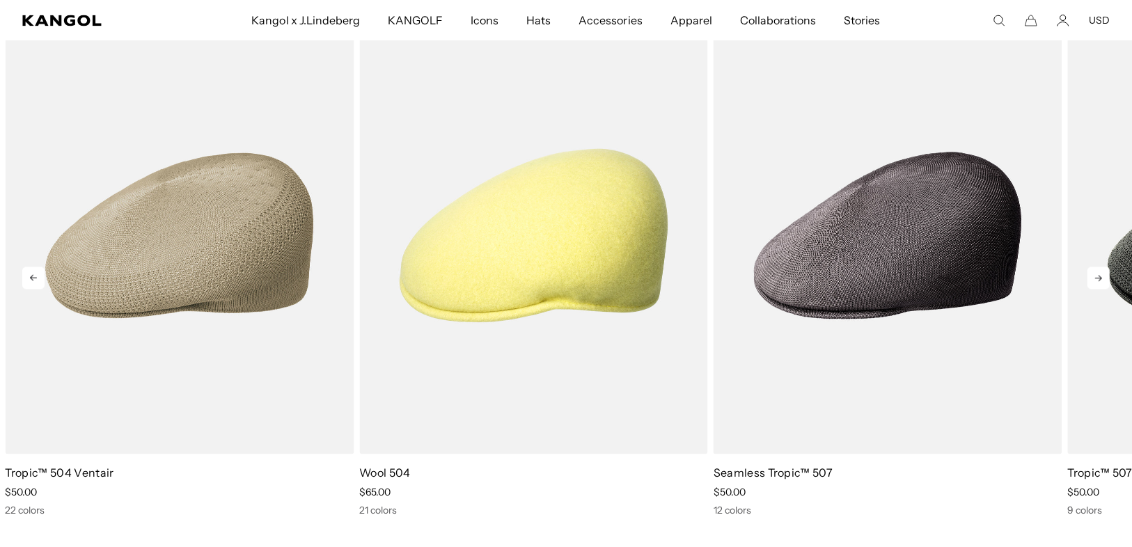
click at [1092, 283] on icon at bounding box center [1098, 278] width 22 height 22
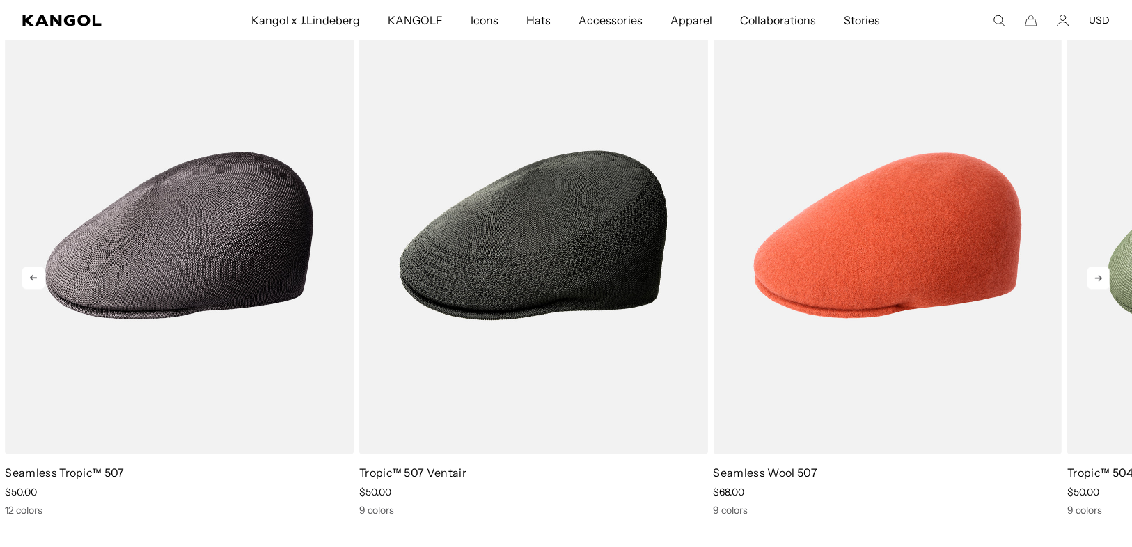
click at [1092, 283] on icon at bounding box center [1098, 278] width 22 height 22
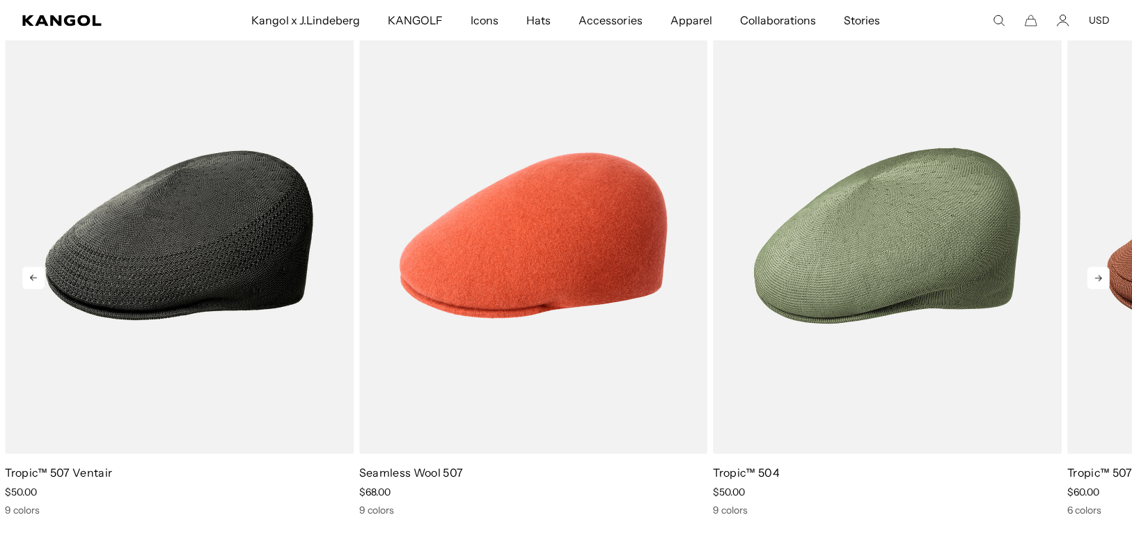
click at [1092, 283] on icon at bounding box center [1098, 278] width 22 height 22
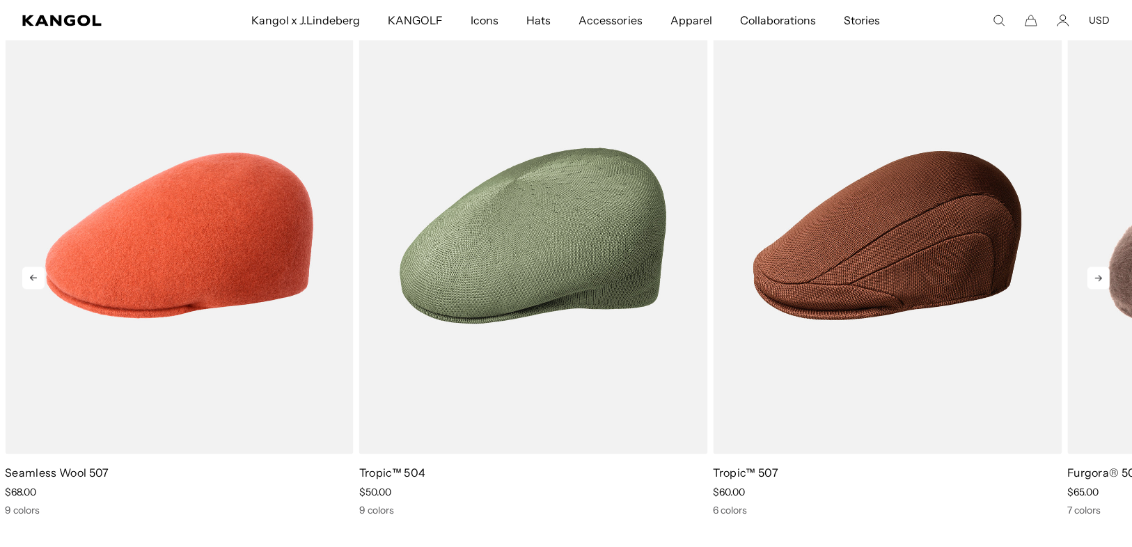
click at [1092, 283] on icon at bounding box center [1098, 278] width 22 height 22
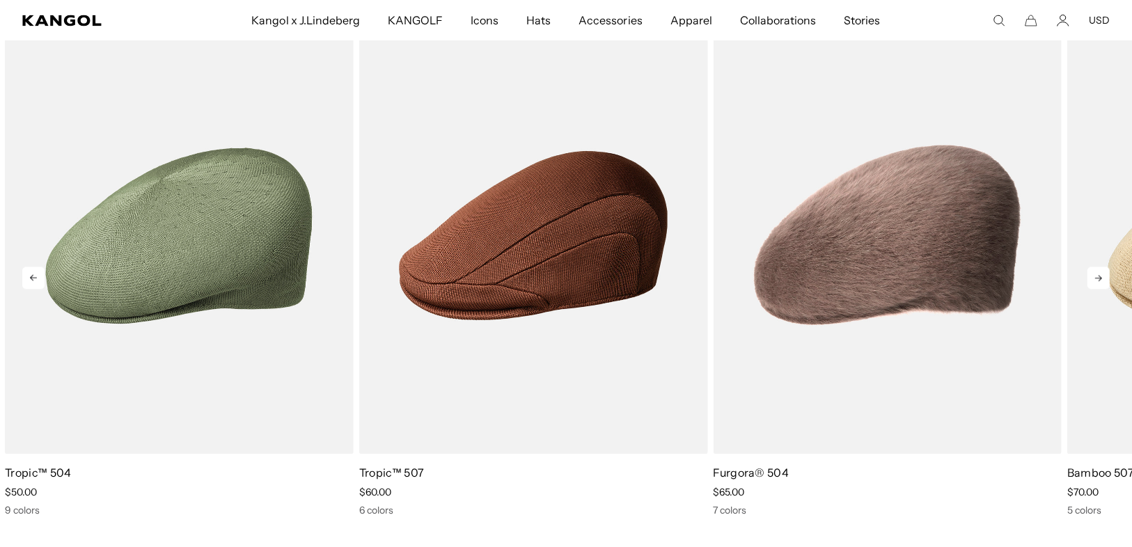
click at [1092, 283] on icon at bounding box center [1098, 278] width 22 height 22
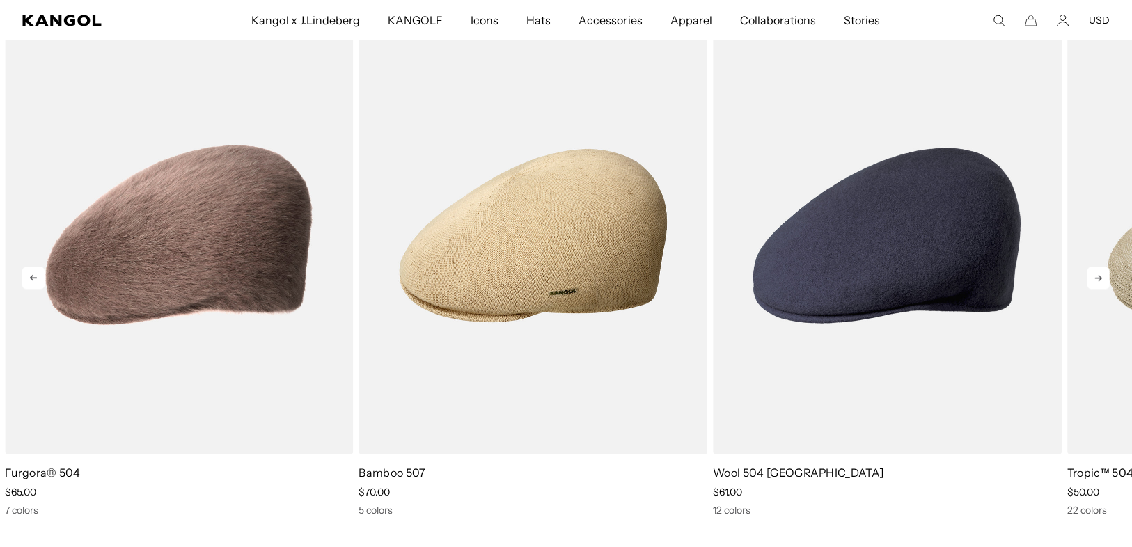
click at [1092, 283] on icon at bounding box center [1098, 278] width 22 height 22
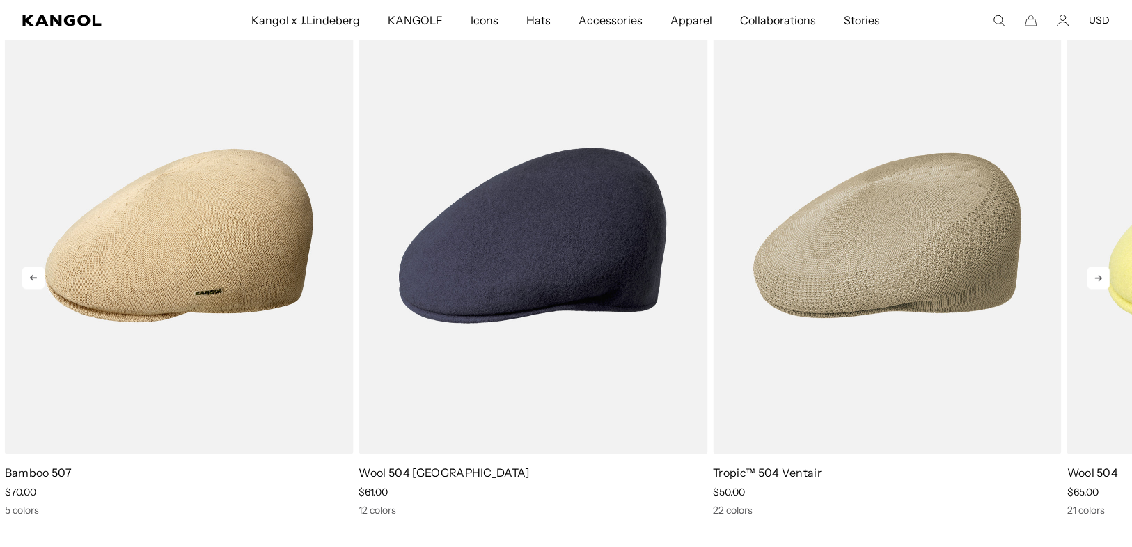
click at [1092, 283] on icon at bounding box center [1098, 278] width 22 height 22
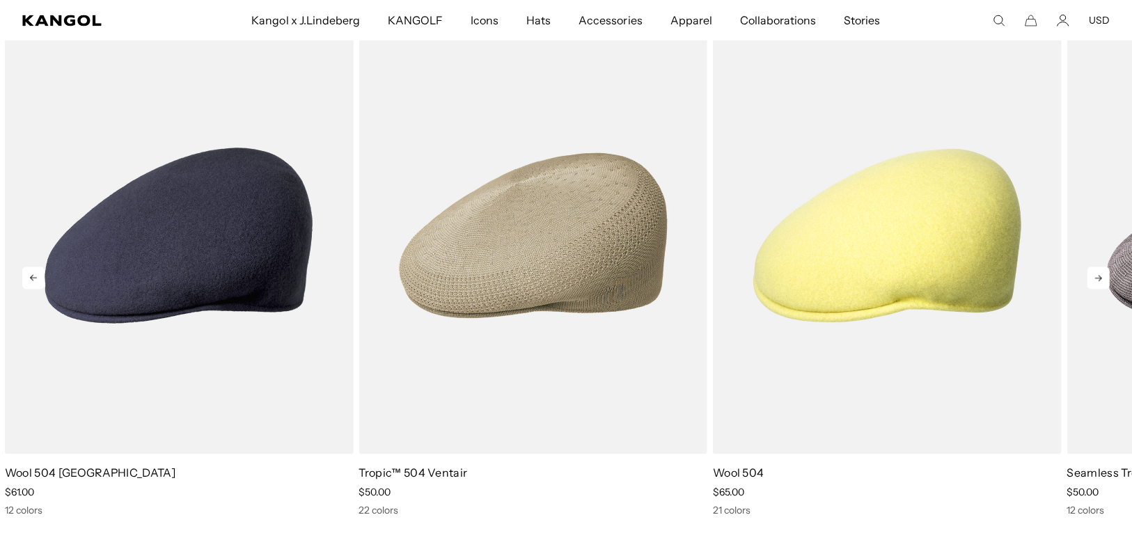
click at [1092, 283] on icon at bounding box center [1098, 278] width 22 height 22
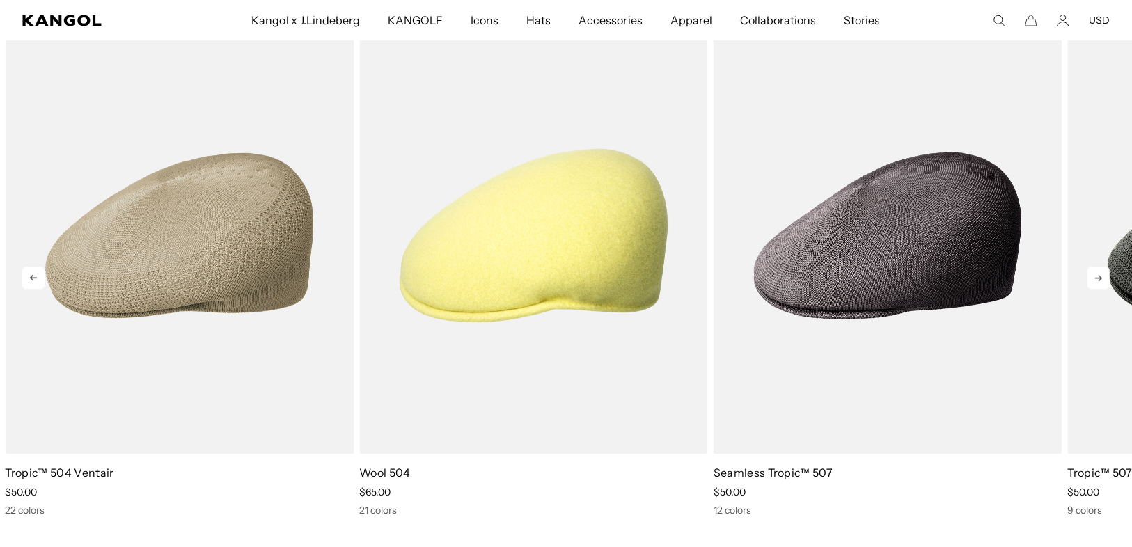
click at [1092, 283] on icon at bounding box center [1098, 278] width 22 height 22
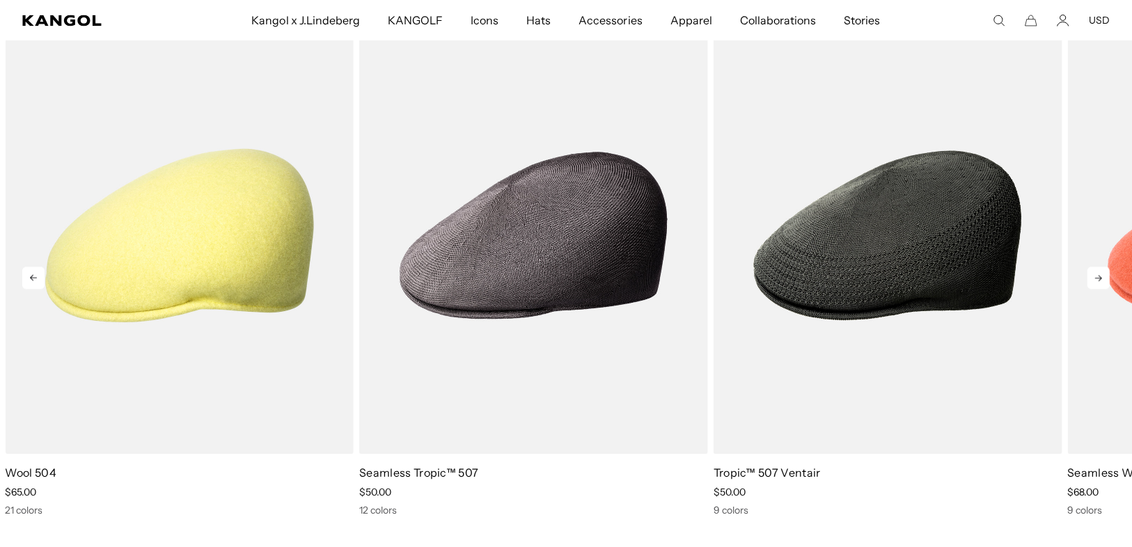
click at [1092, 283] on icon at bounding box center [1098, 278] width 22 height 22
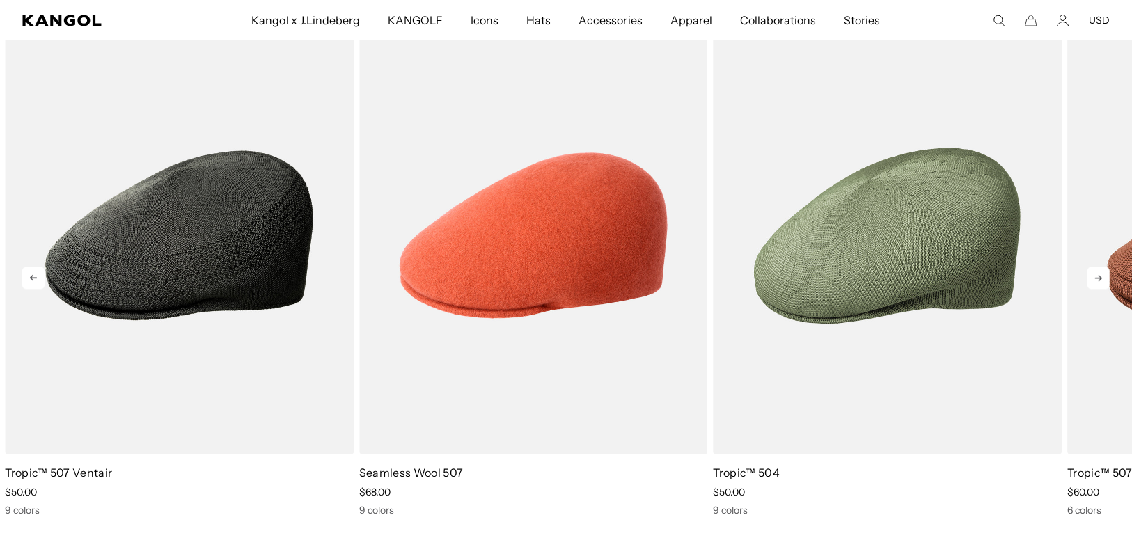
click at [1092, 283] on icon at bounding box center [1098, 278] width 22 height 22
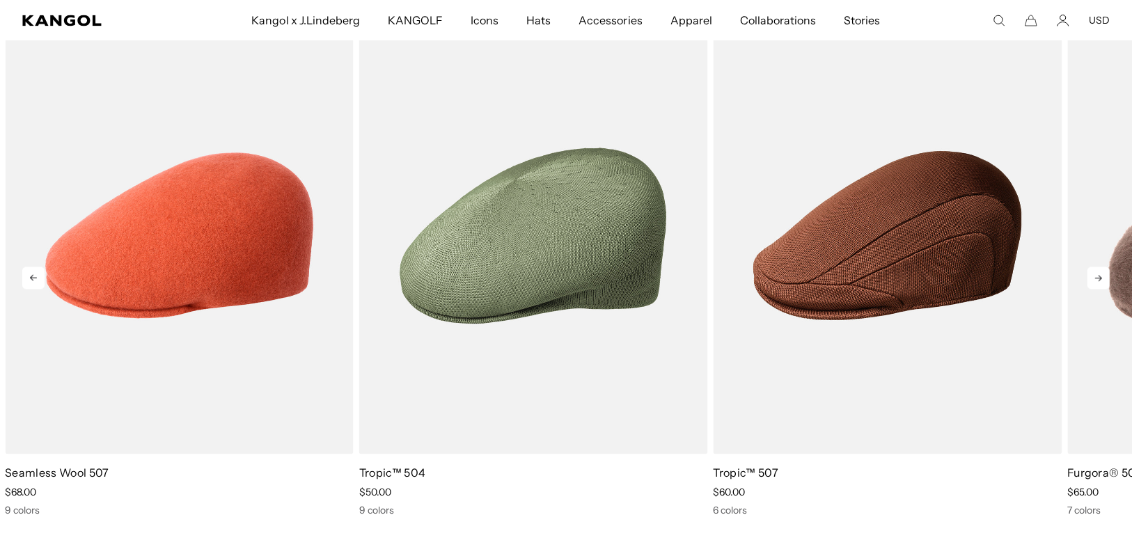
click at [1092, 283] on icon at bounding box center [1098, 278] width 22 height 22
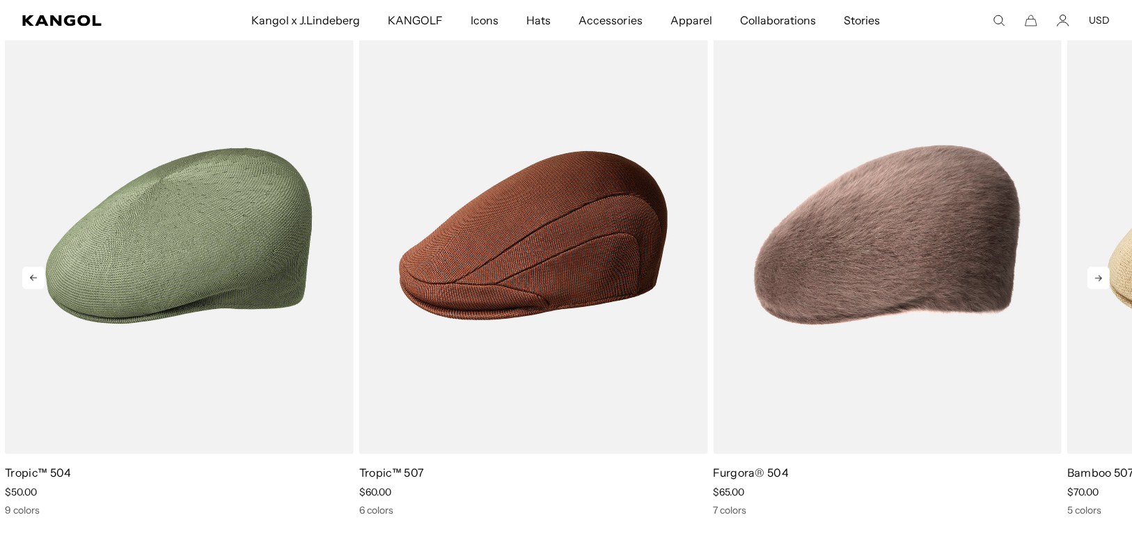
click at [1092, 283] on icon at bounding box center [1098, 278] width 22 height 22
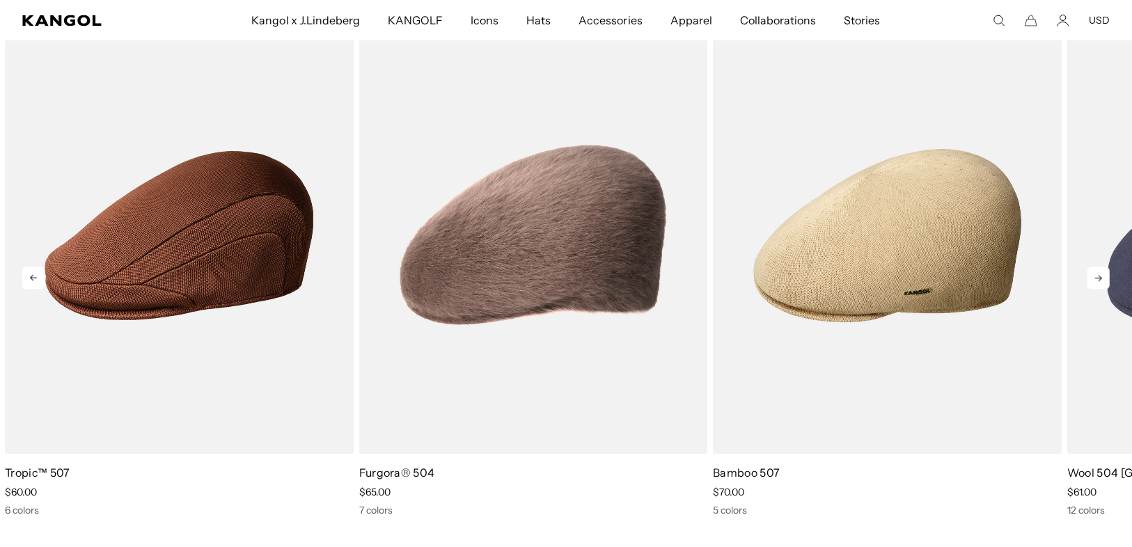
click at [1092, 283] on icon at bounding box center [1098, 278] width 22 height 22
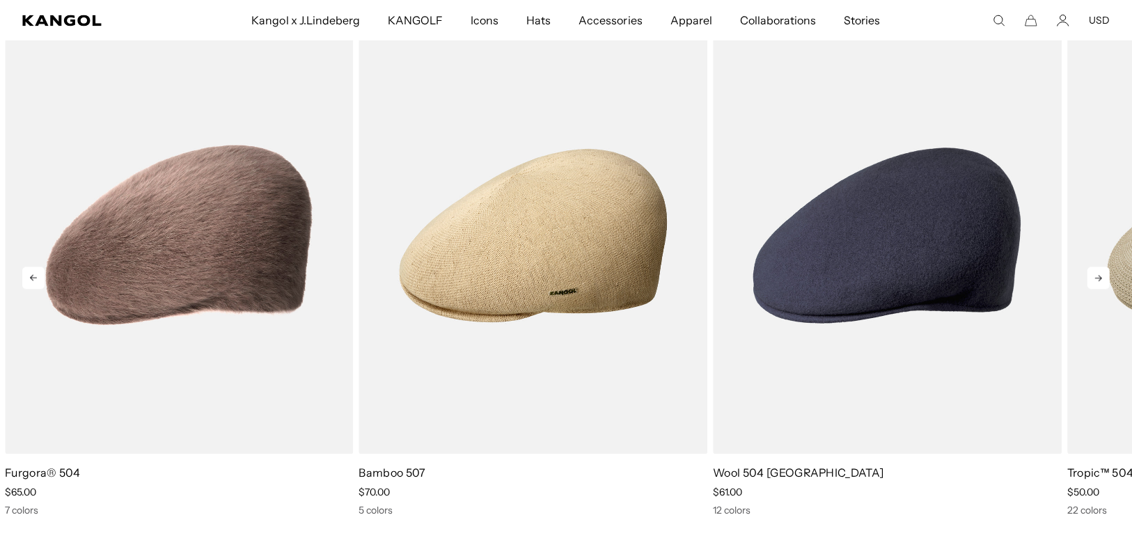
click at [1092, 283] on icon at bounding box center [1098, 278] width 22 height 22
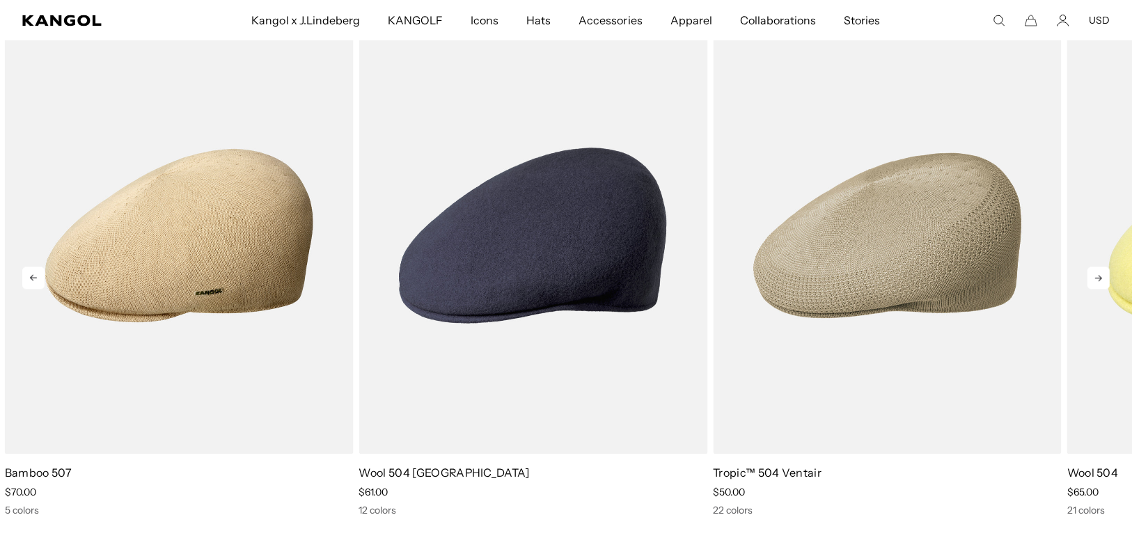
click at [1092, 283] on icon at bounding box center [1098, 278] width 22 height 22
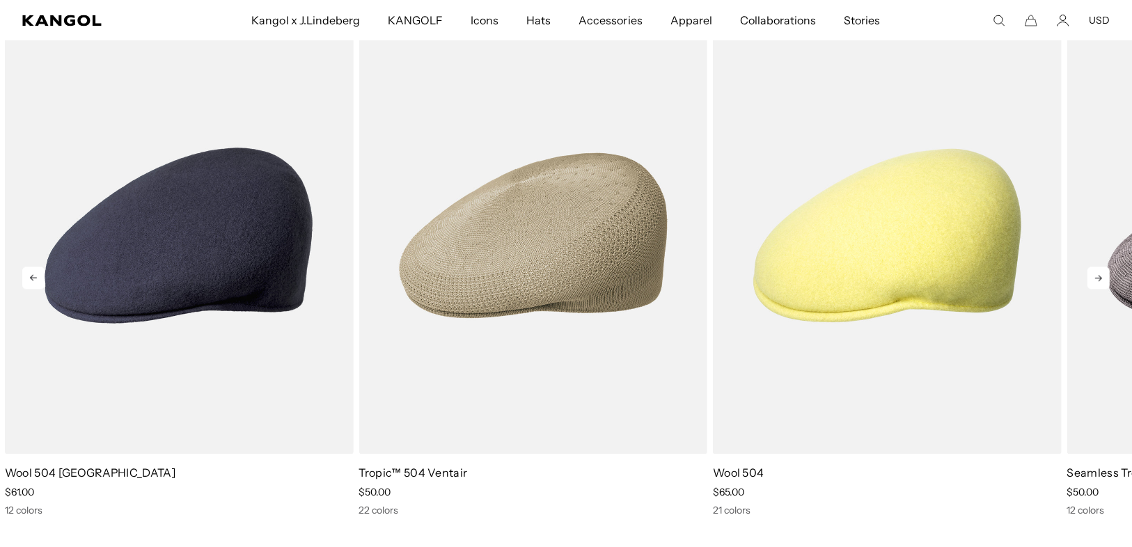
click at [1092, 283] on icon at bounding box center [1098, 278] width 22 height 22
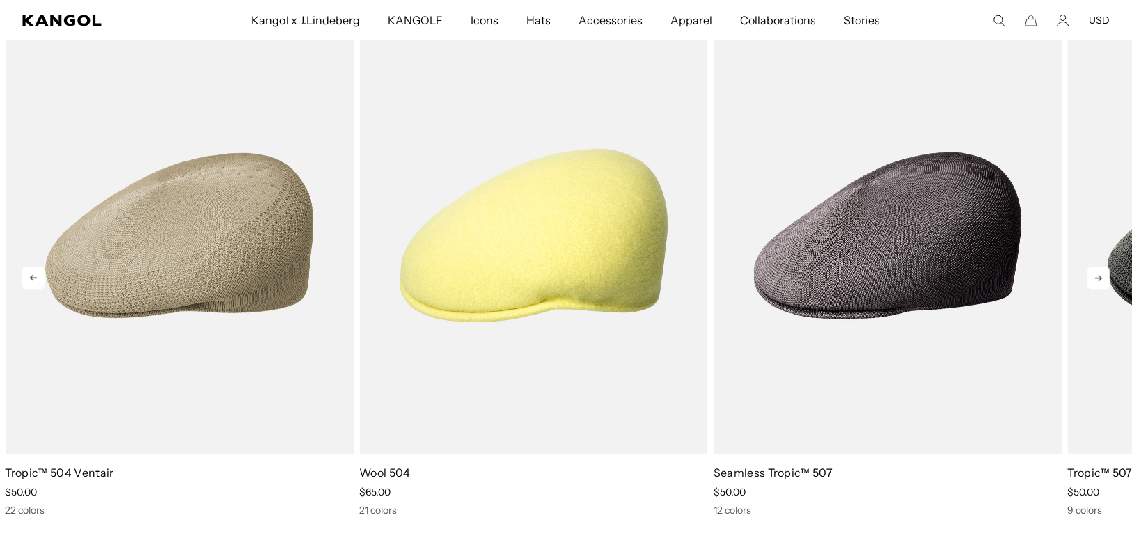
click at [1092, 283] on icon at bounding box center [1098, 278] width 22 height 22
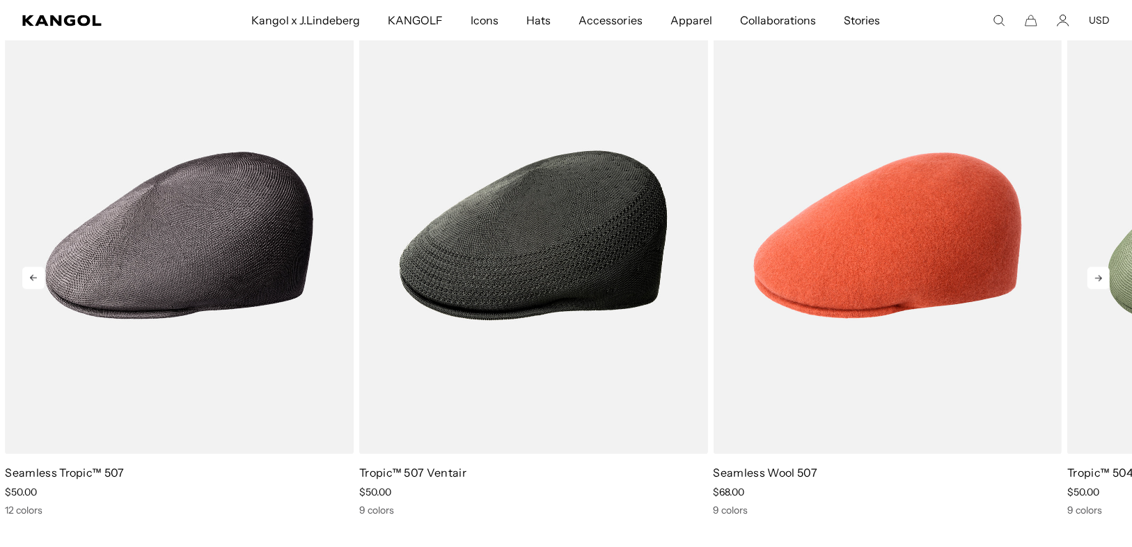
click at [1092, 283] on icon at bounding box center [1098, 278] width 22 height 22
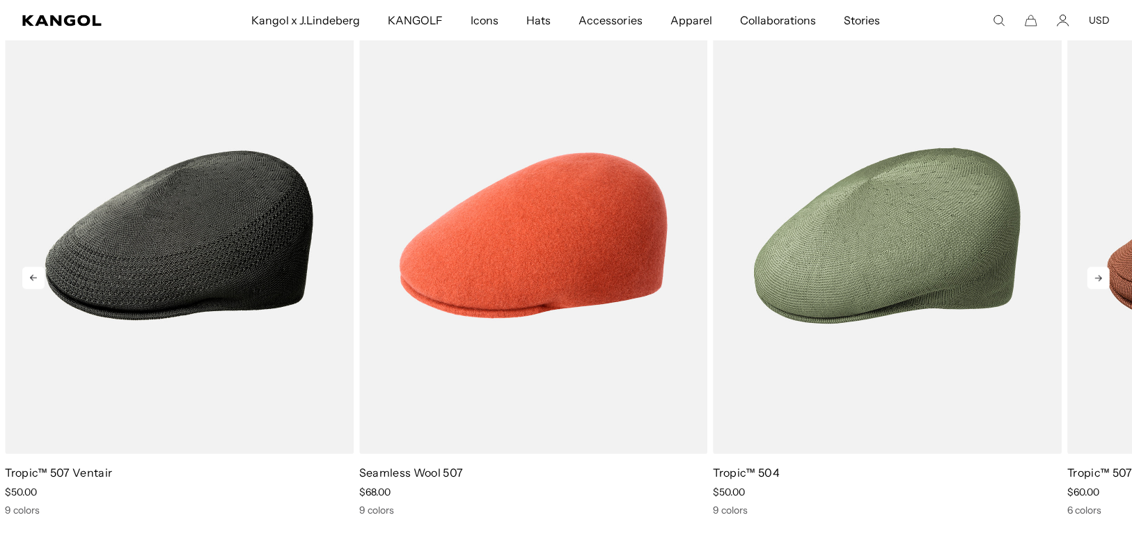
click at [1092, 283] on icon at bounding box center [1098, 278] width 22 height 22
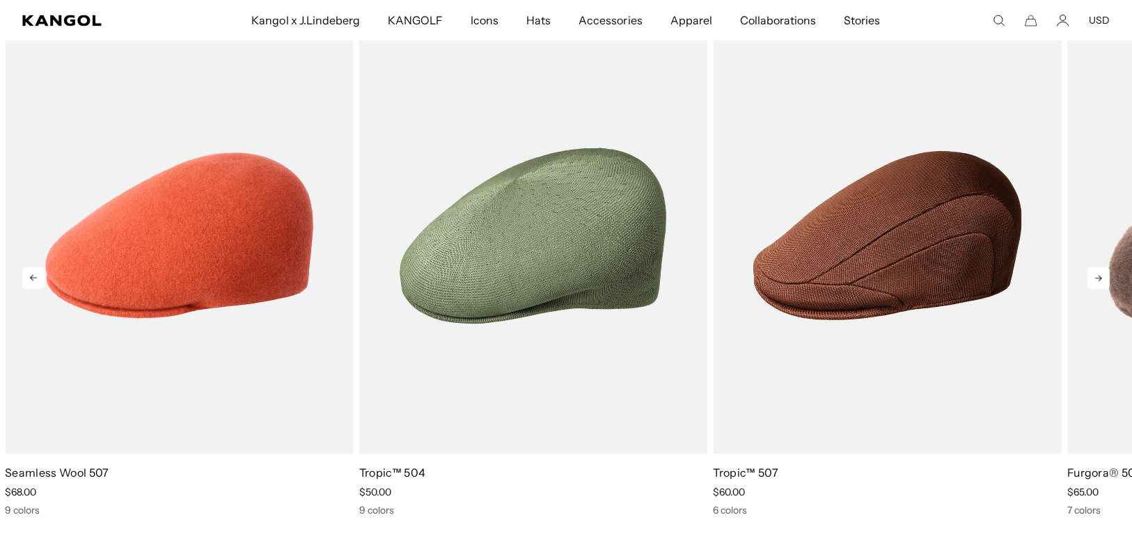
click at [1092, 283] on icon at bounding box center [1098, 278] width 22 height 22
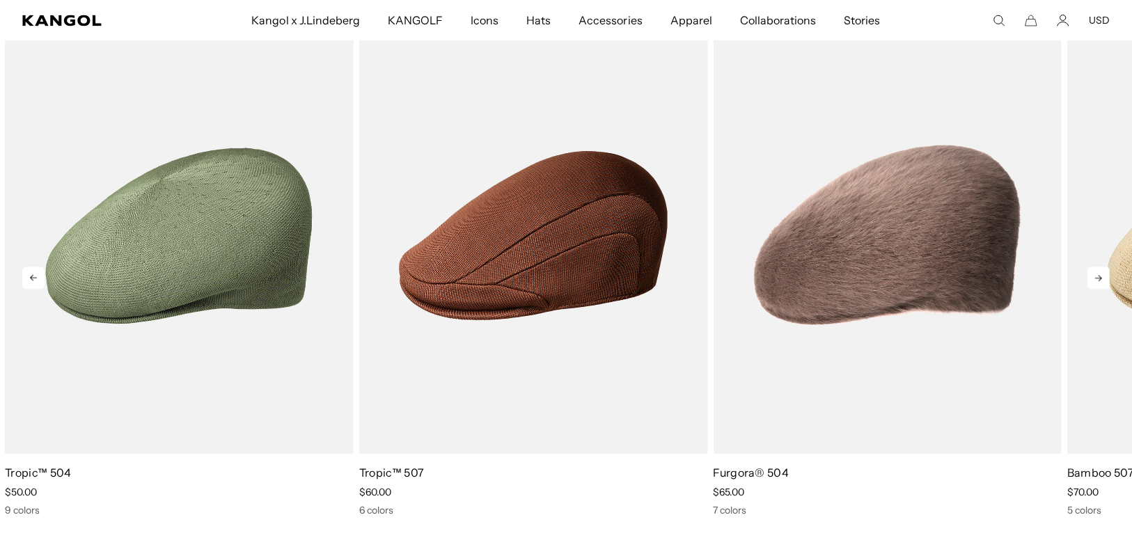
click at [1092, 283] on icon at bounding box center [1098, 278] width 22 height 22
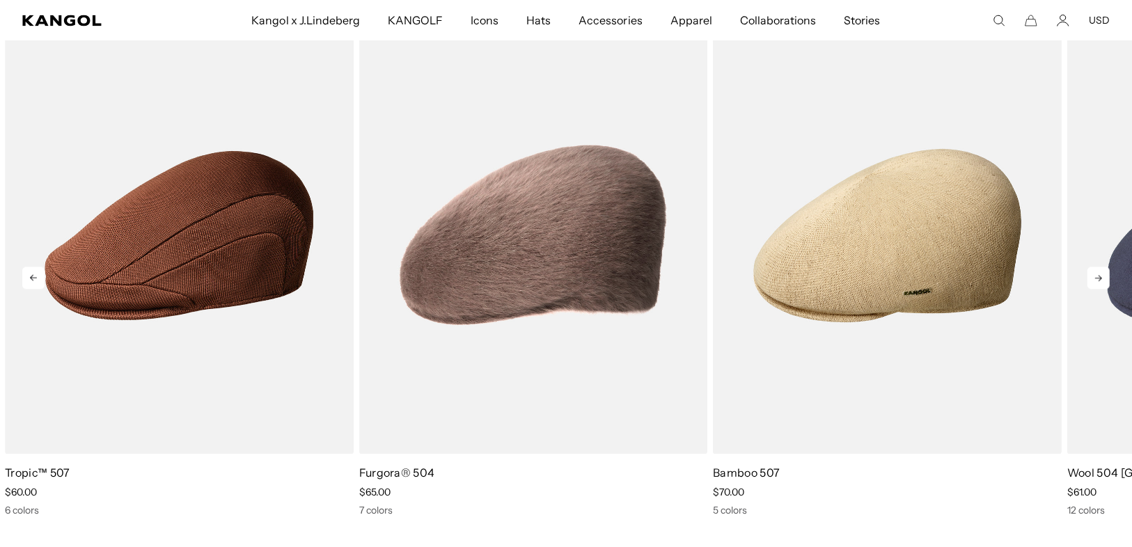
click at [1092, 283] on icon at bounding box center [1098, 278] width 22 height 22
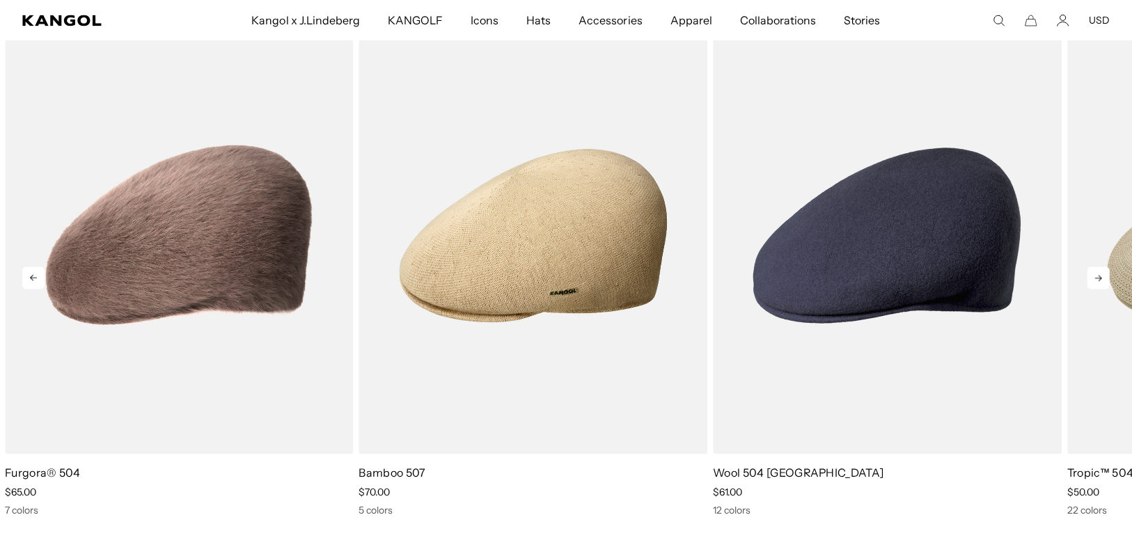
click at [1092, 283] on icon at bounding box center [1098, 278] width 22 height 22
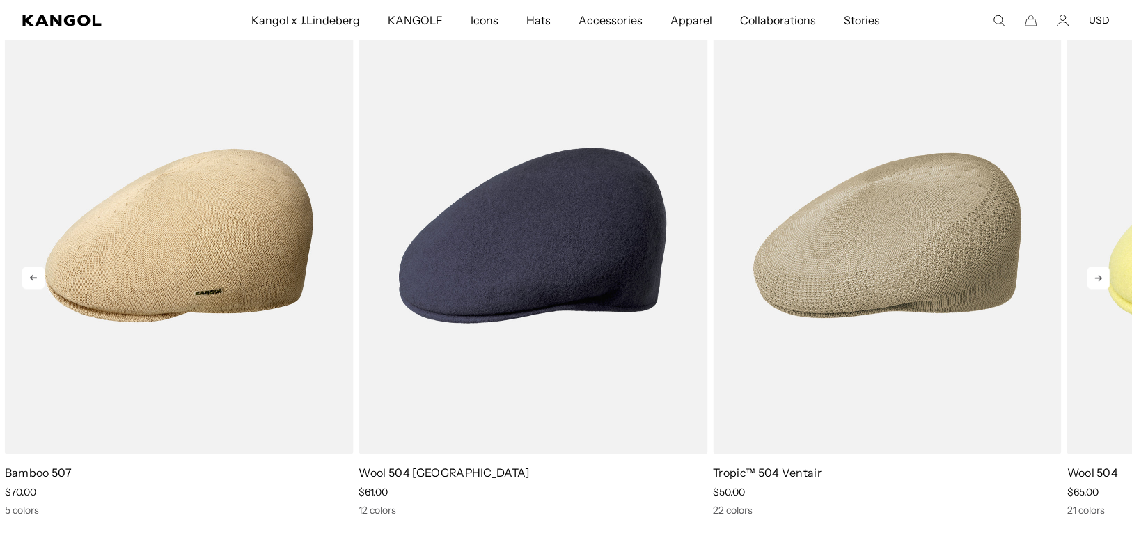
click at [1092, 283] on icon at bounding box center [1098, 278] width 22 height 22
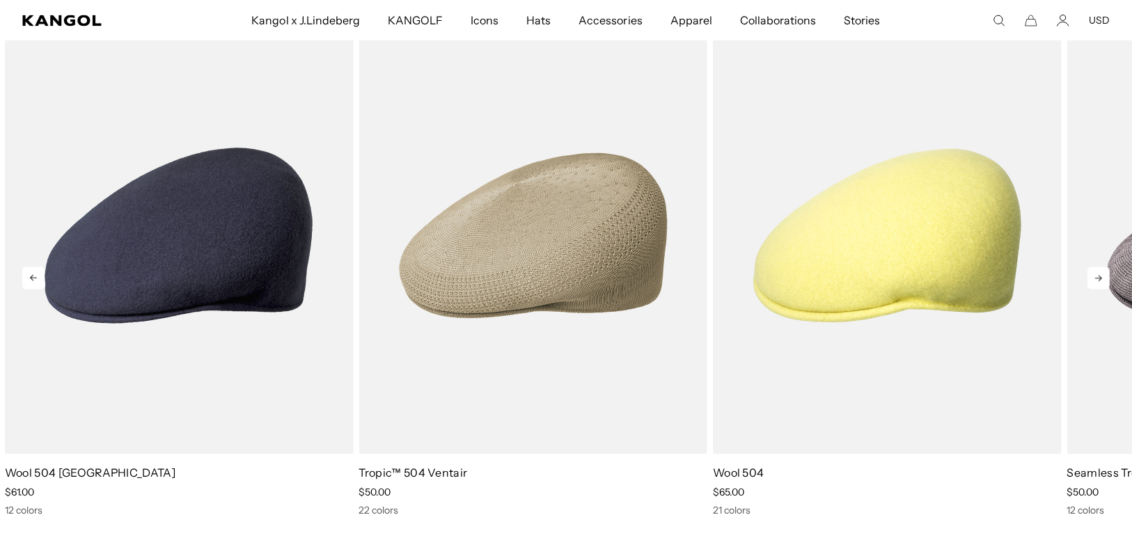
click at [1092, 283] on icon at bounding box center [1098, 278] width 22 height 22
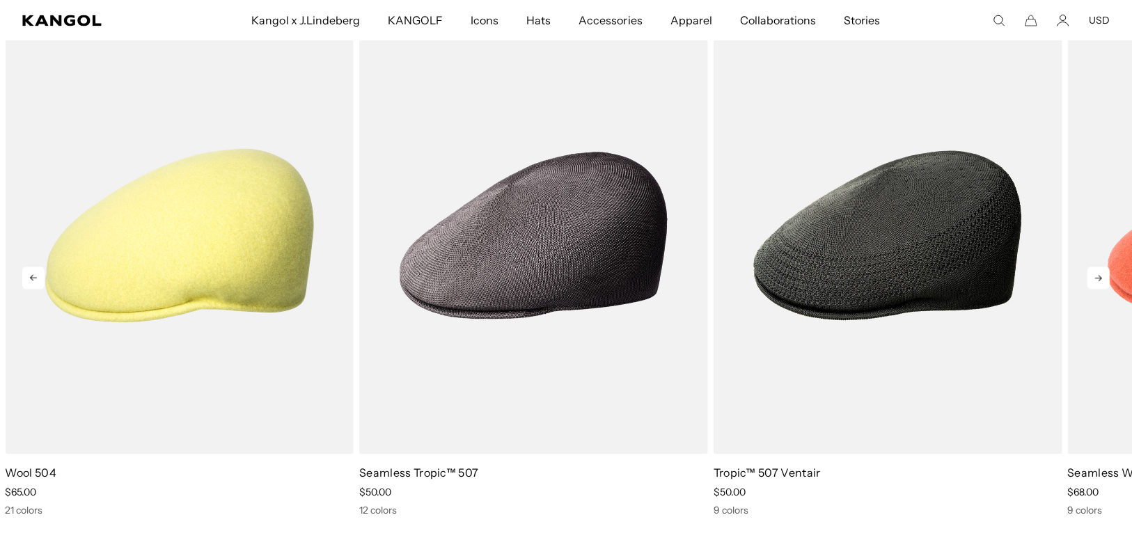
click at [1092, 283] on icon at bounding box center [1098, 278] width 22 height 22
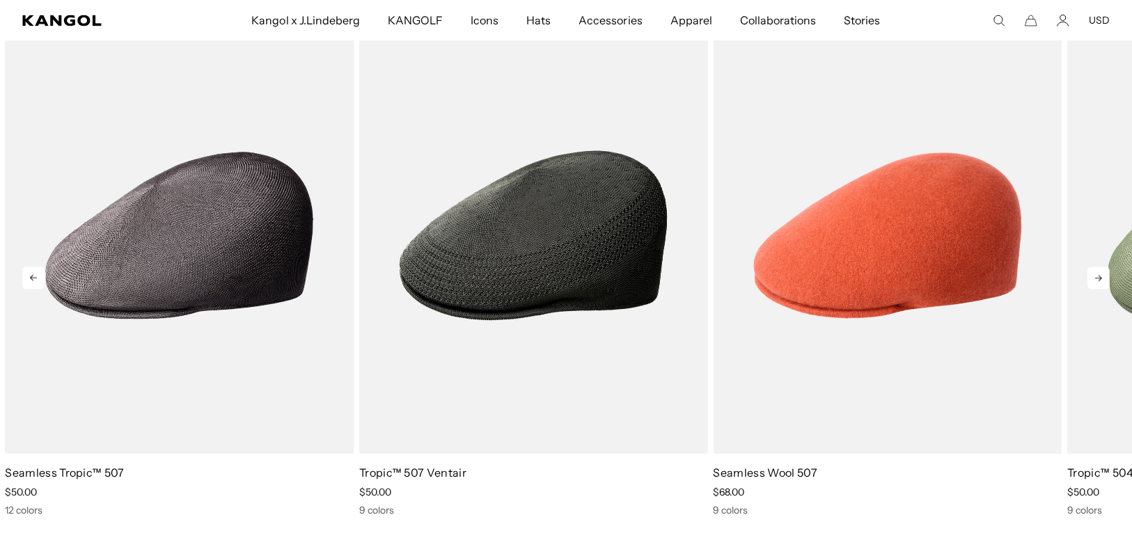
click at [1092, 283] on icon at bounding box center [1098, 278] width 22 height 22
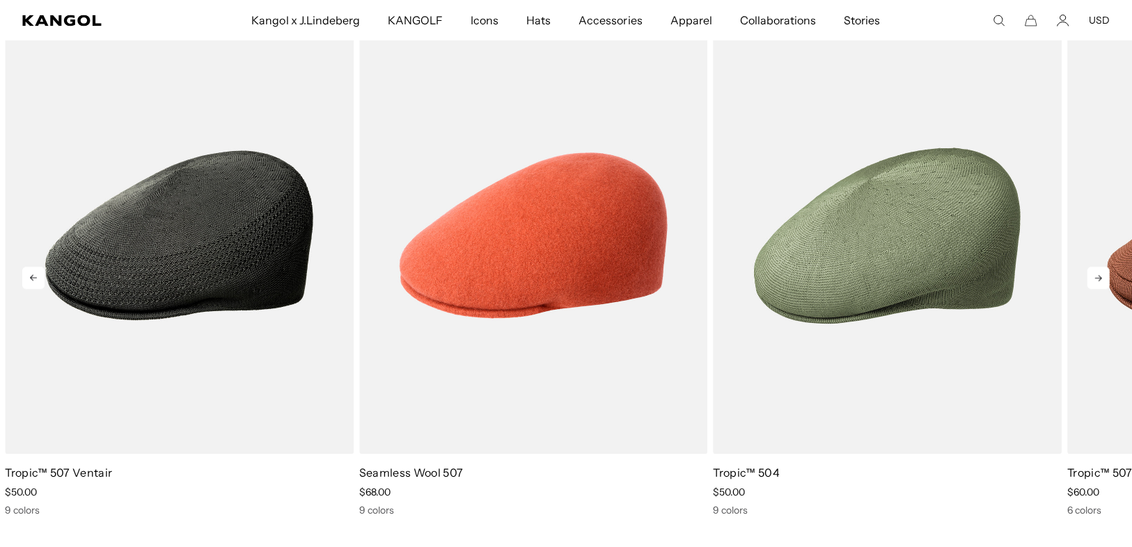
click at [1092, 283] on icon at bounding box center [1098, 278] width 22 height 22
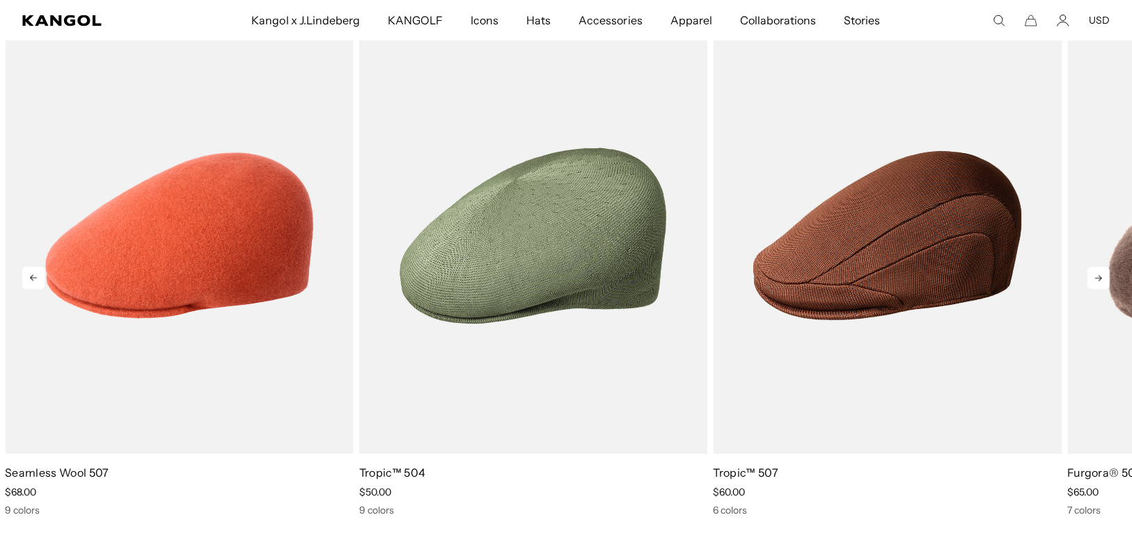
click at [1092, 283] on icon at bounding box center [1098, 278] width 22 height 22
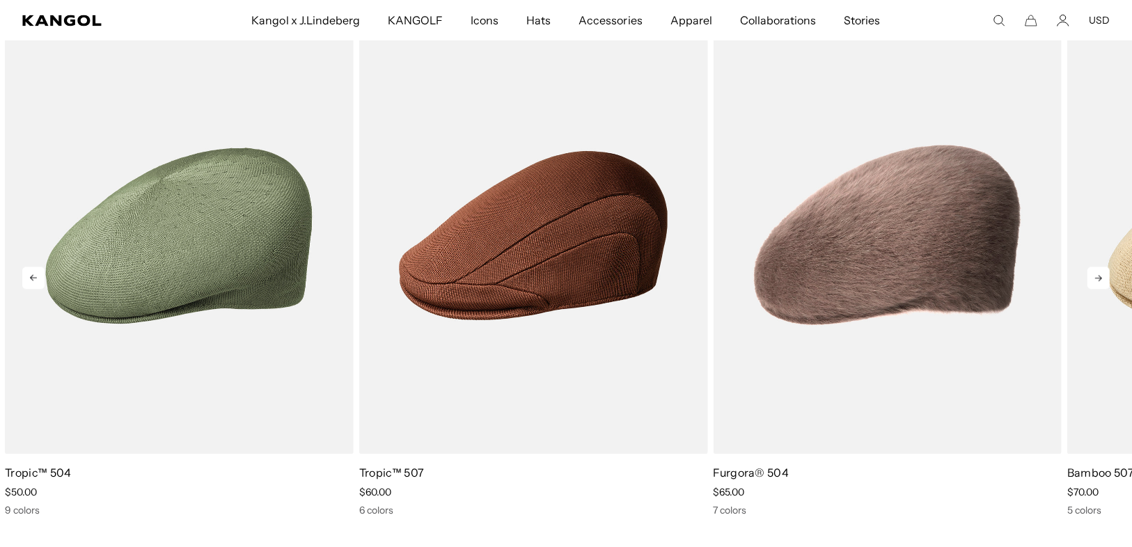
click at [1092, 283] on icon at bounding box center [1098, 278] width 22 height 22
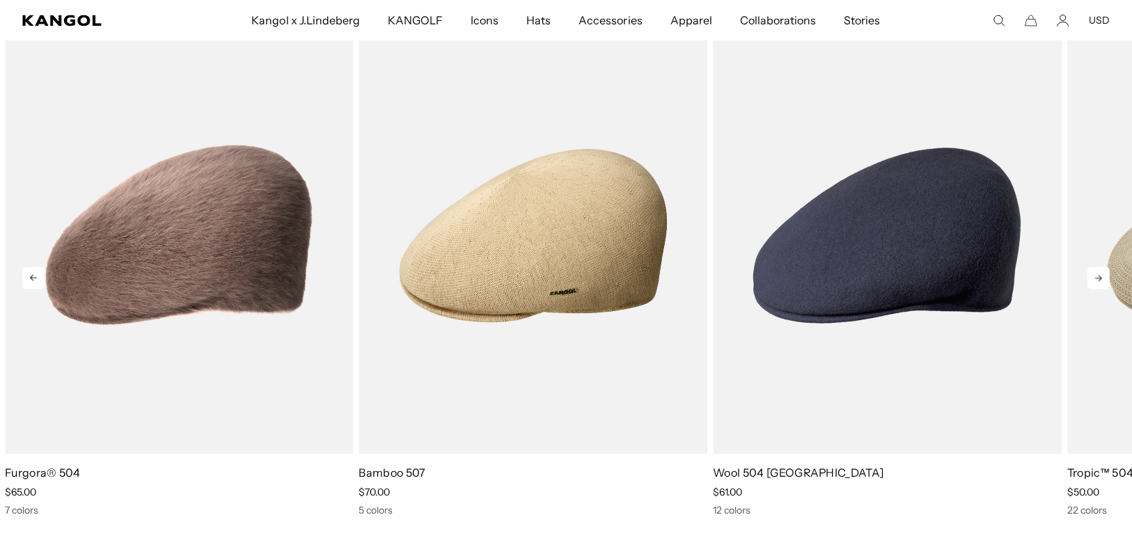
click at [1092, 283] on icon at bounding box center [1098, 278] width 22 height 22
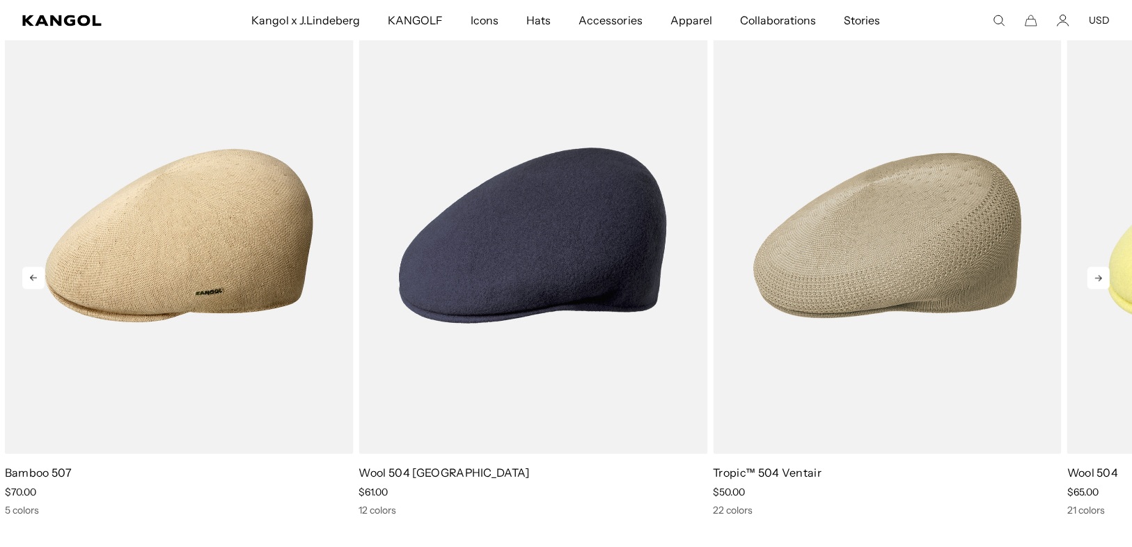
click at [1092, 283] on icon at bounding box center [1098, 278] width 22 height 22
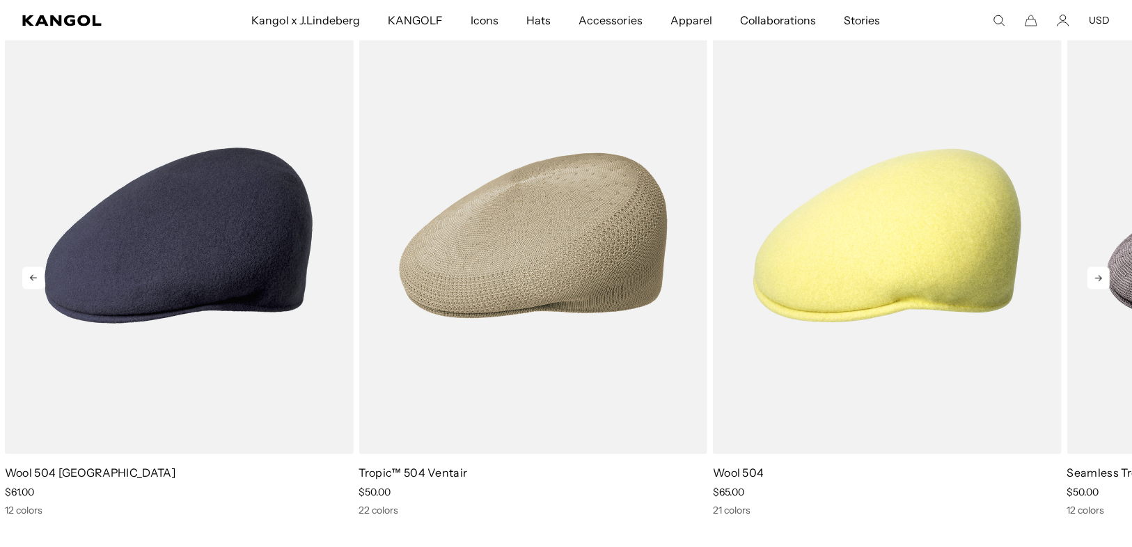
click at [1092, 283] on icon at bounding box center [1098, 278] width 22 height 22
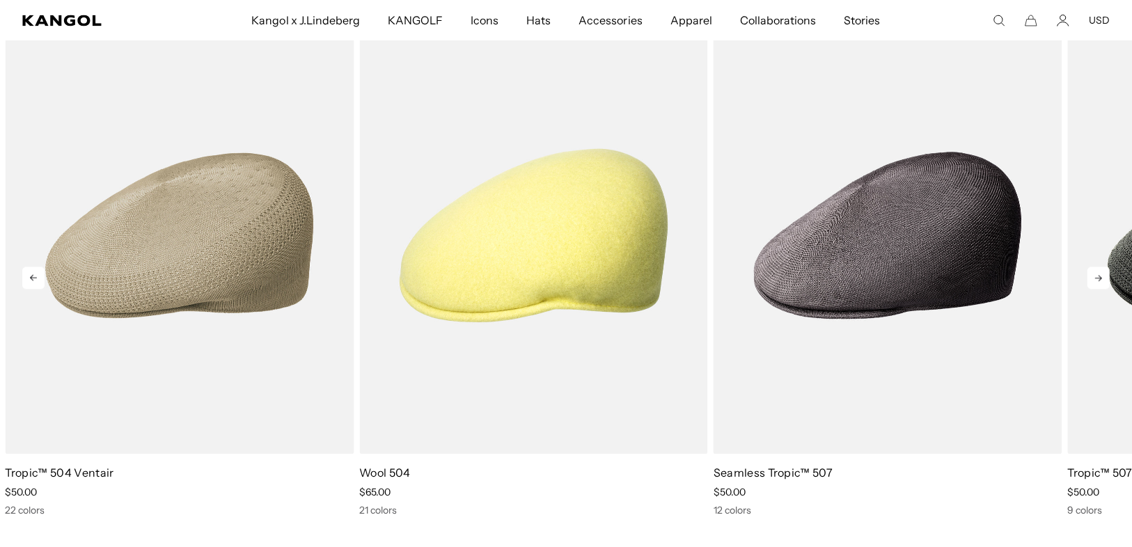
click at [1092, 283] on icon at bounding box center [1098, 278] width 22 height 22
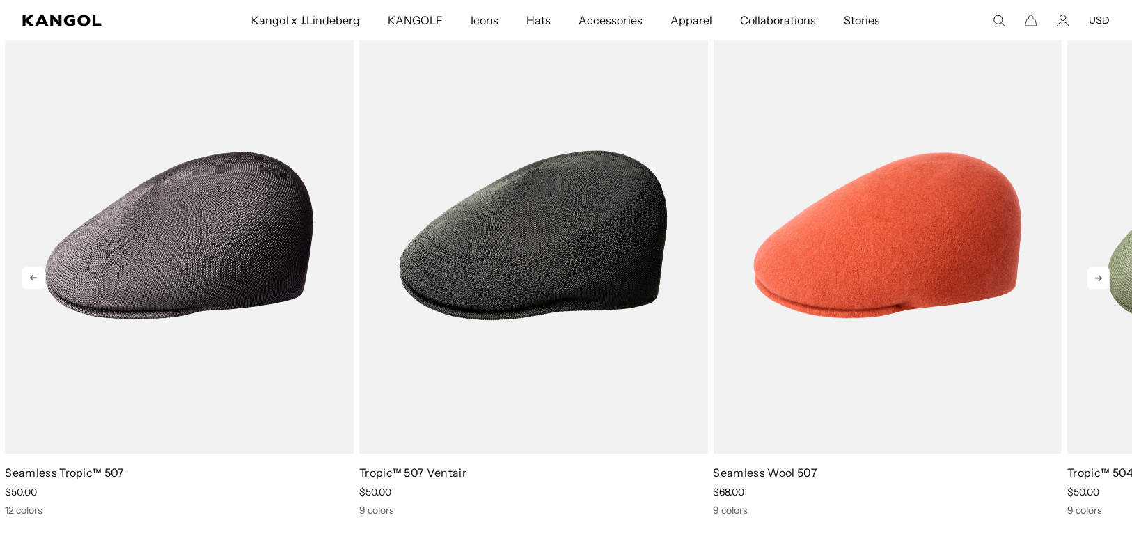
click at [1092, 283] on icon at bounding box center [1098, 278] width 22 height 22
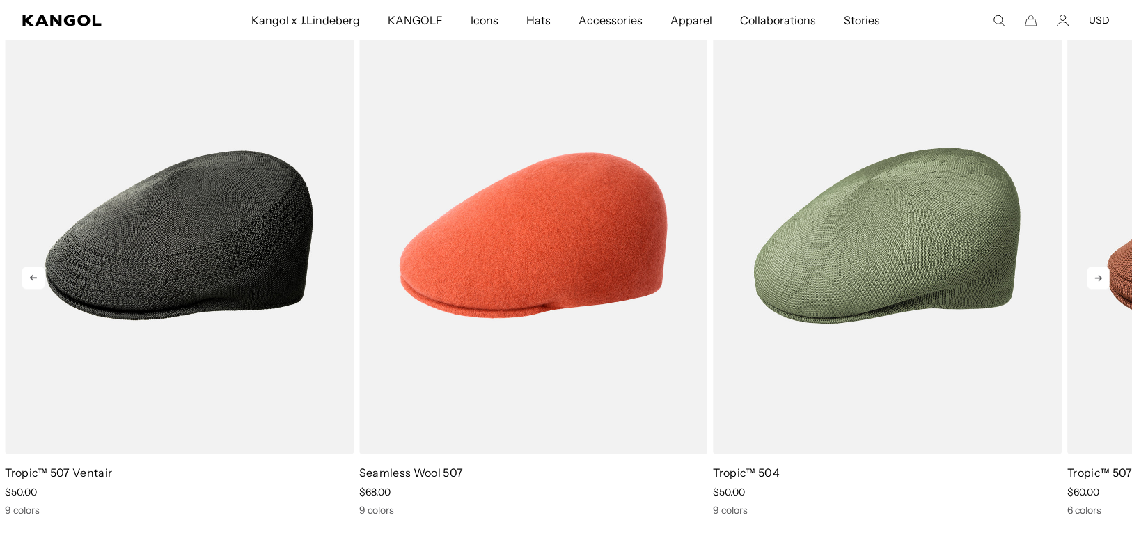
scroll to position [0, 287]
click at [1092, 283] on icon at bounding box center [1098, 278] width 22 height 22
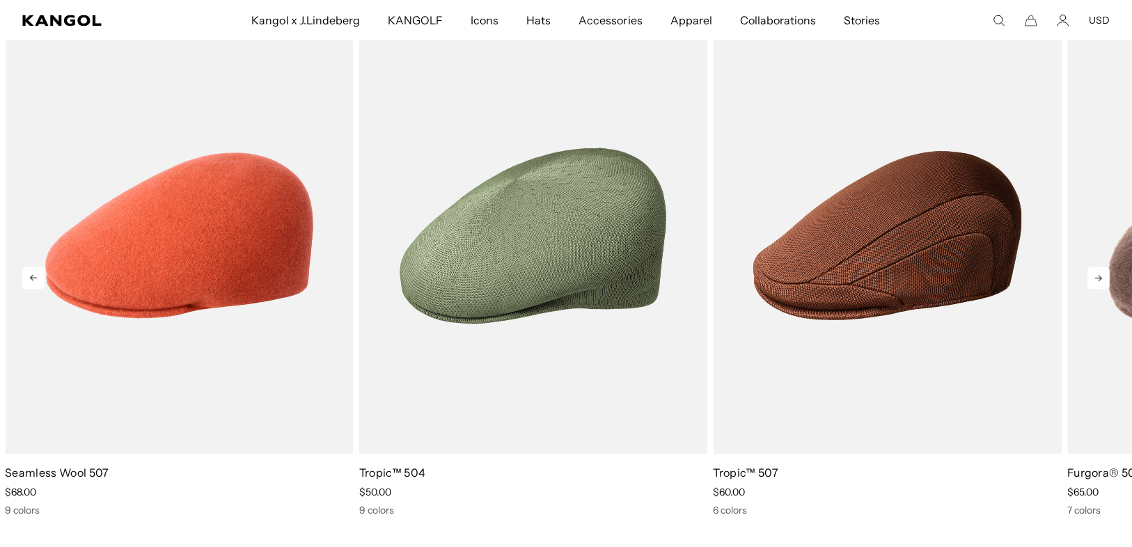
click at [1092, 283] on icon at bounding box center [1098, 278] width 22 height 22
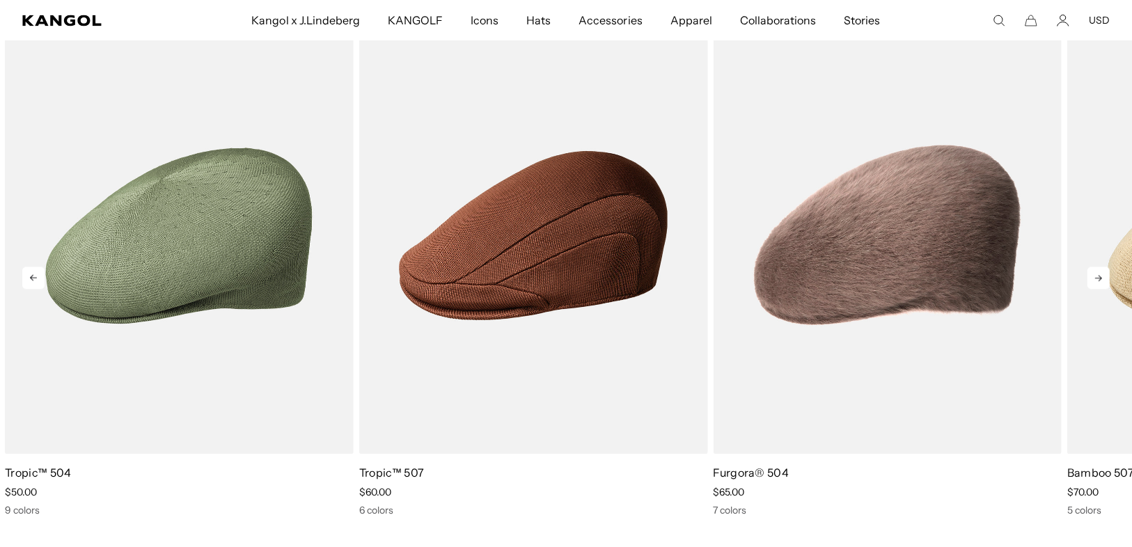
click at [1092, 283] on icon at bounding box center [1098, 278] width 22 height 22
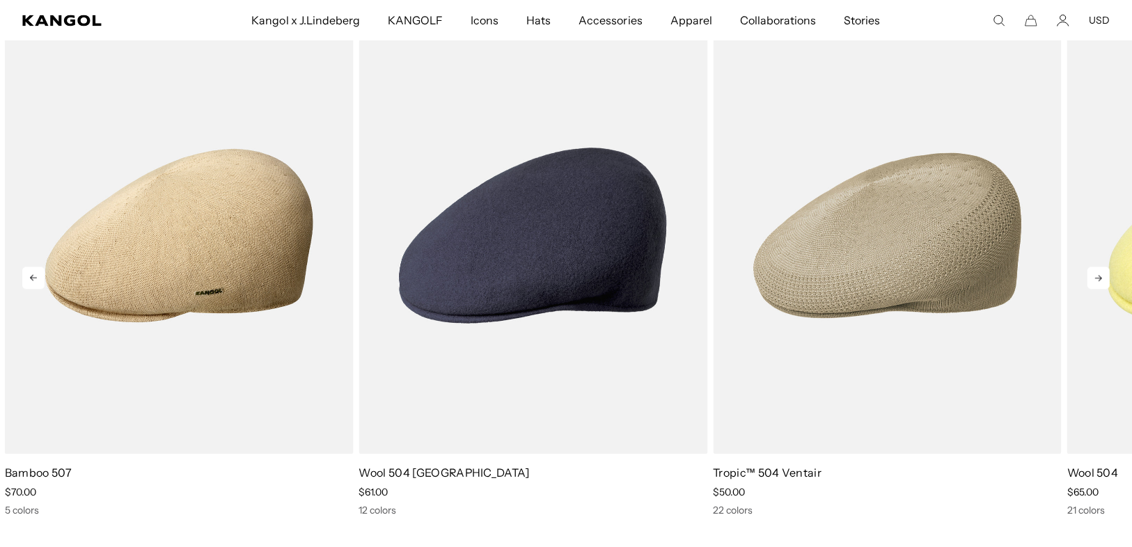
click at [1092, 283] on icon at bounding box center [1098, 278] width 22 height 22
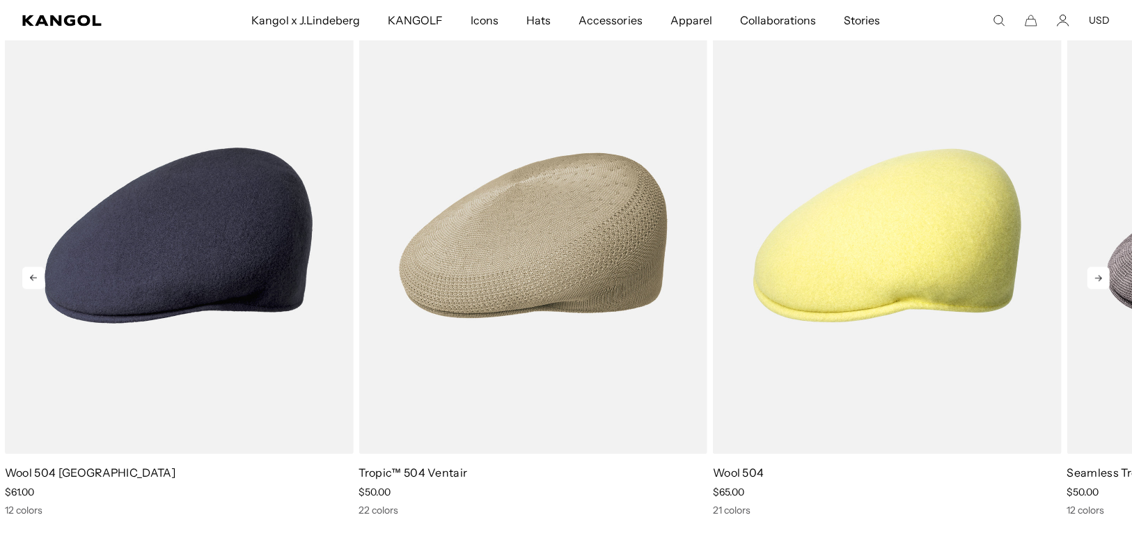
scroll to position [0, 0]
click at [1092, 283] on icon at bounding box center [1098, 278] width 22 height 22
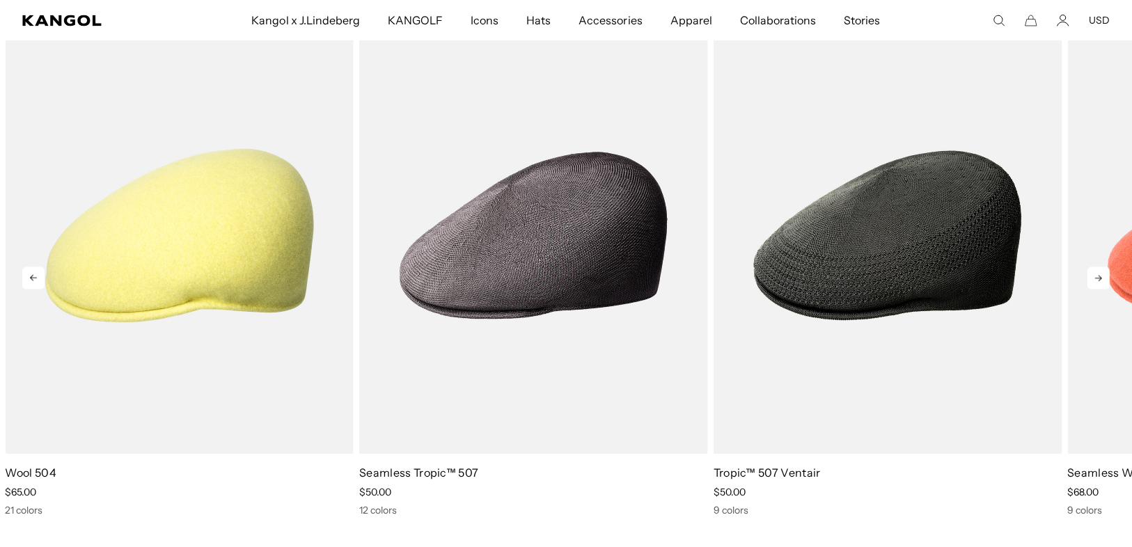
click at [1092, 283] on icon at bounding box center [1098, 278] width 22 height 22
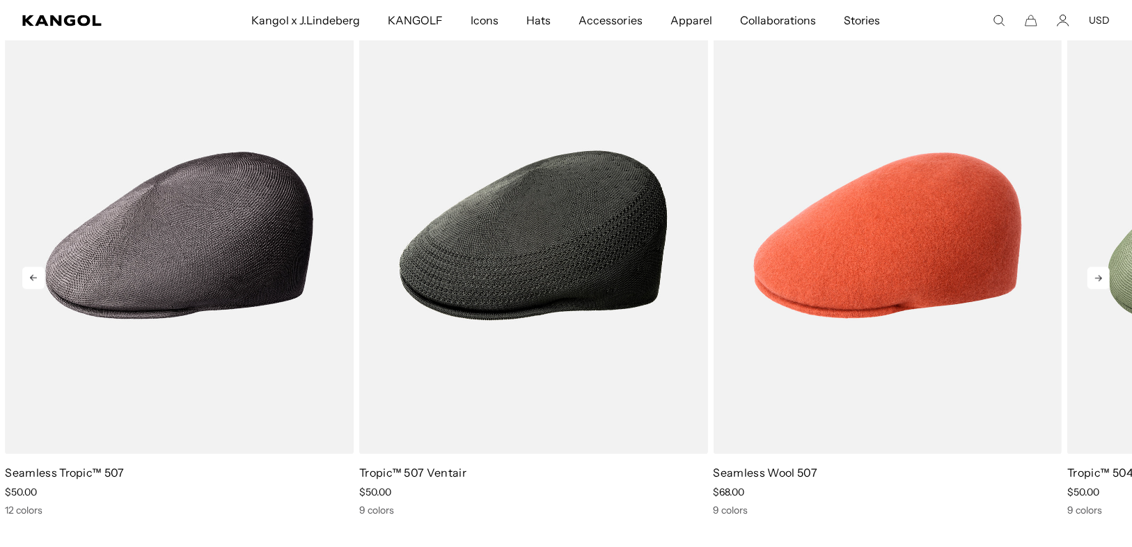
click at [1092, 283] on icon at bounding box center [1098, 278] width 22 height 22
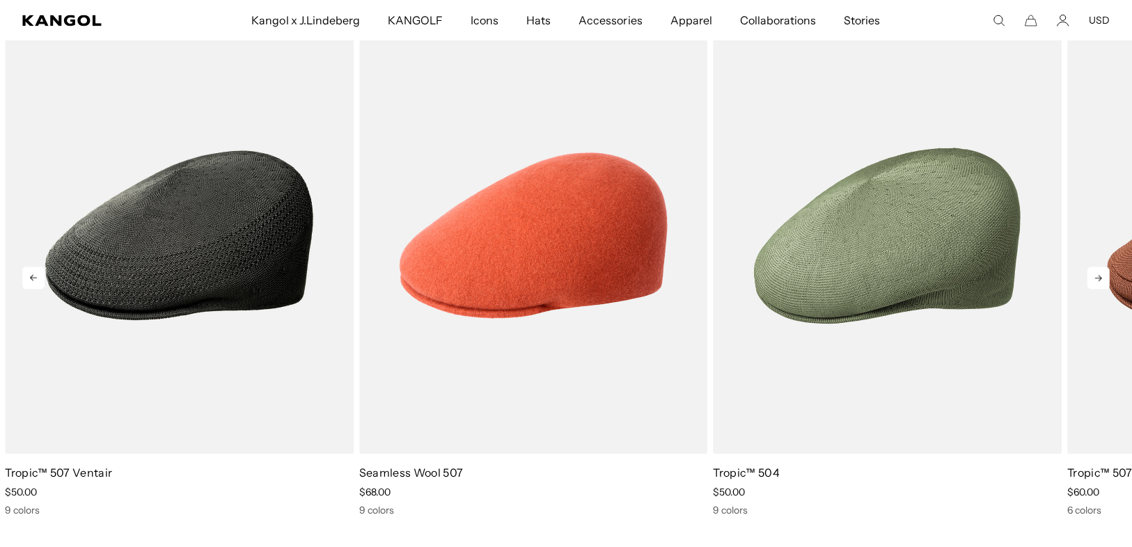
click at [1092, 283] on icon at bounding box center [1098, 278] width 22 height 22
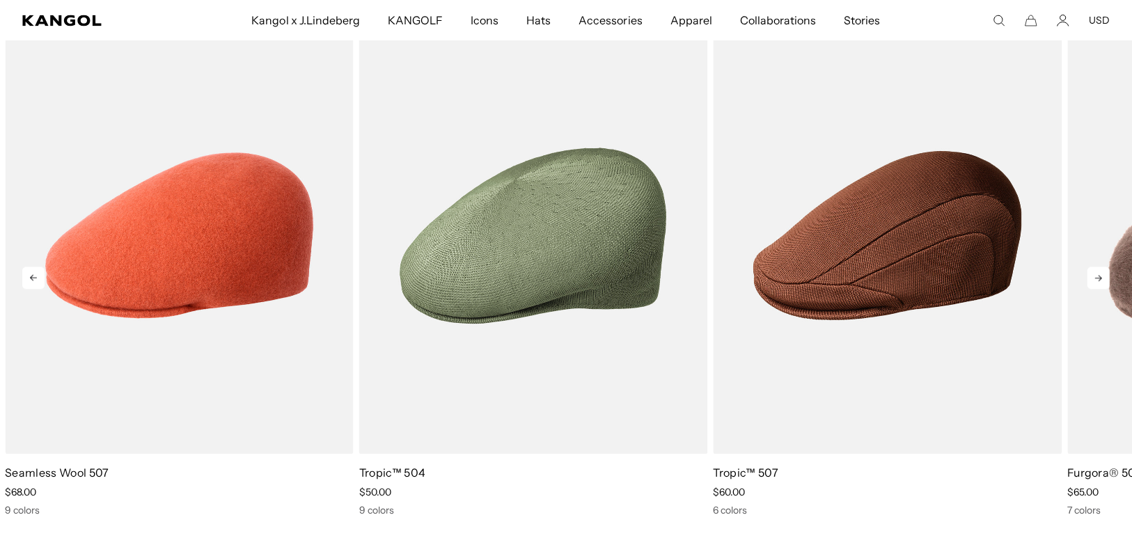
click at [1092, 283] on icon at bounding box center [1098, 278] width 22 height 22
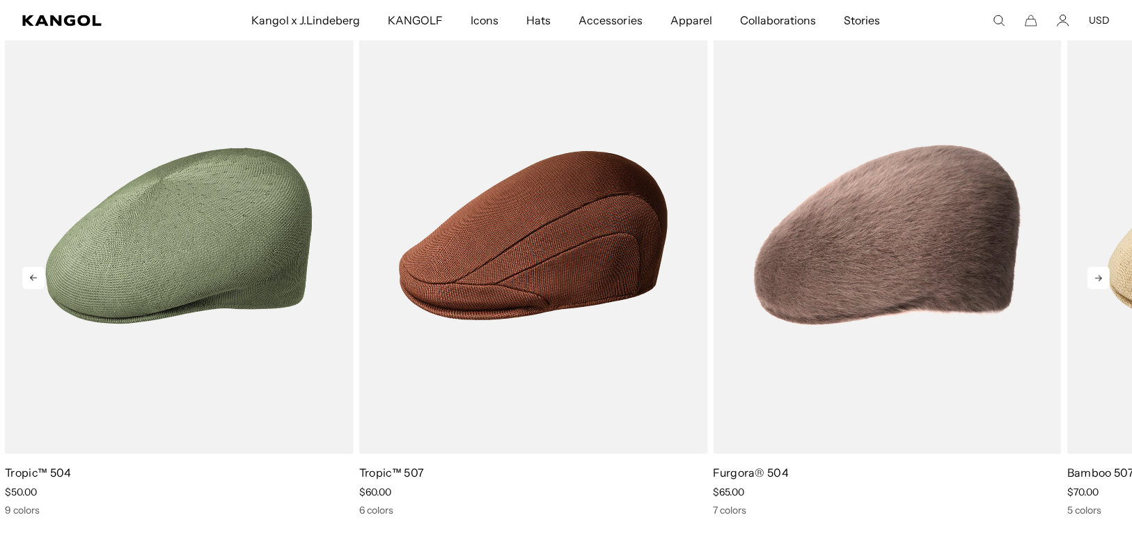
click at [1092, 283] on icon at bounding box center [1098, 278] width 22 height 22
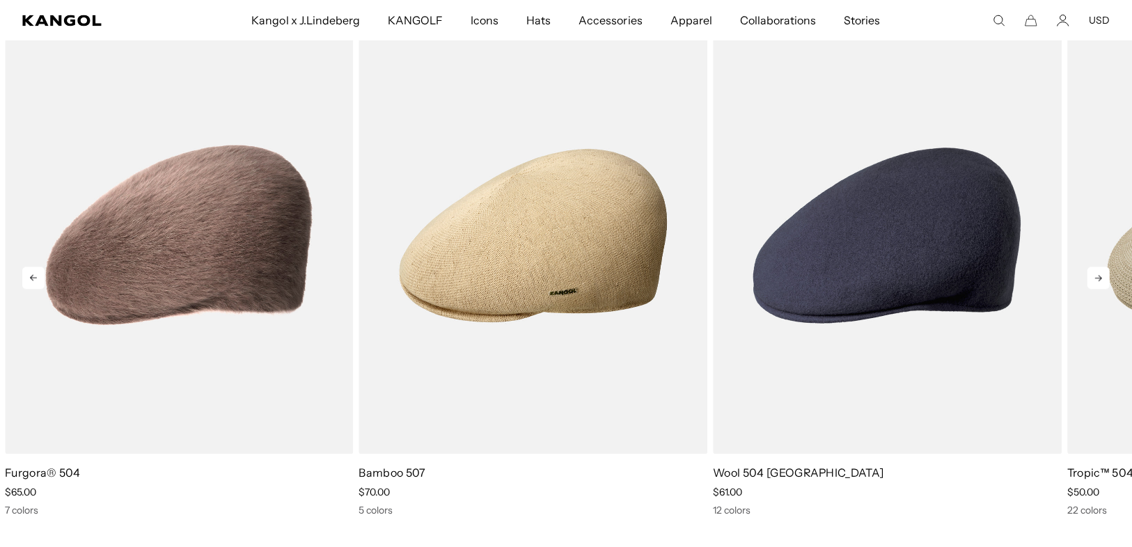
click at [1092, 283] on icon at bounding box center [1098, 278] width 22 height 22
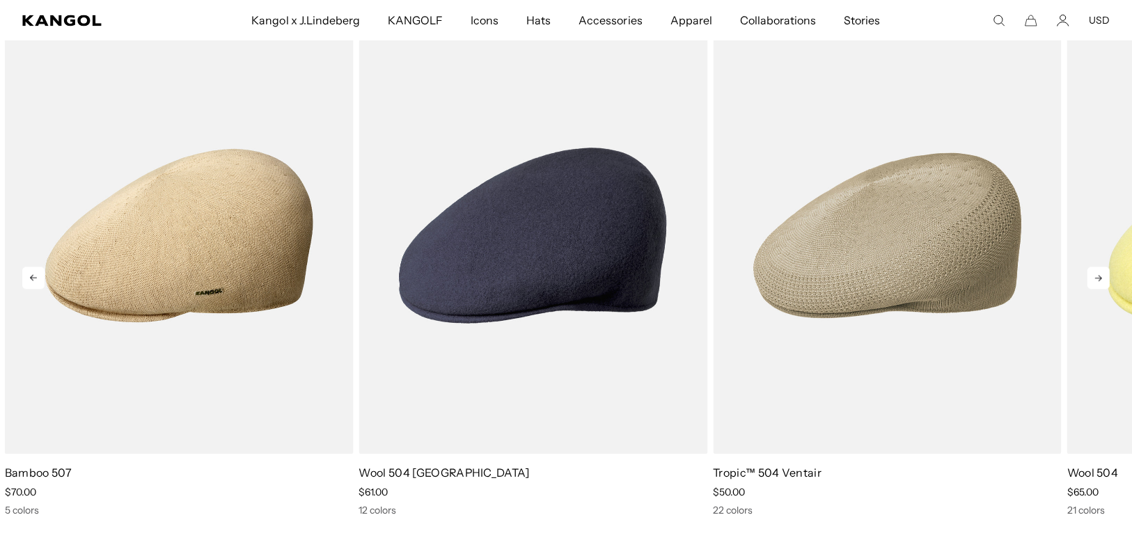
click at [1092, 283] on icon at bounding box center [1098, 278] width 22 height 22
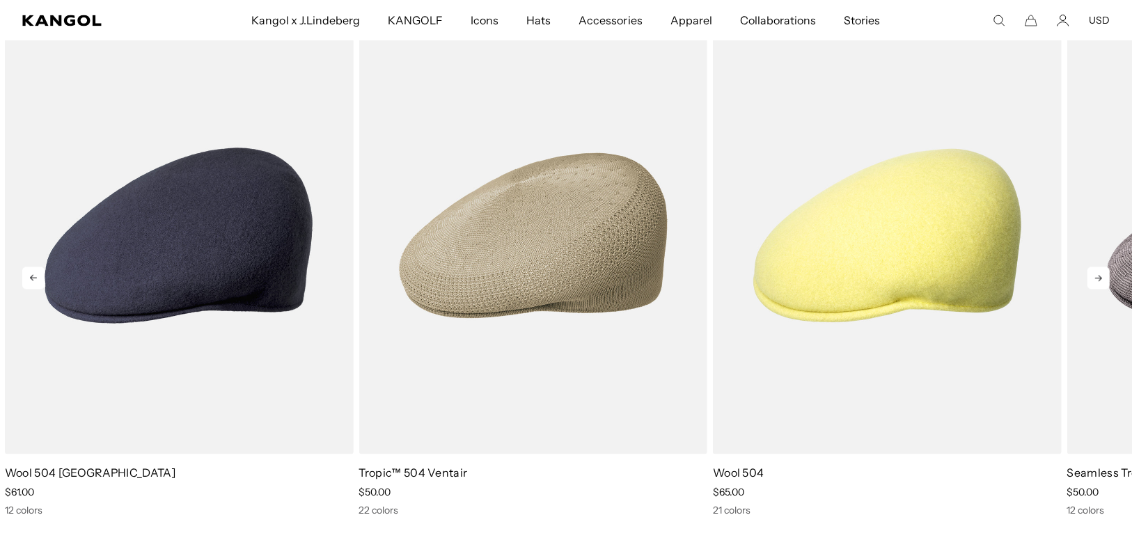
click at [1092, 283] on icon at bounding box center [1098, 278] width 22 height 22
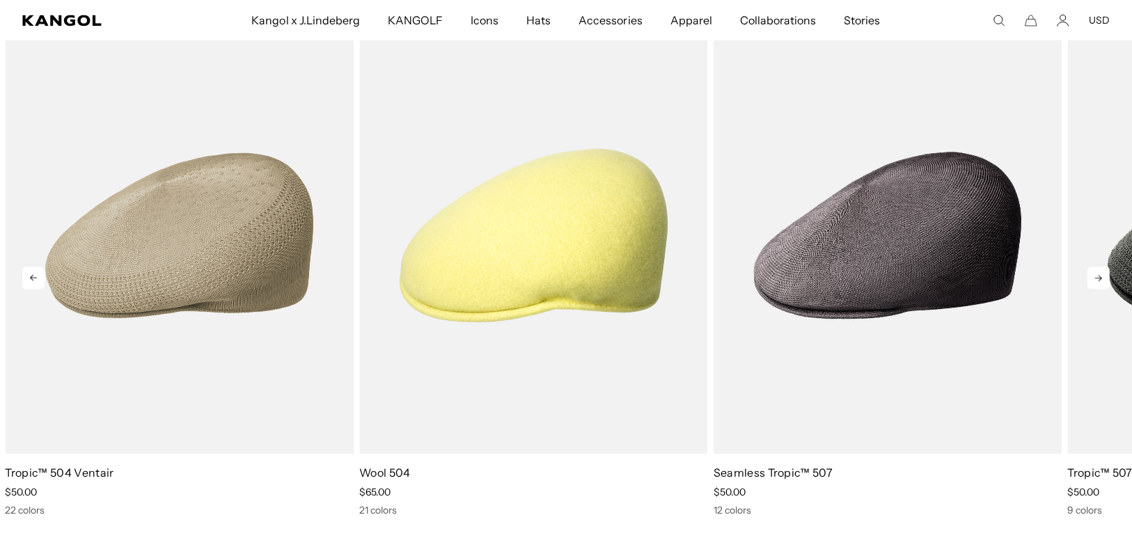
click at [1092, 283] on icon at bounding box center [1098, 278] width 22 height 22
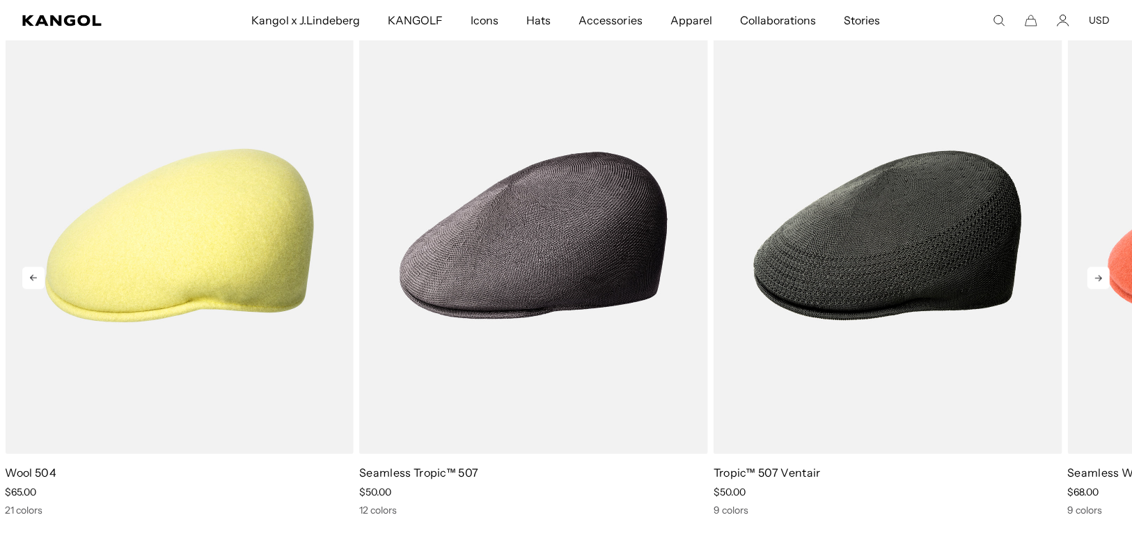
click at [1092, 283] on icon at bounding box center [1098, 278] width 22 height 22
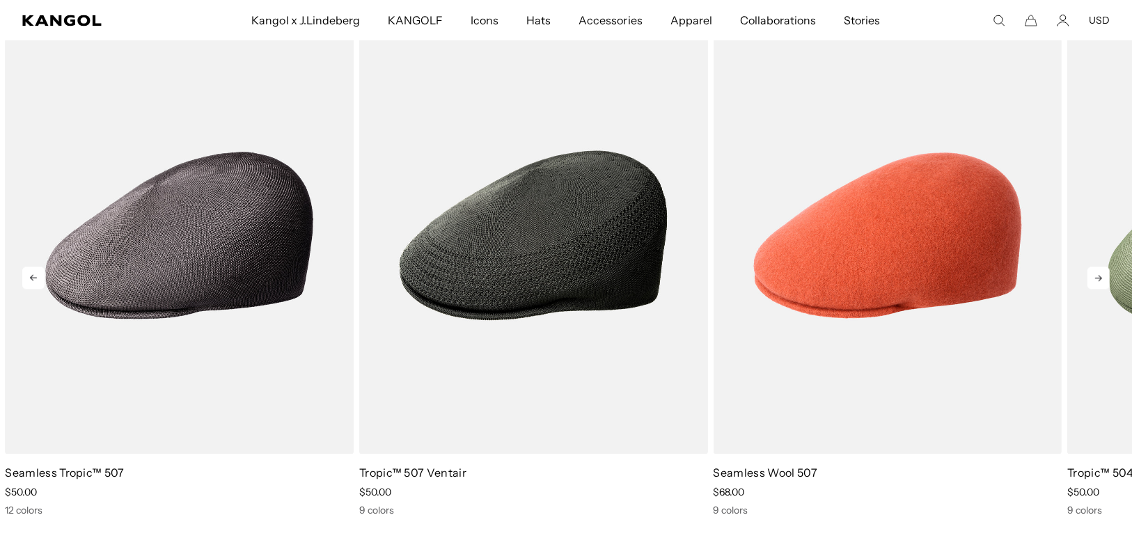
click at [1092, 283] on icon at bounding box center [1098, 278] width 22 height 22
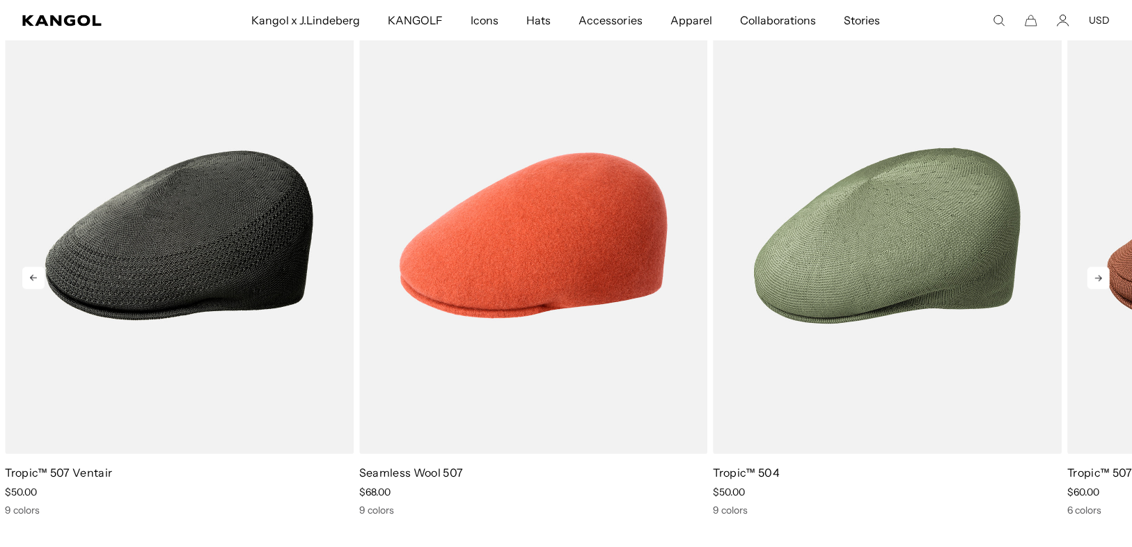
click at [1092, 283] on icon at bounding box center [1098, 278] width 22 height 22
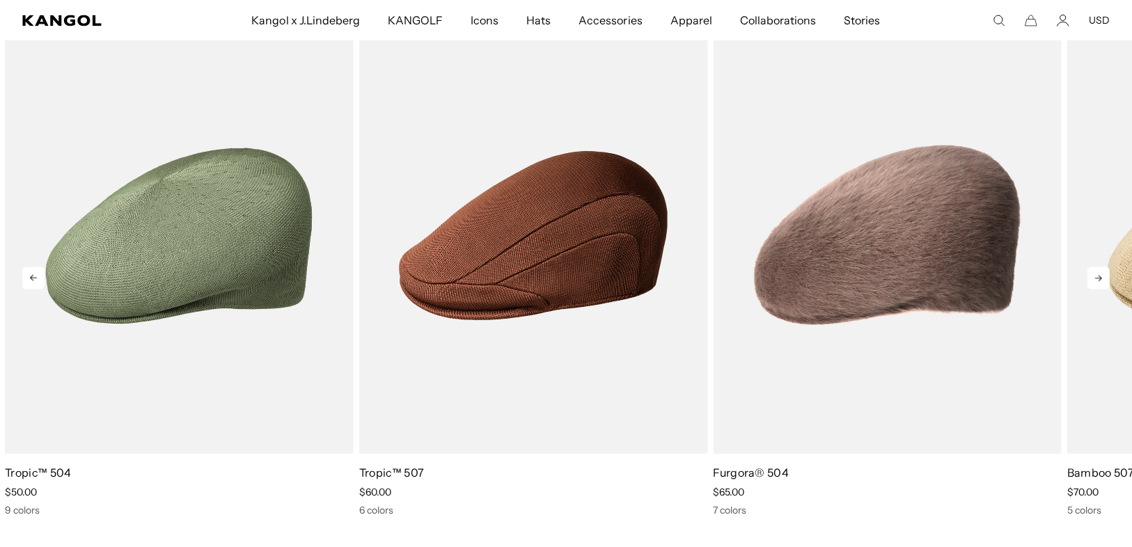
click at [1092, 283] on icon at bounding box center [1098, 278] width 22 height 22
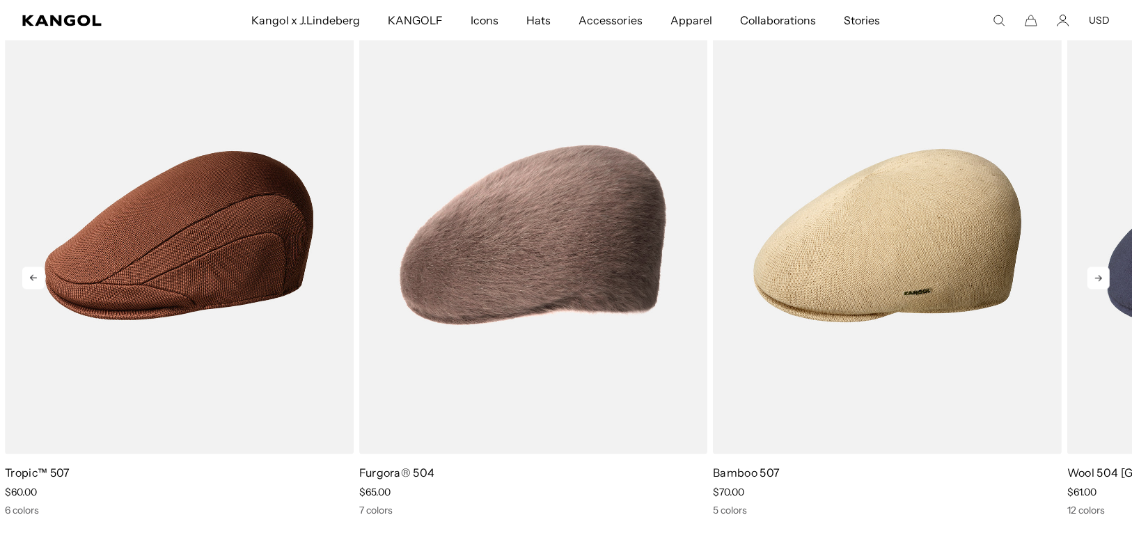
click at [1092, 283] on icon at bounding box center [1098, 278] width 22 height 22
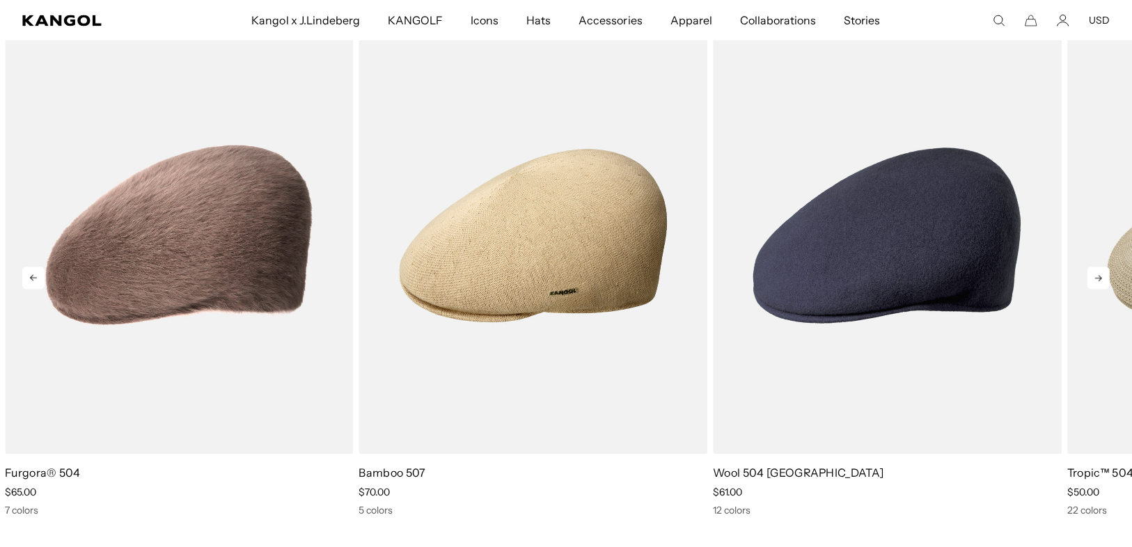
click at [1092, 283] on icon at bounding box center [1098, 278] width 22 height 22
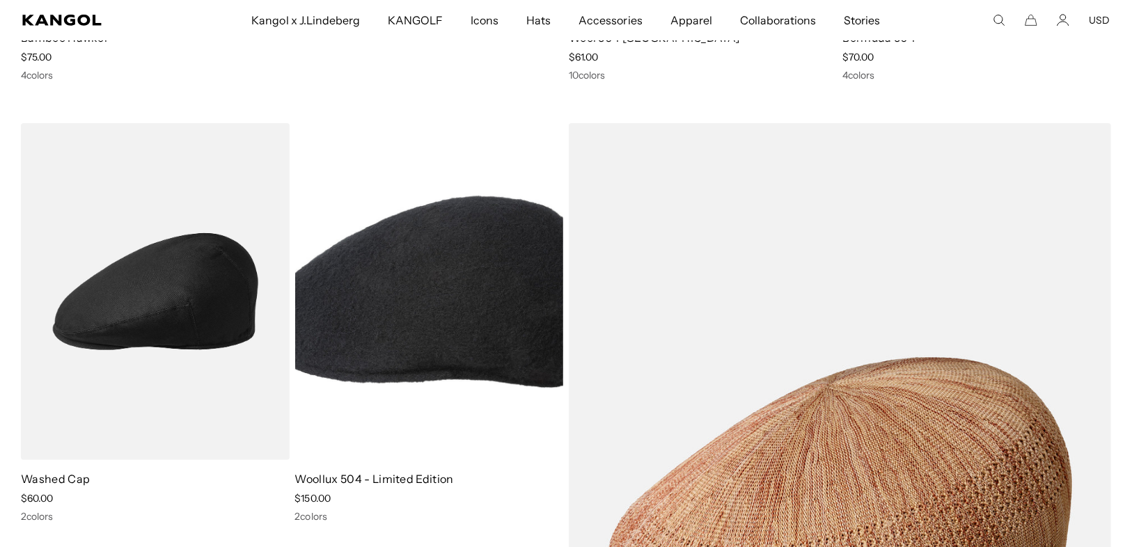
scroll to position [4750, 0]
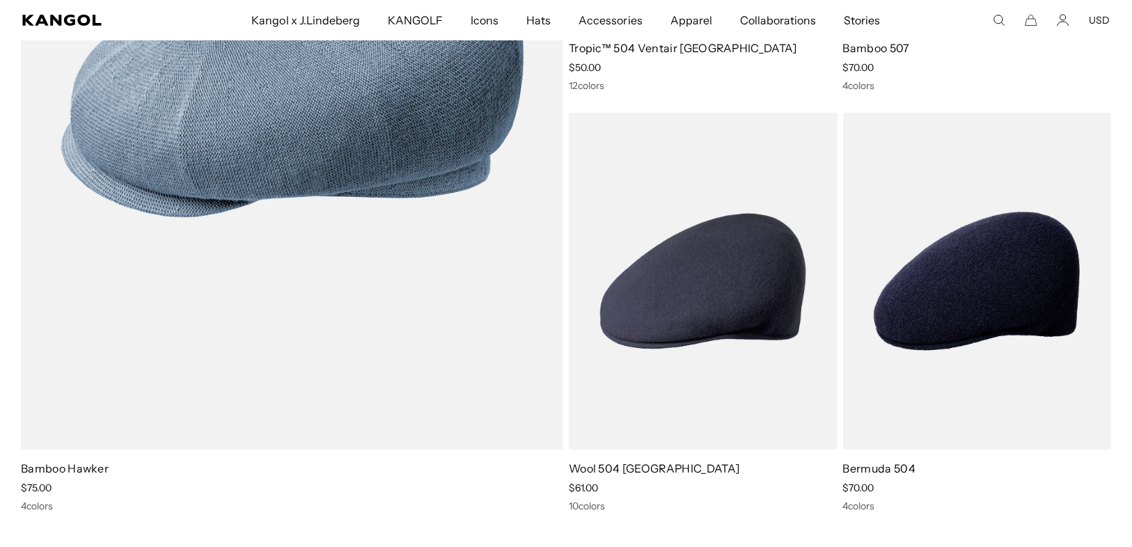
click at [992, 11] on comp-header "Kangol x J.Lindeberg Kangol x J.Lindeberg Men's Shop All Headwear Tops Outerwea…" at bounding box center [566, 20] width 1132 height 40
click at [993, 15] on icon "Search here" at bounding box center [998, 20] width 13 height 13
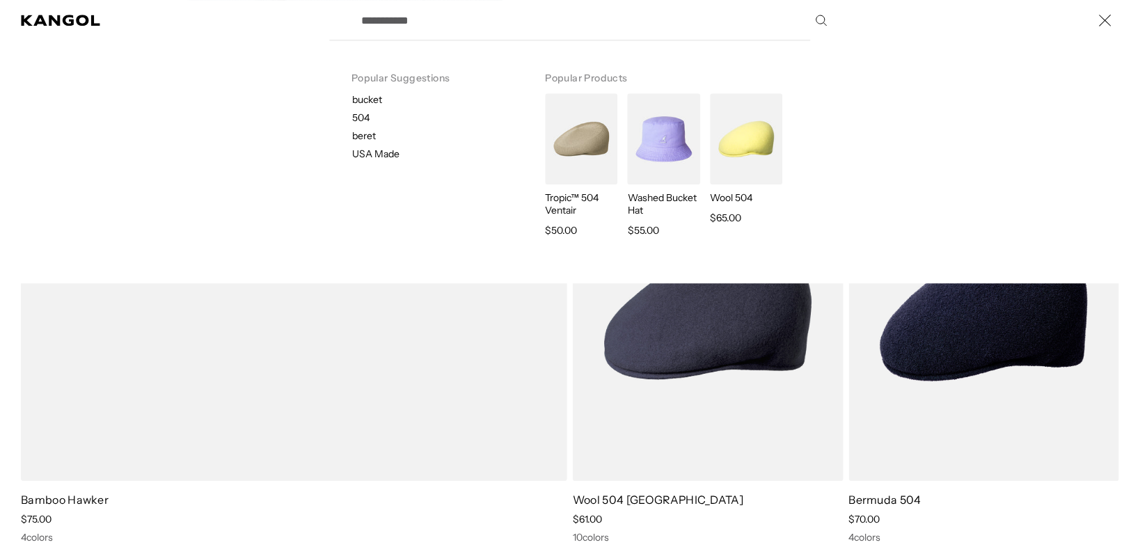
scroll to position [0, 287]
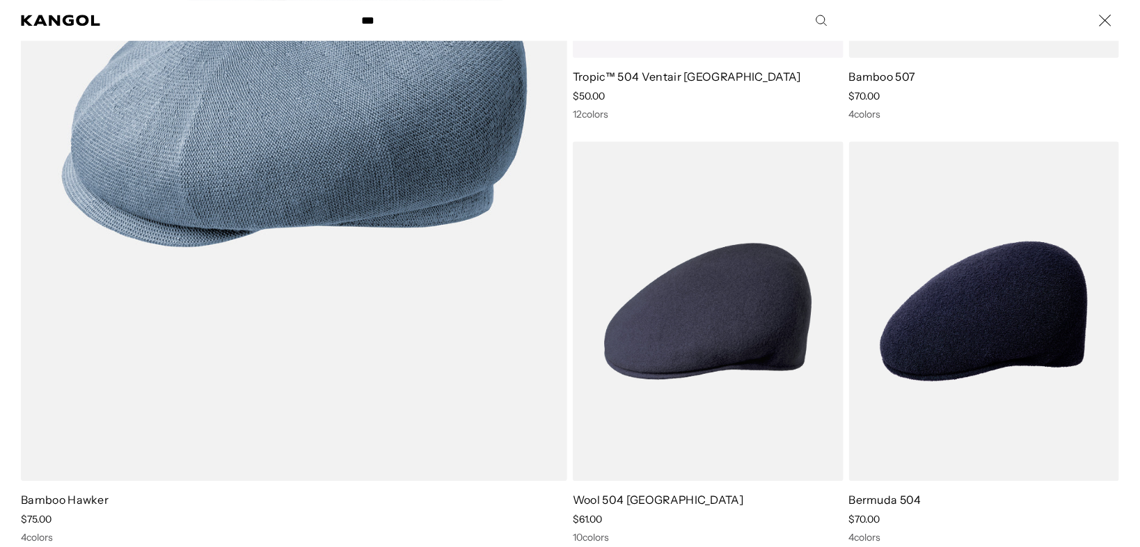
type input "***"
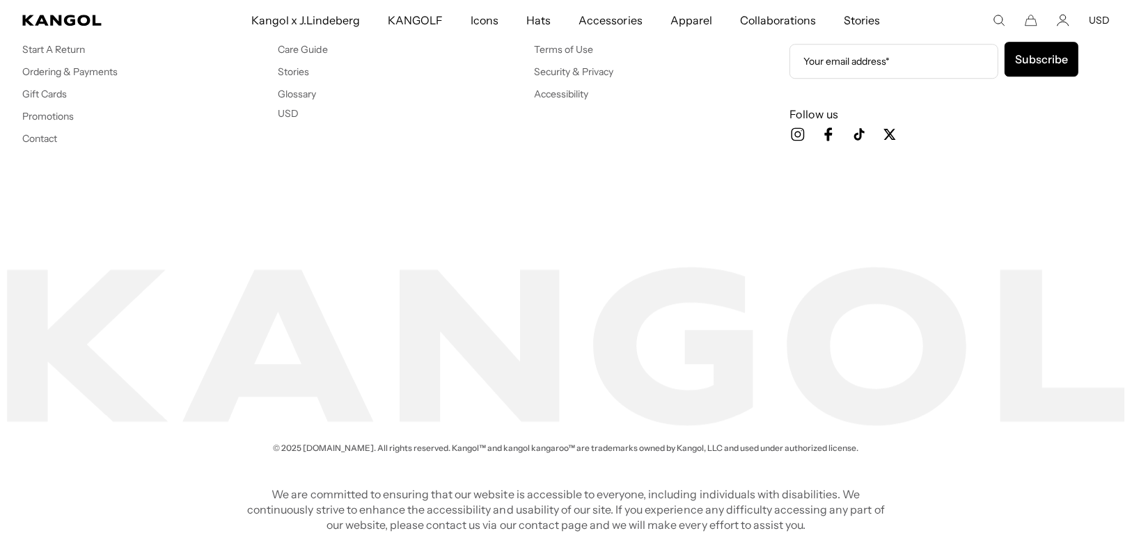
click at [999, 15] on use "Search here" at bounding box center [999, 20] width 10 height 10
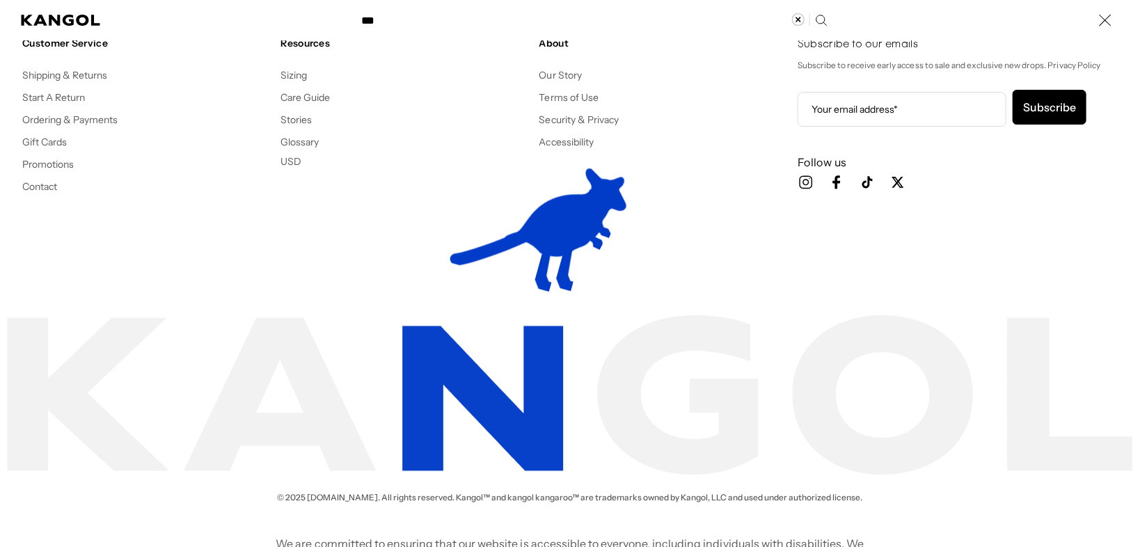
scroll to position [0, 287]
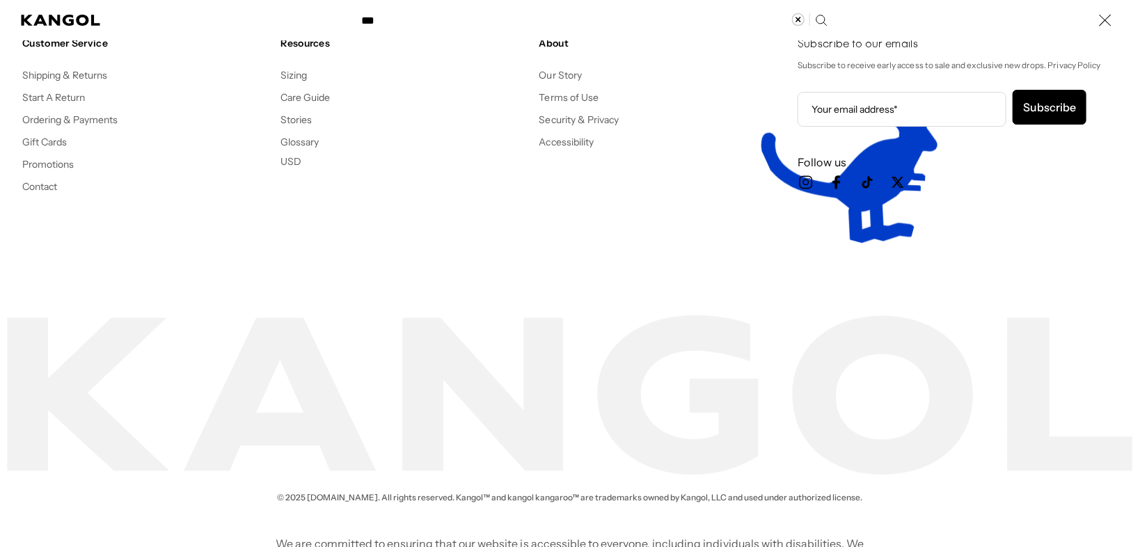
click at [945, 1] on div "*** Popular Suggestions bucket 504 beret USA Made Popular Products Tropic™ 504 …" at bounding box center [570, 20] width 1140 height 40
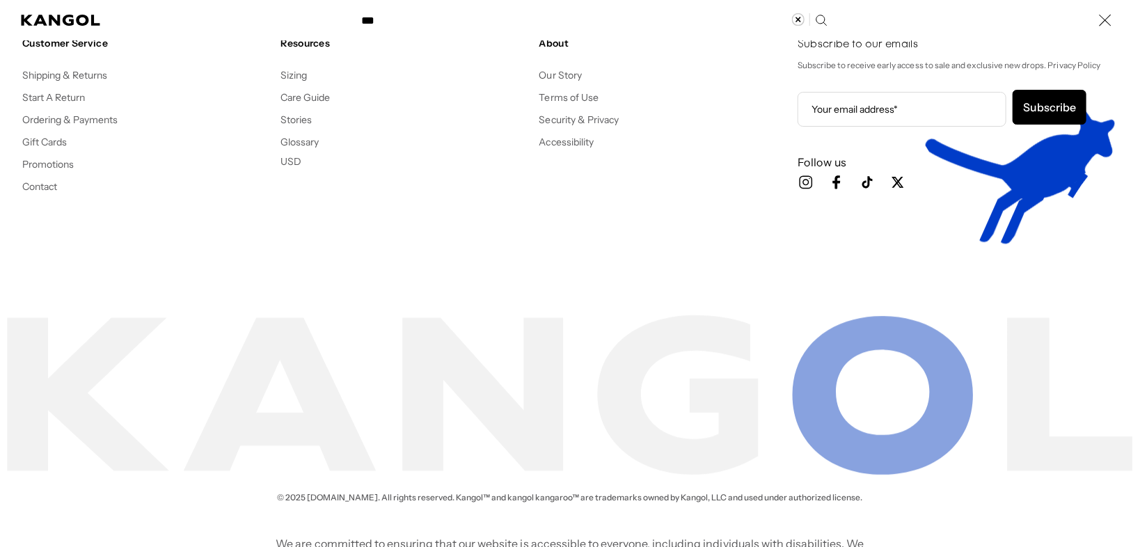
click at [873, 26] on div "*** Popular Suggestions bucket 504 beret USA Made Popular Products Tropic™ 504 …" at bounding box center [570, 20] width 1140 height 40
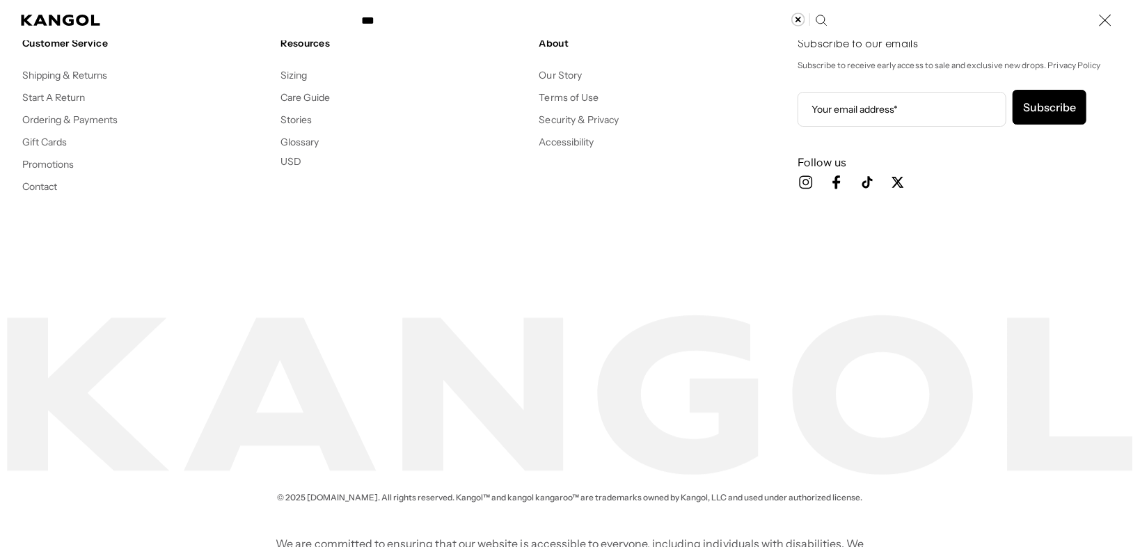
scroll to position [0, 0]
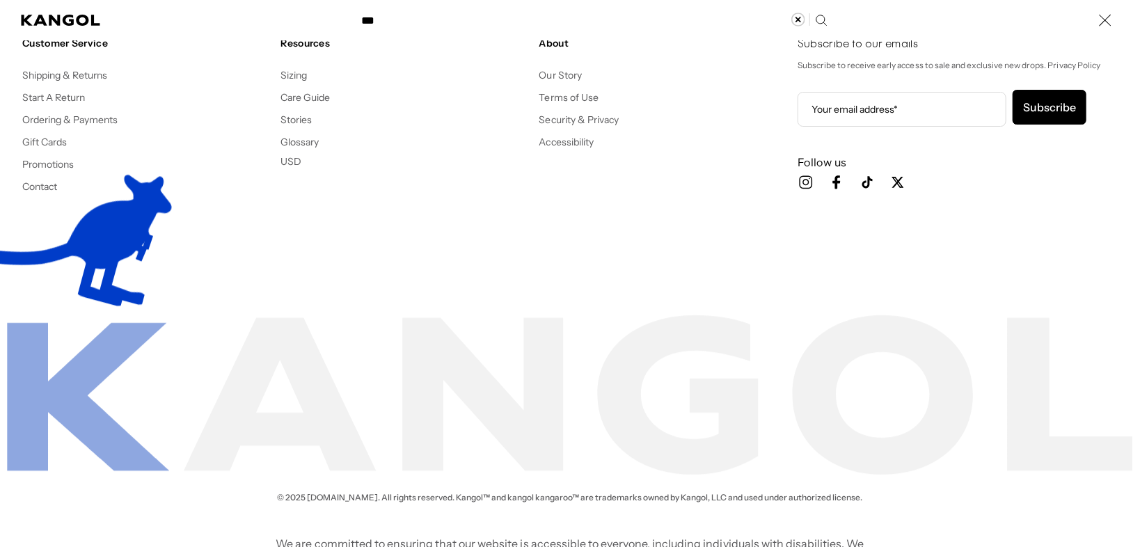
click at [793, 16] on icon "Clear search term" at bounding box center [797, 19] width 13 height 13
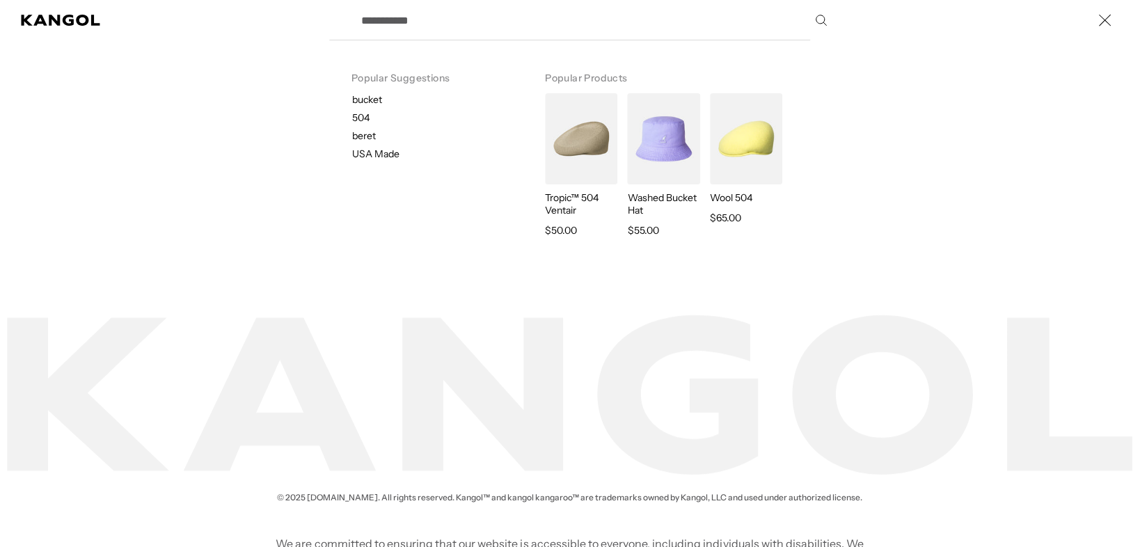
click at [461, 15] on input "Search here" at bounding box center [593, 20] width 481 height 35
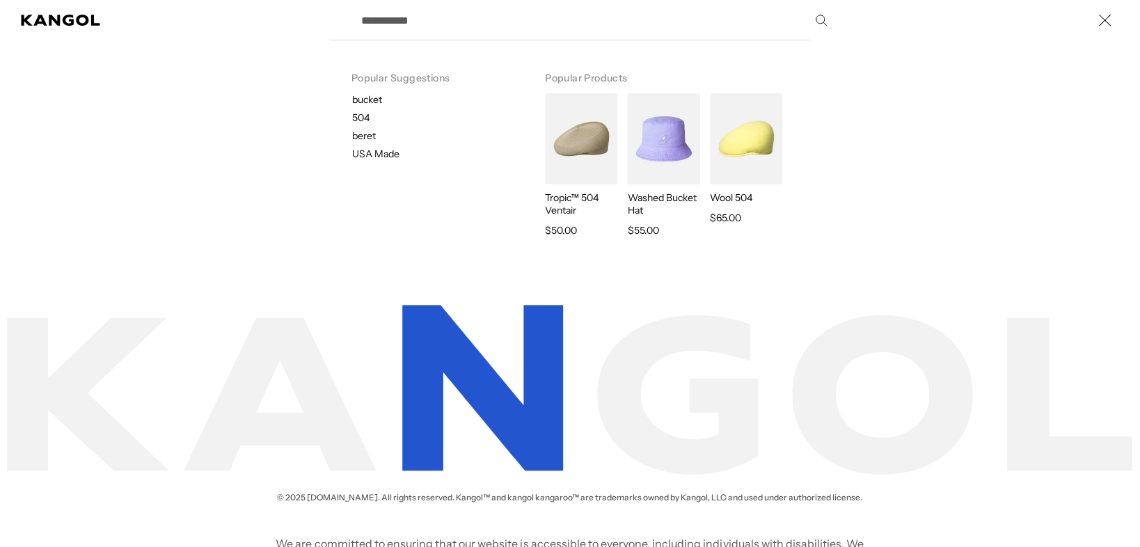
click at [510, 7] on input "Search here" at bounding box center [593, 20] width 481 height 35
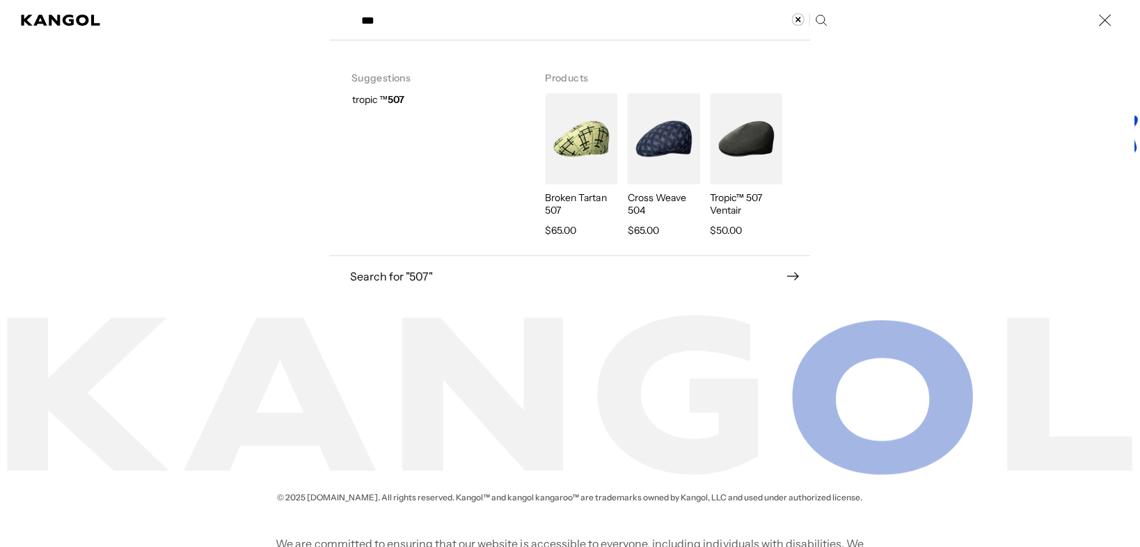
type input "***"
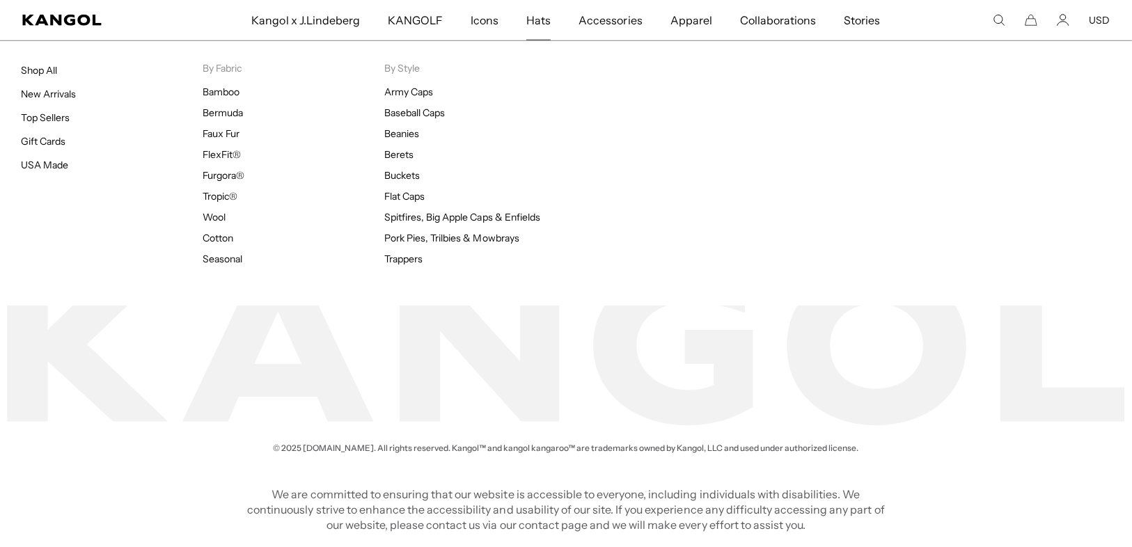
click at [531, 23] on span "Hats" at bounding box center [538, 20] width 24 height 40
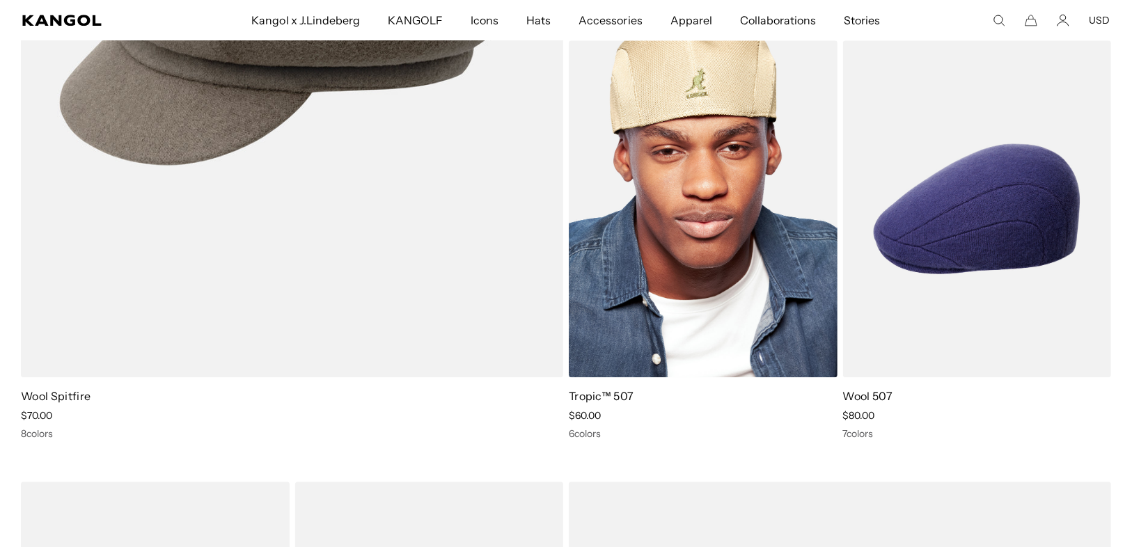
click at [750, 299] on img at bounding box center [703, 208] width 269 height 337
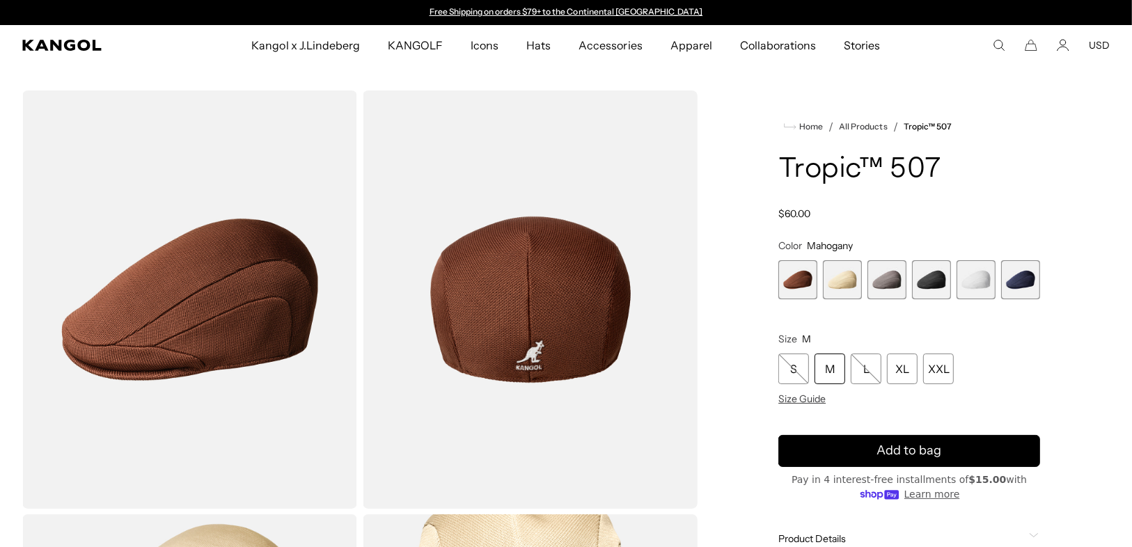
click at [1024, 275] on span "6 of 6" at bounding box center [1020, 279] width 39 height 39
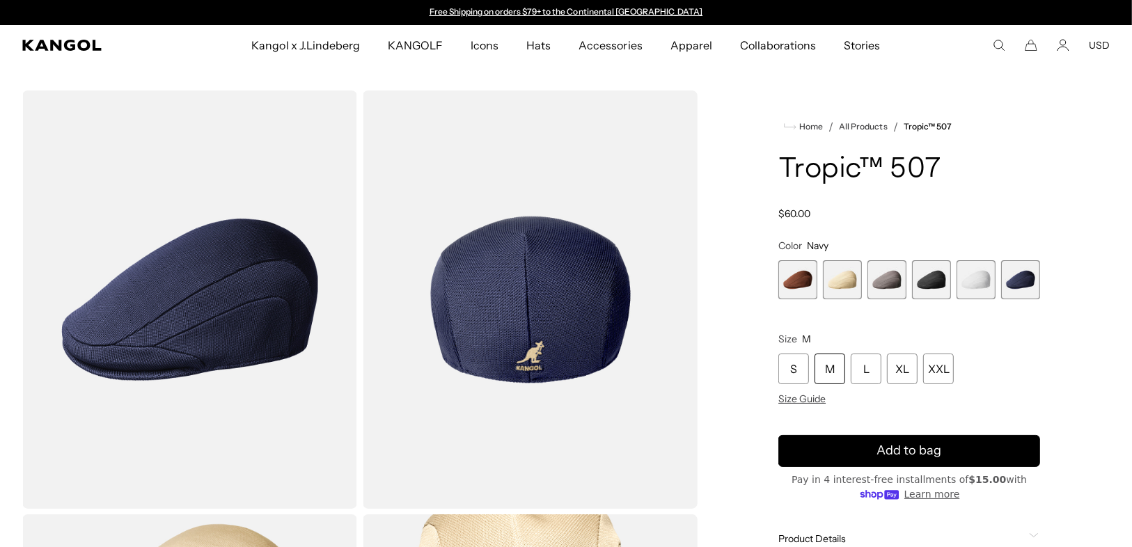
click at [993, 283] on span "5 of 6" at bounding box center [975, 279] width 39 height 39
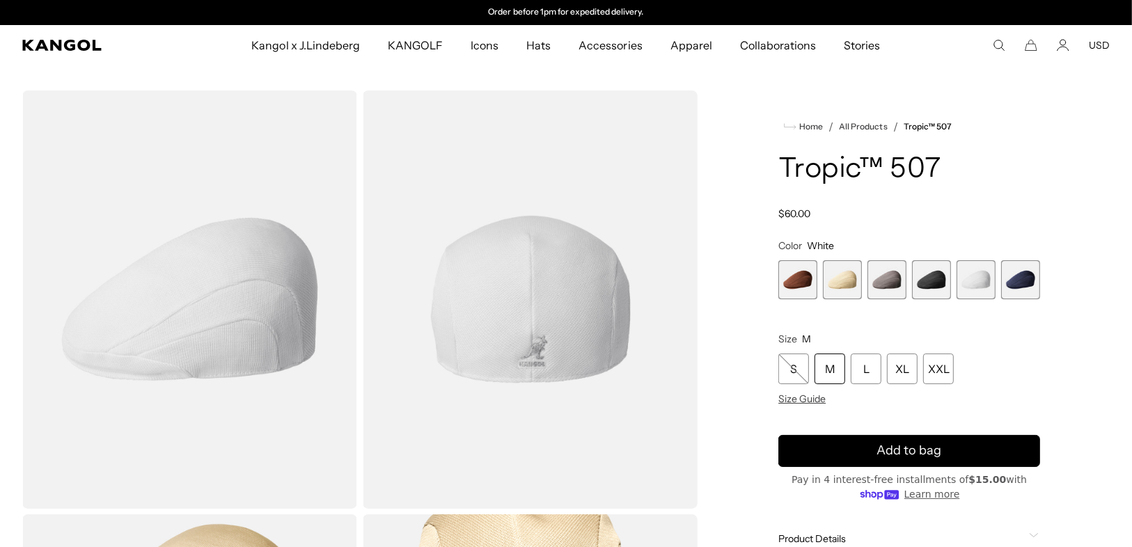
click at [939, 292] on span "4 of 6" at bounding box center [931, 279] width 39 height 39
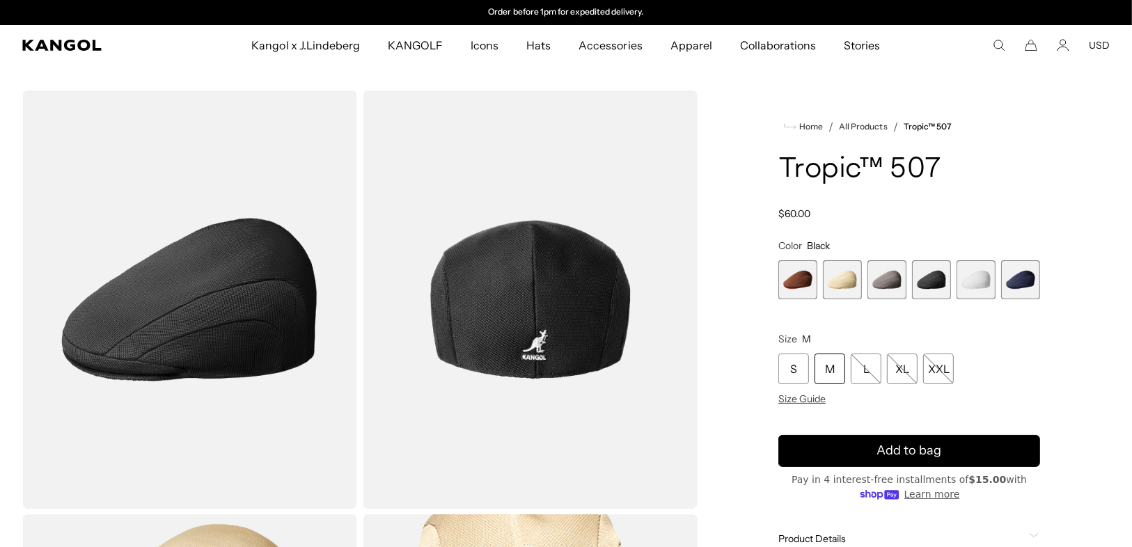
click at [863, 292] on div "Mahogany Variant sold out or unavailable Beige Variant sold out or unavailable …" at bounding box center [909, 279] width 262 height 39
click at [829, 294] on span "2 of 6" at bounding box center [842, 279] width 39 height 39
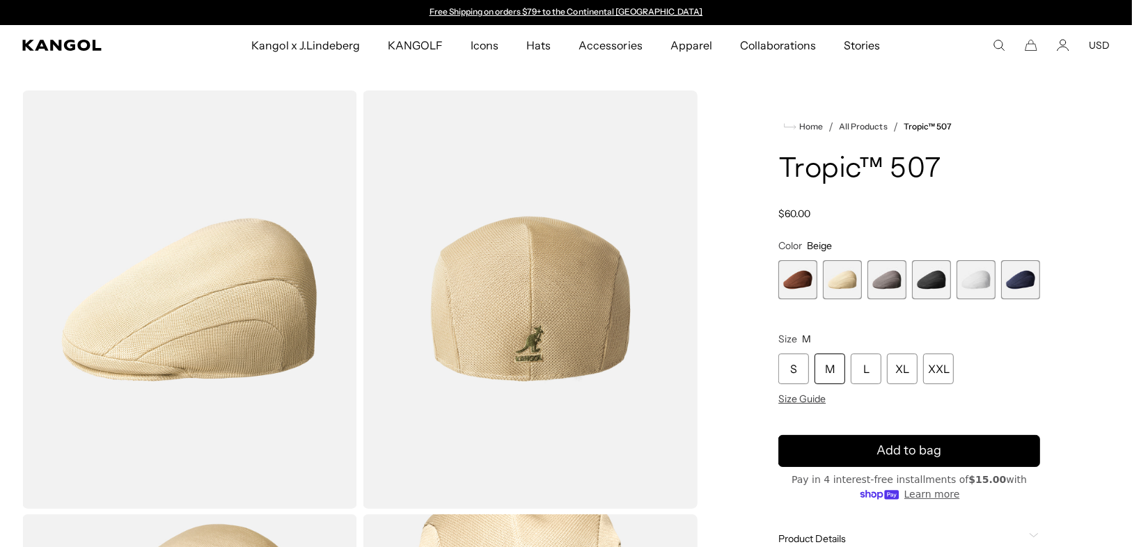
click at [787, 295] on span "1 of 6" at bounding box center [797, 279] width 39 height 39
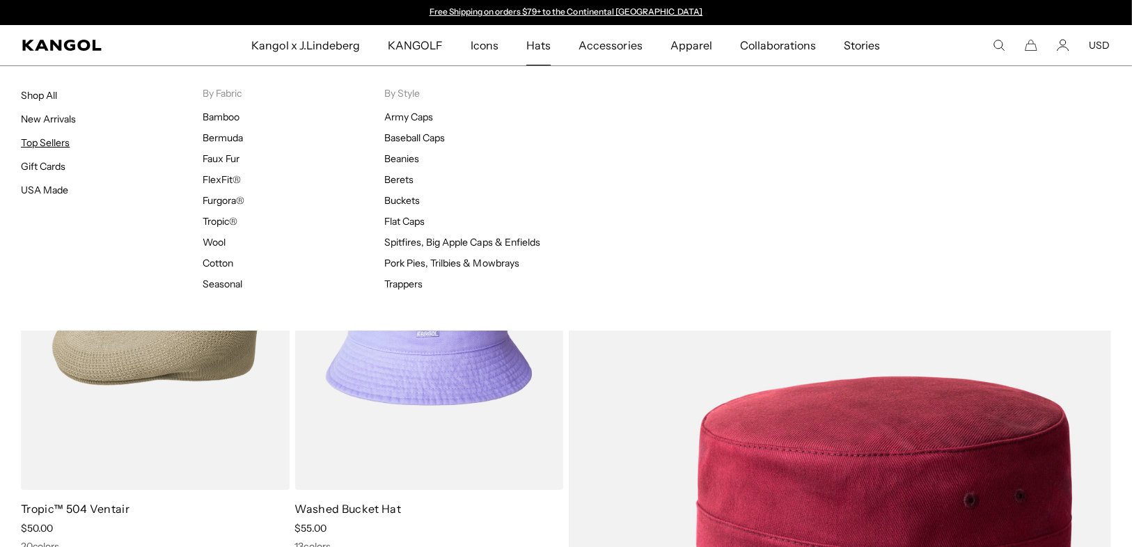
click at [54, 140] on link "Top Sellers" at bounding box center [45, 142] width 49 height 13
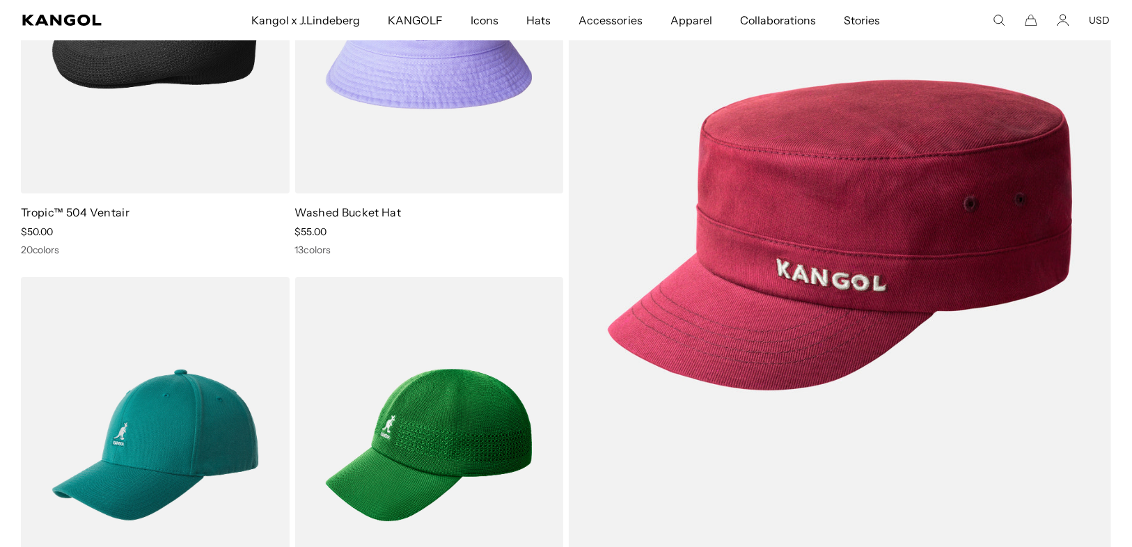
scroll to position [0, 287]
click at [60, 93] on img at bounding box center [155, 25] width 269 height 337
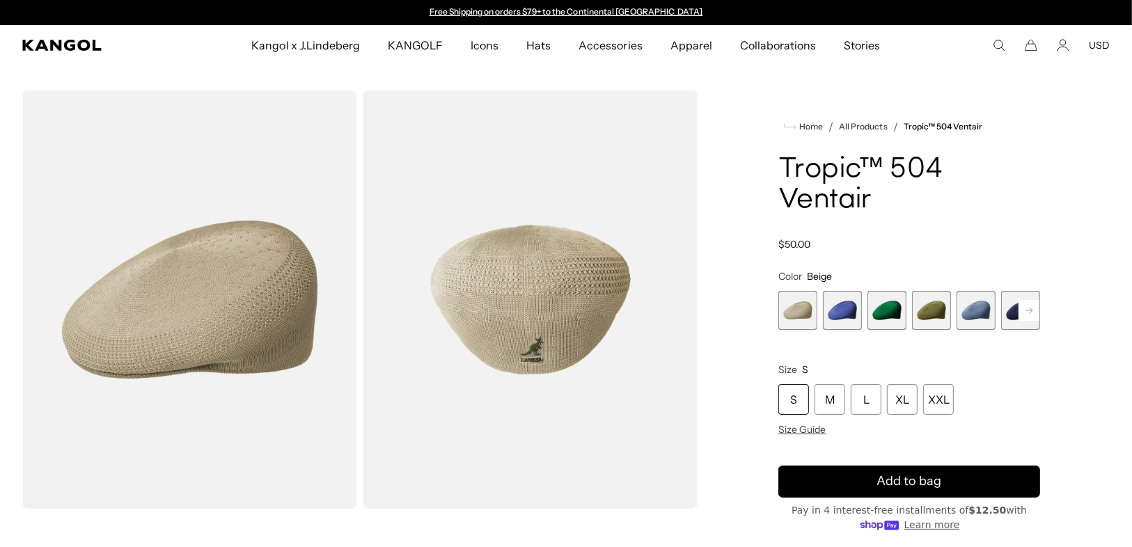
click at [1030, 306] on rect at bounding box center [1028, 310] width 21 height 21
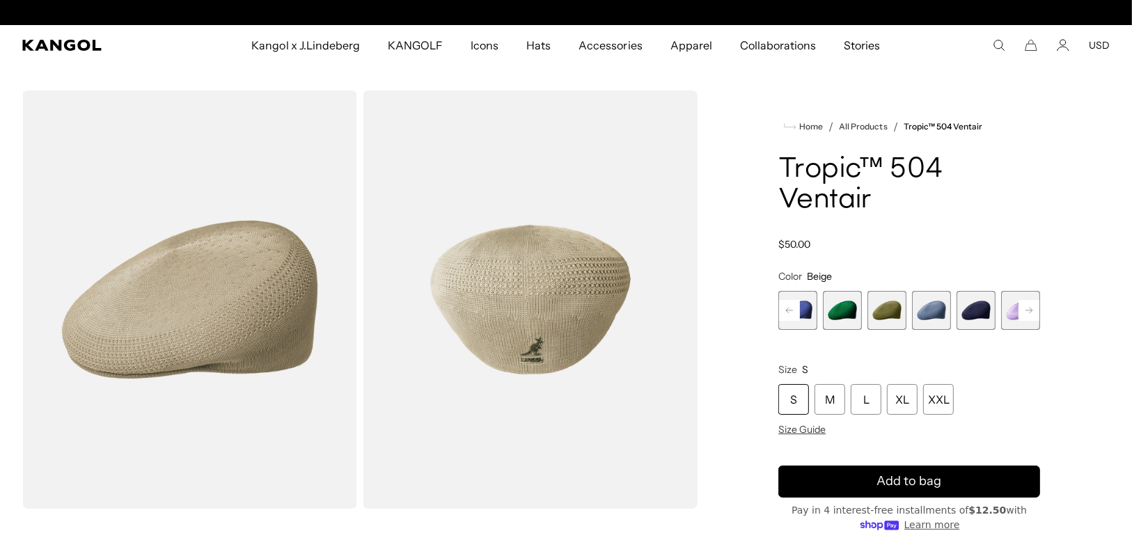
scroll to position [0, 287]
click at [1030, 306] on rect at bounding box center [1028, 310] width 21 height 21
click at [923, 310] on span "6 of 22" at bounding box center [931, 310] width 39 height 39
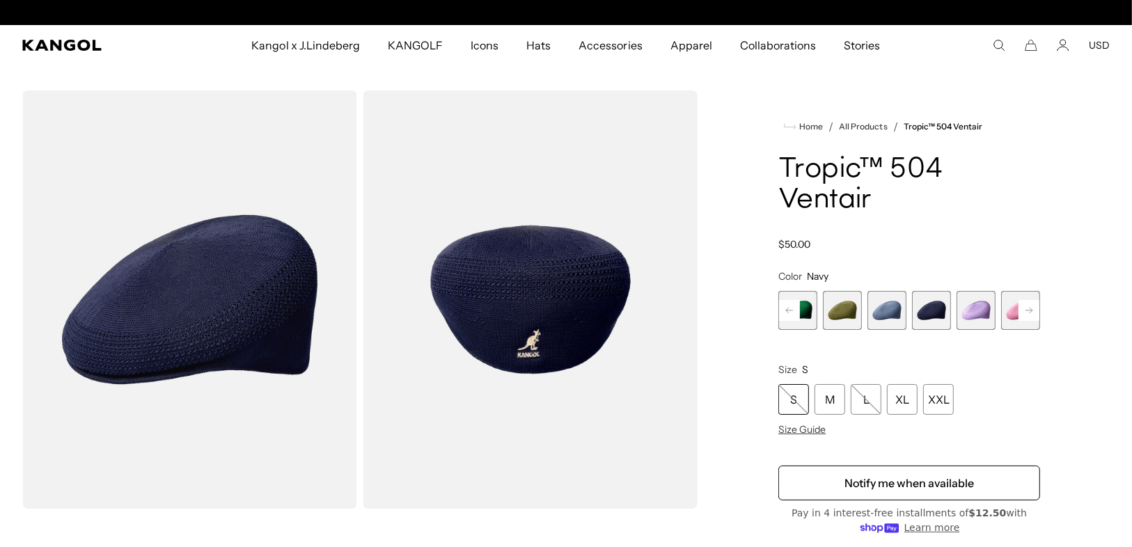
scroll to position [0, 287]
click at [1033, 316] on rect at bounding box center [1028, 310] width 21 height 21
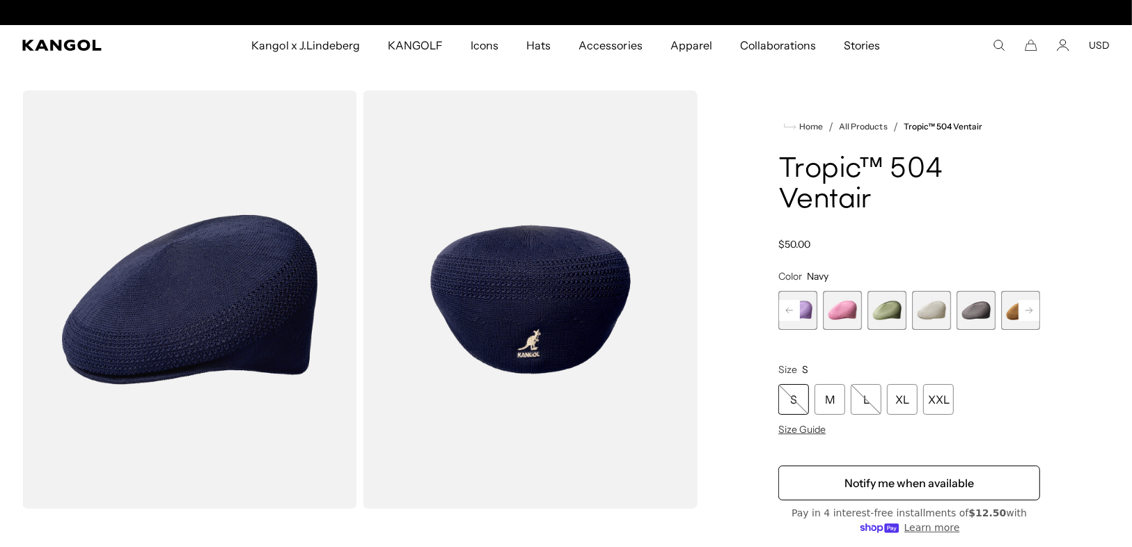
scroll to position [0, 0]
click at [1033, 316] on rect at bounding box center [1028, 310] width 21 height 21
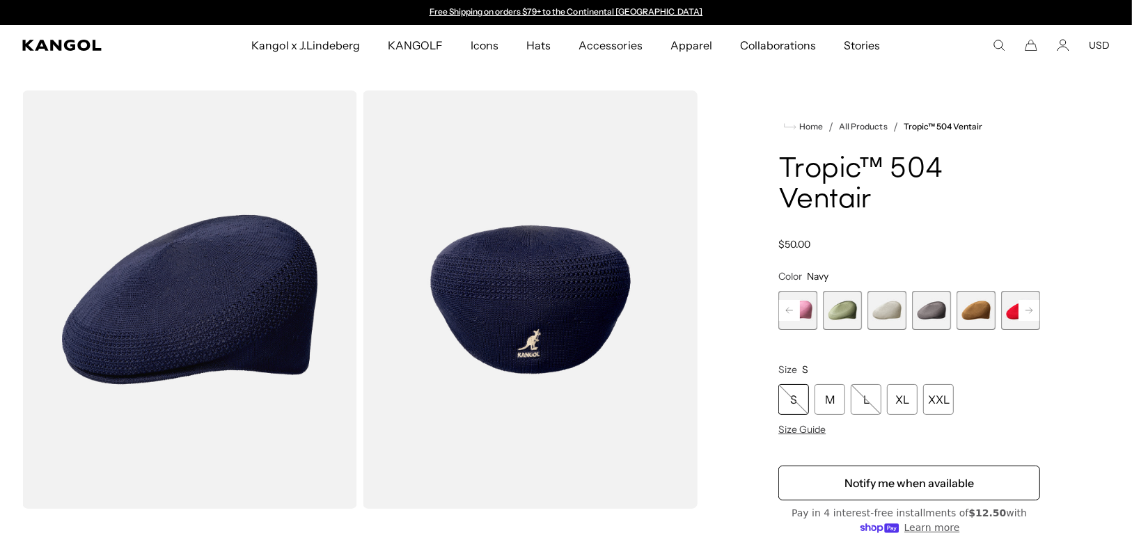
click at [1033, 316] on rect at bounding box center [1028, 310] width 21 height 21
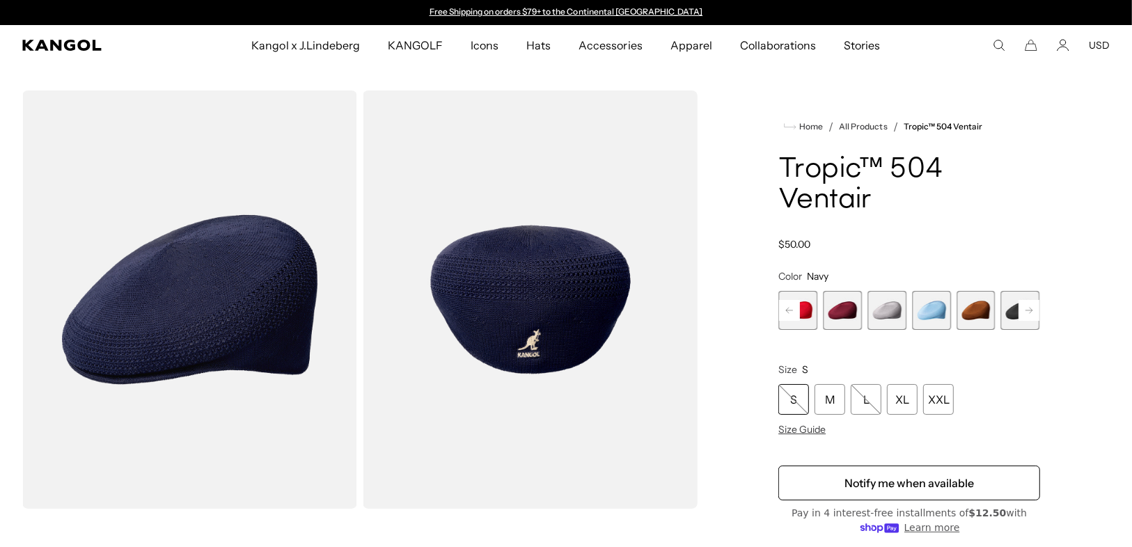
click at [1033, 316] on rect at bounding box center [1028, 310] width 21 height 21
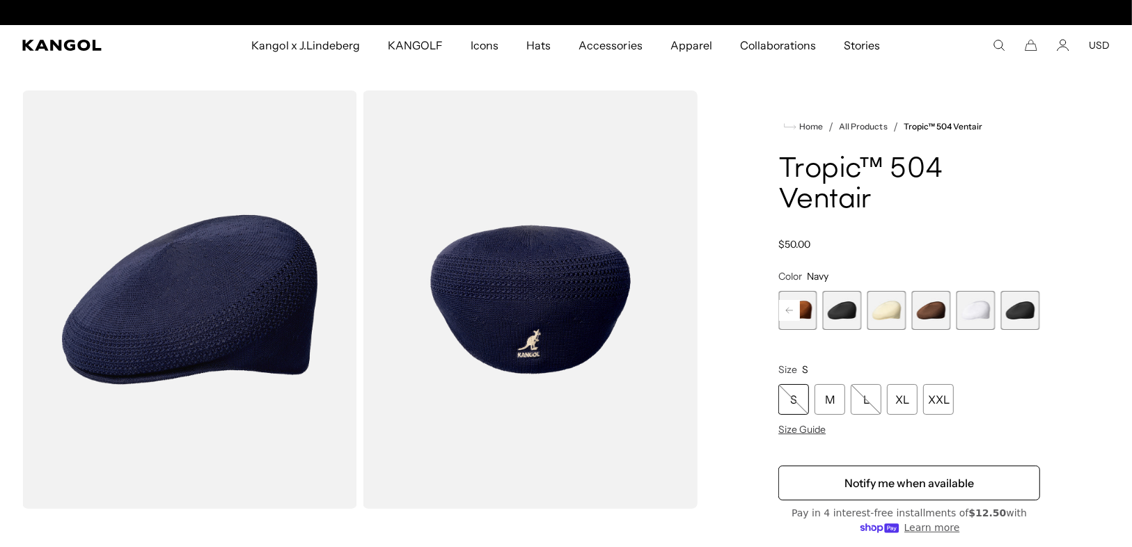
scroll to position [0, 287]
click at [1031, 316] on span "22 of 22" at bounding box center [1020, 310] width 39 height 39
